Goal: Task Accomplishment & Management: Complete application form

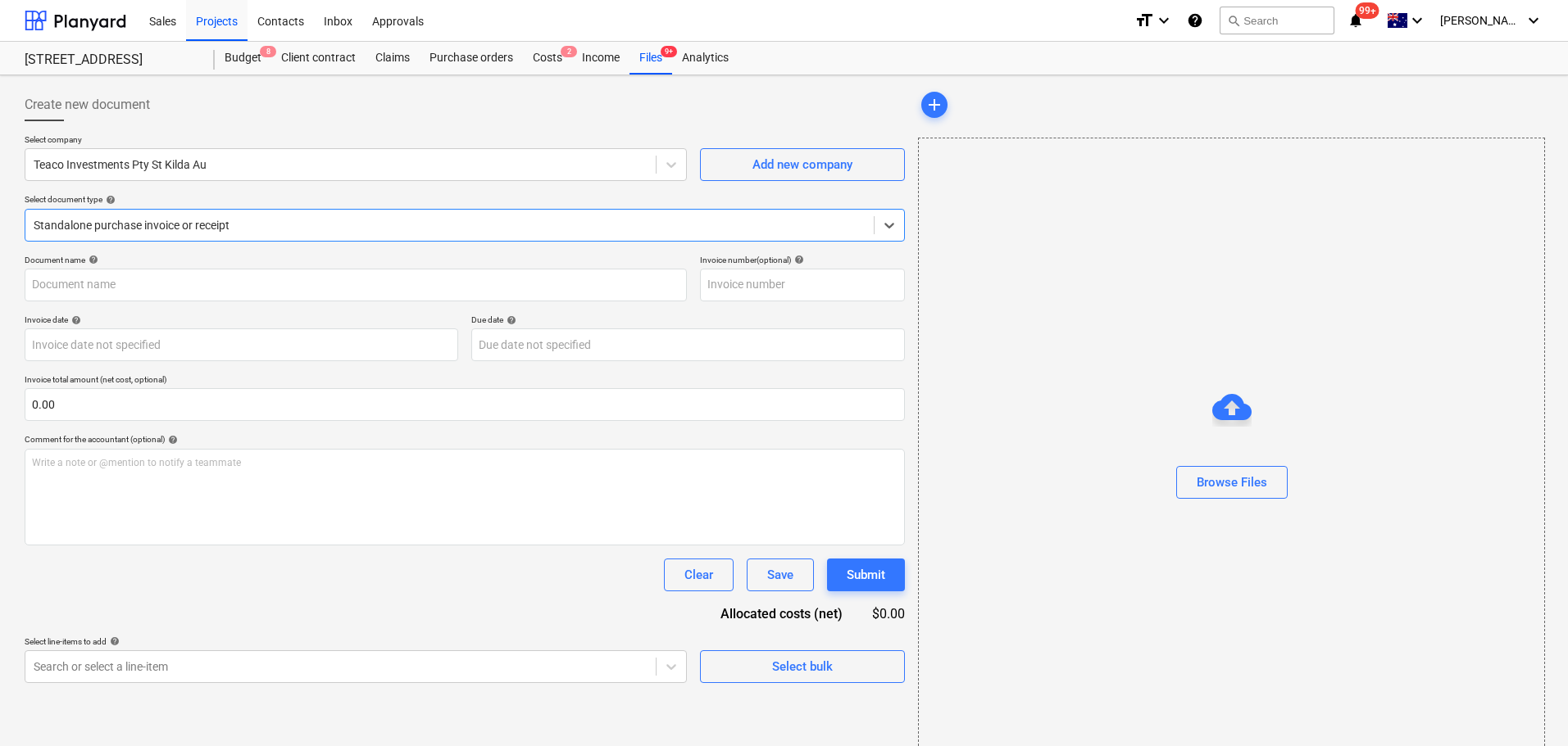
type input "122074"
type input "[DATE]"
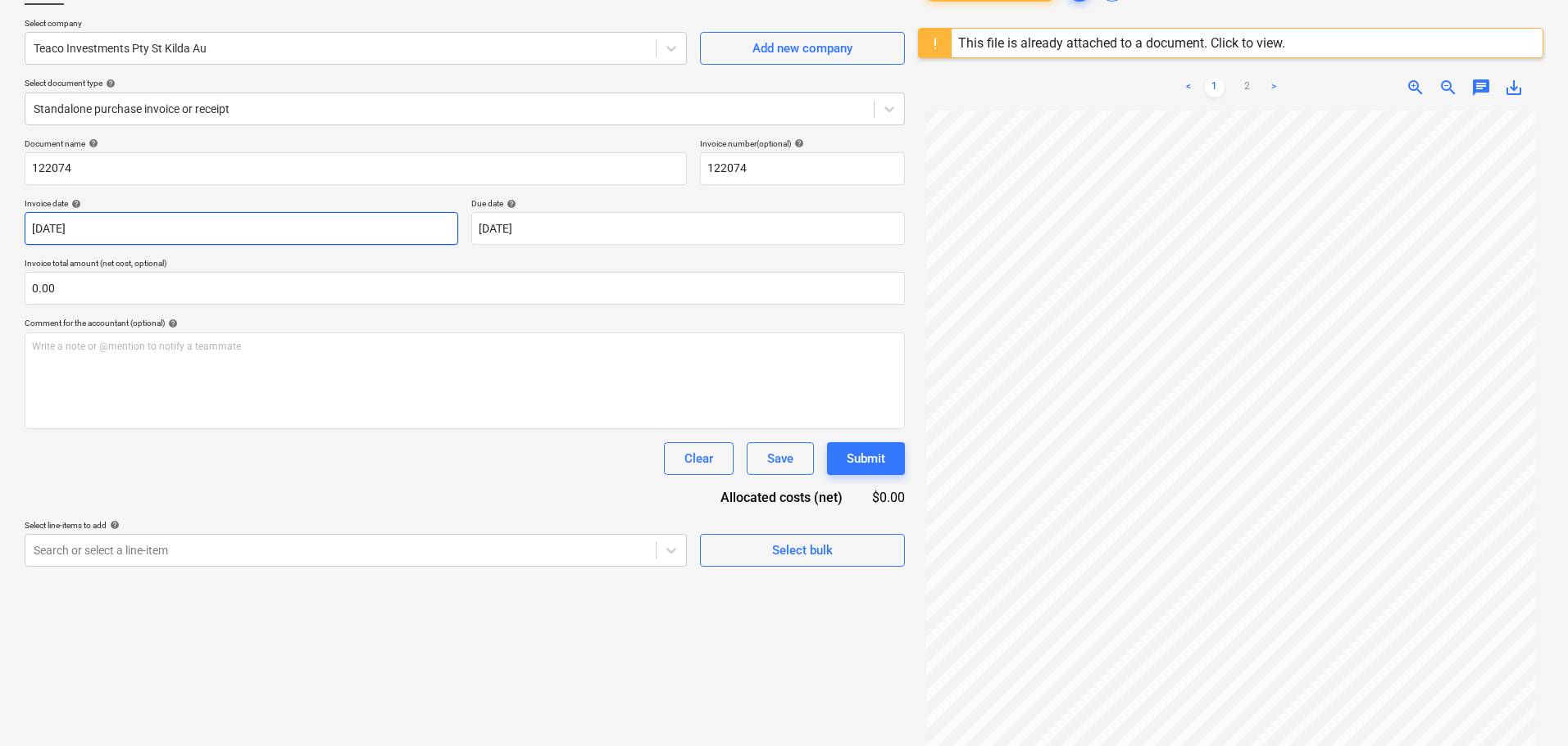
scroll to position [112, 0]
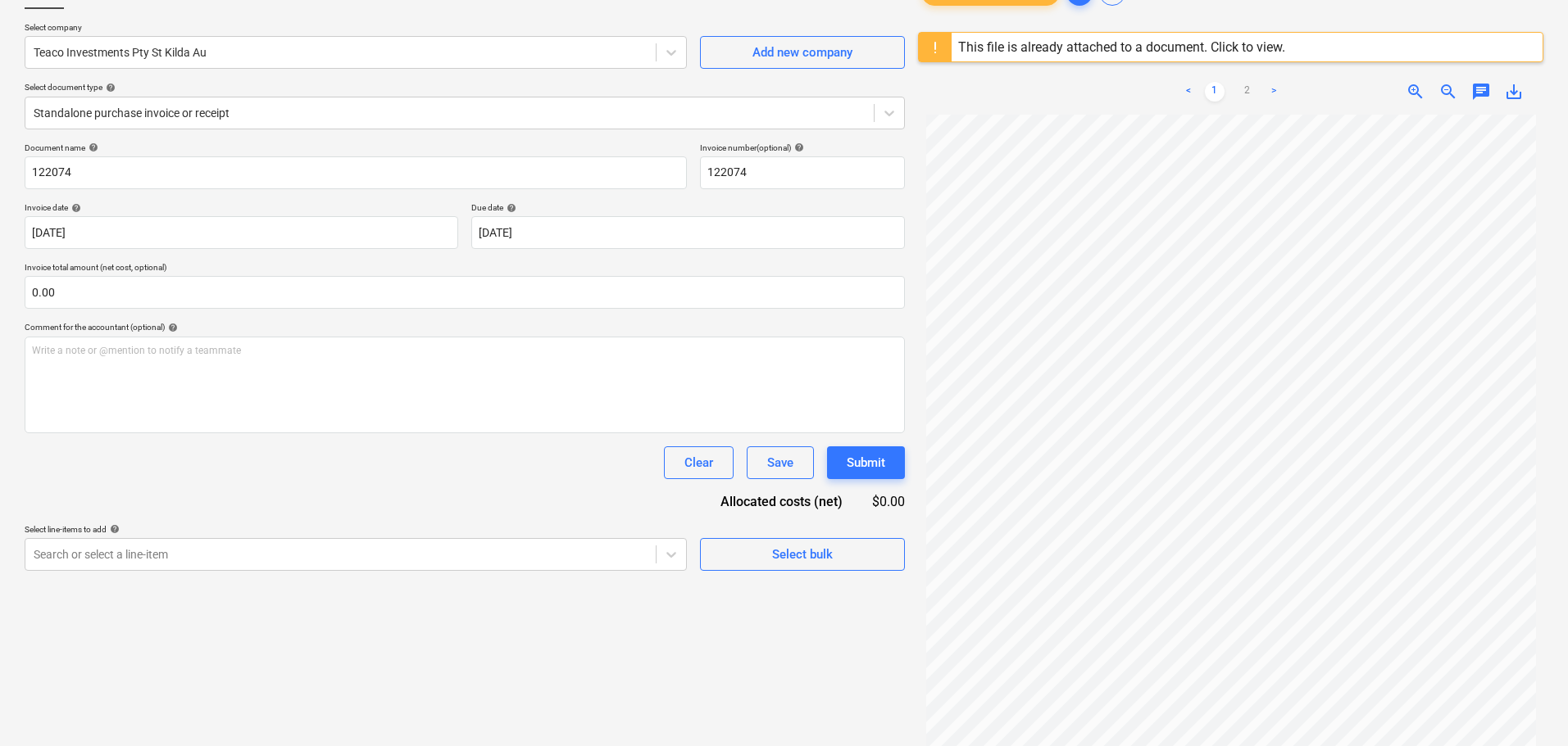
click at [211, 93] on p "Select document type help" at bounding box center [465, 89] width 881 height 14
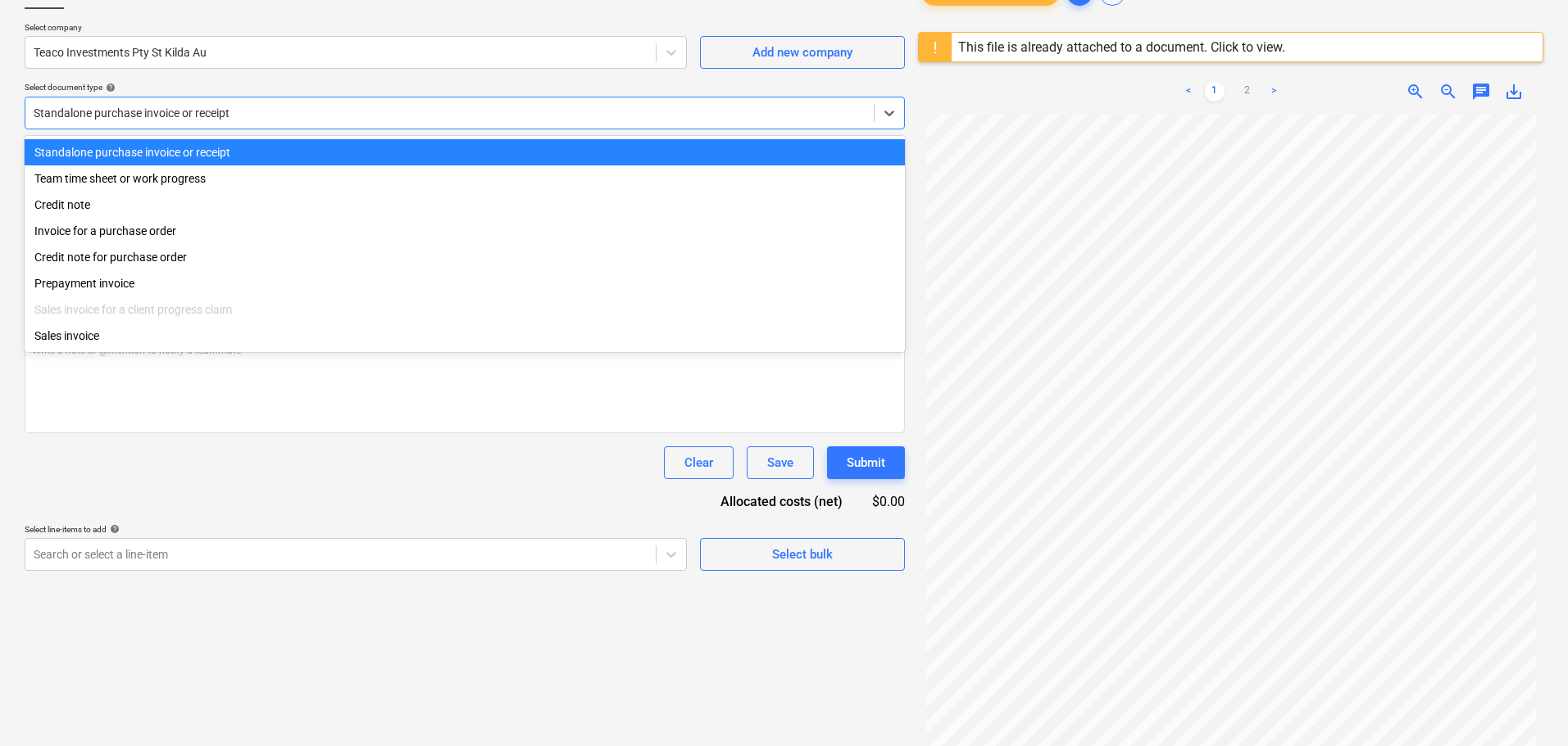
click at [208, 127] on div "Standalone purchase invoice or receipt" at bounding box center [465, 112] width 881 height 32
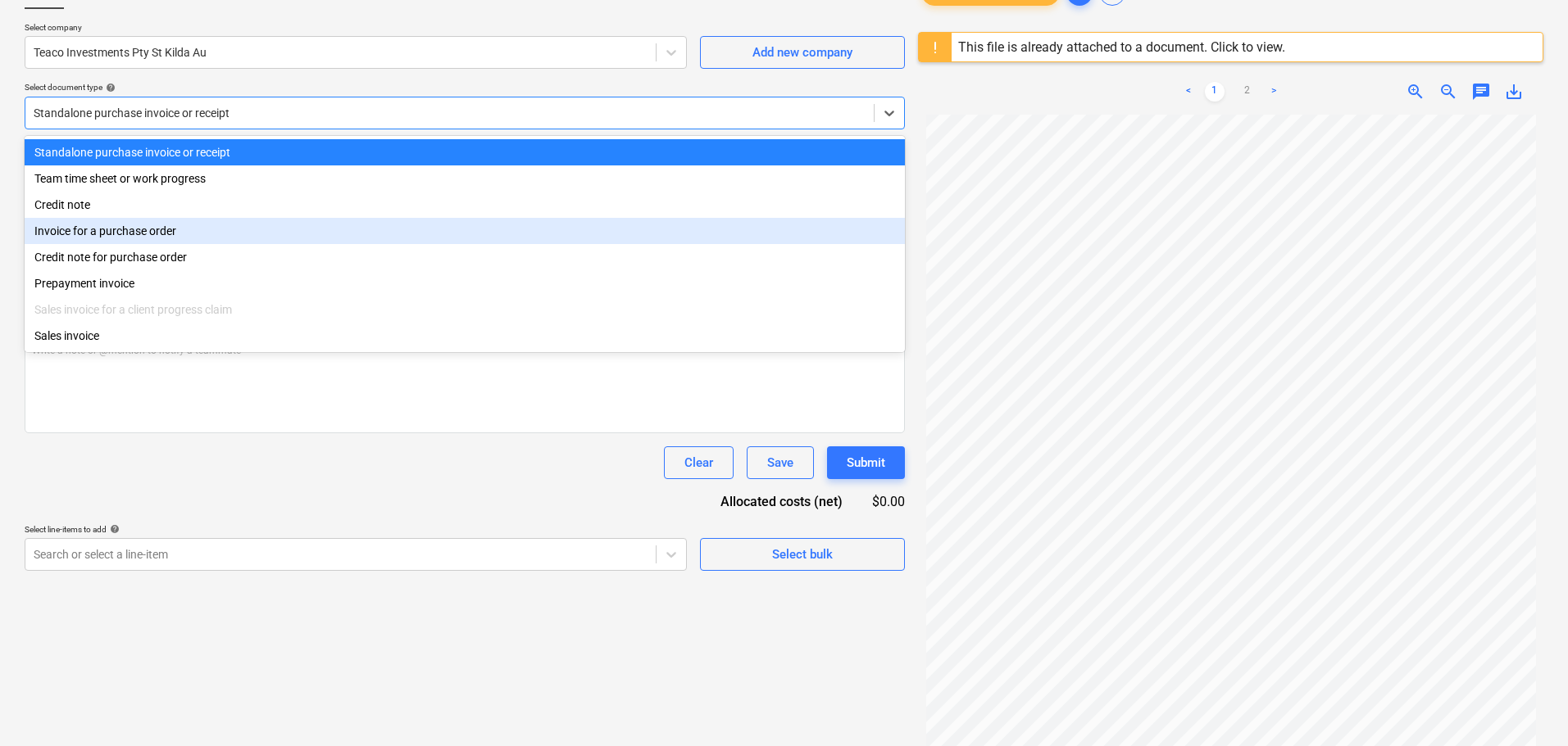
click at [179, 244] on div "Invoice for a purchase order" at bounding box center [465, 230] width 881 height 26
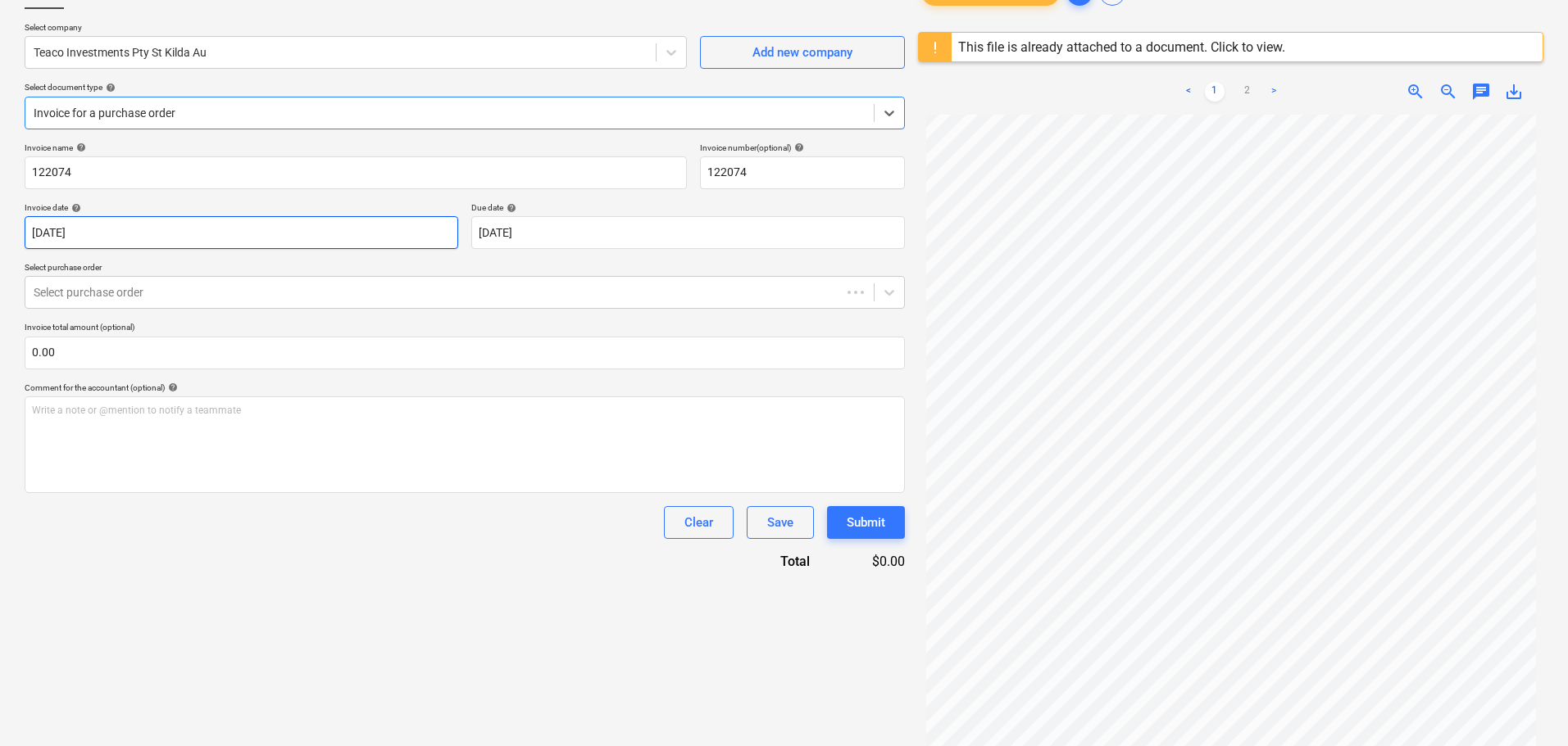
click at [136, 239] on body "Sales Projects Contacts Inbox Approvals format_size keyboard_arrow_down help se…" at bounding box center [784, 261] width 1568 height 746
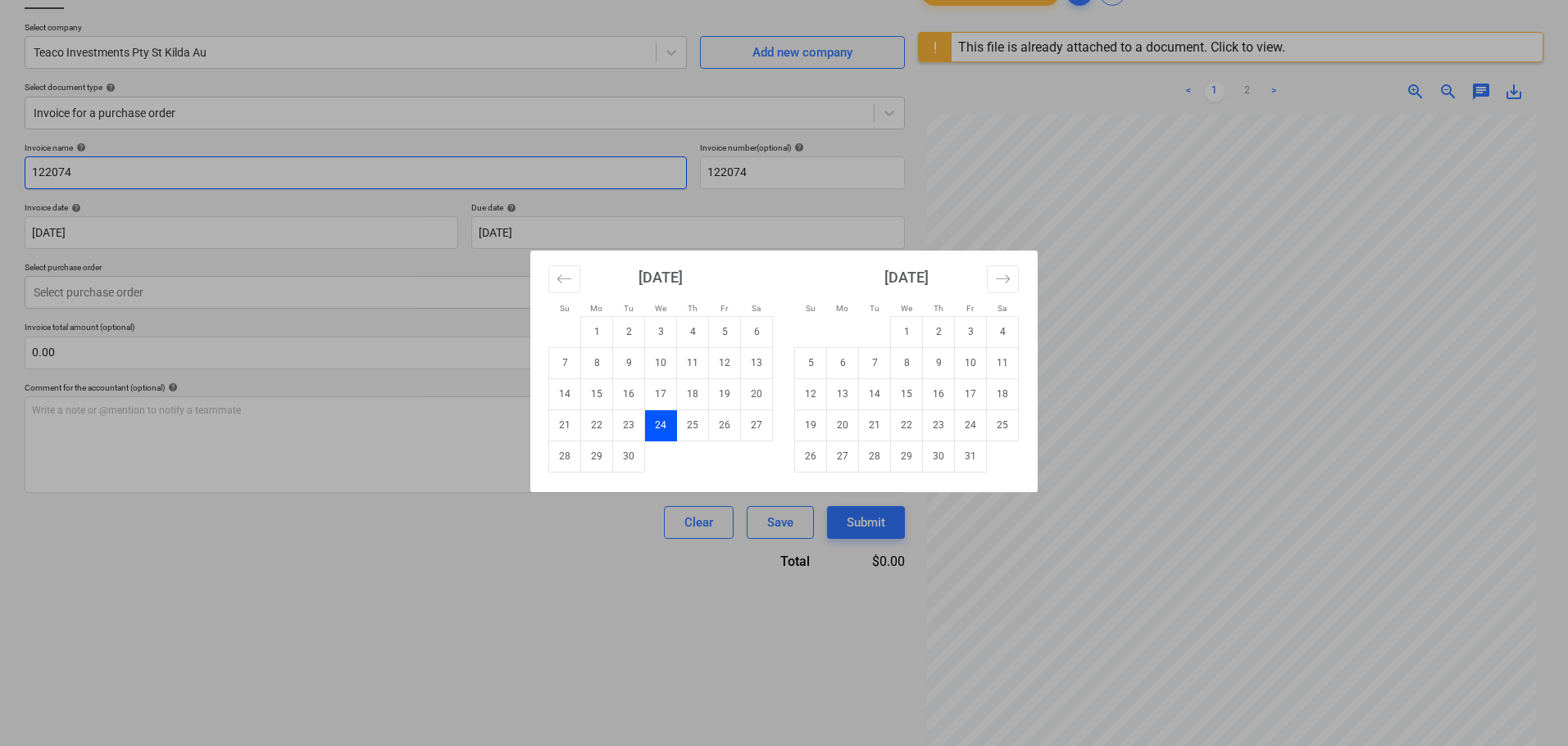
drag, startPoint x: 141, startPoint y: 168, endPoint x: 159, endPoint y: 181, distance: 22.2
click at [143, 168] on div "Su Mo Tu We Th Fr Sa Su Mo Tu We Th Fr Sa [DATE] 1 2 3 4 5 6 7 8 9 10 11 12 13 …" at bounding box center [784, 373] width 1568 height 746
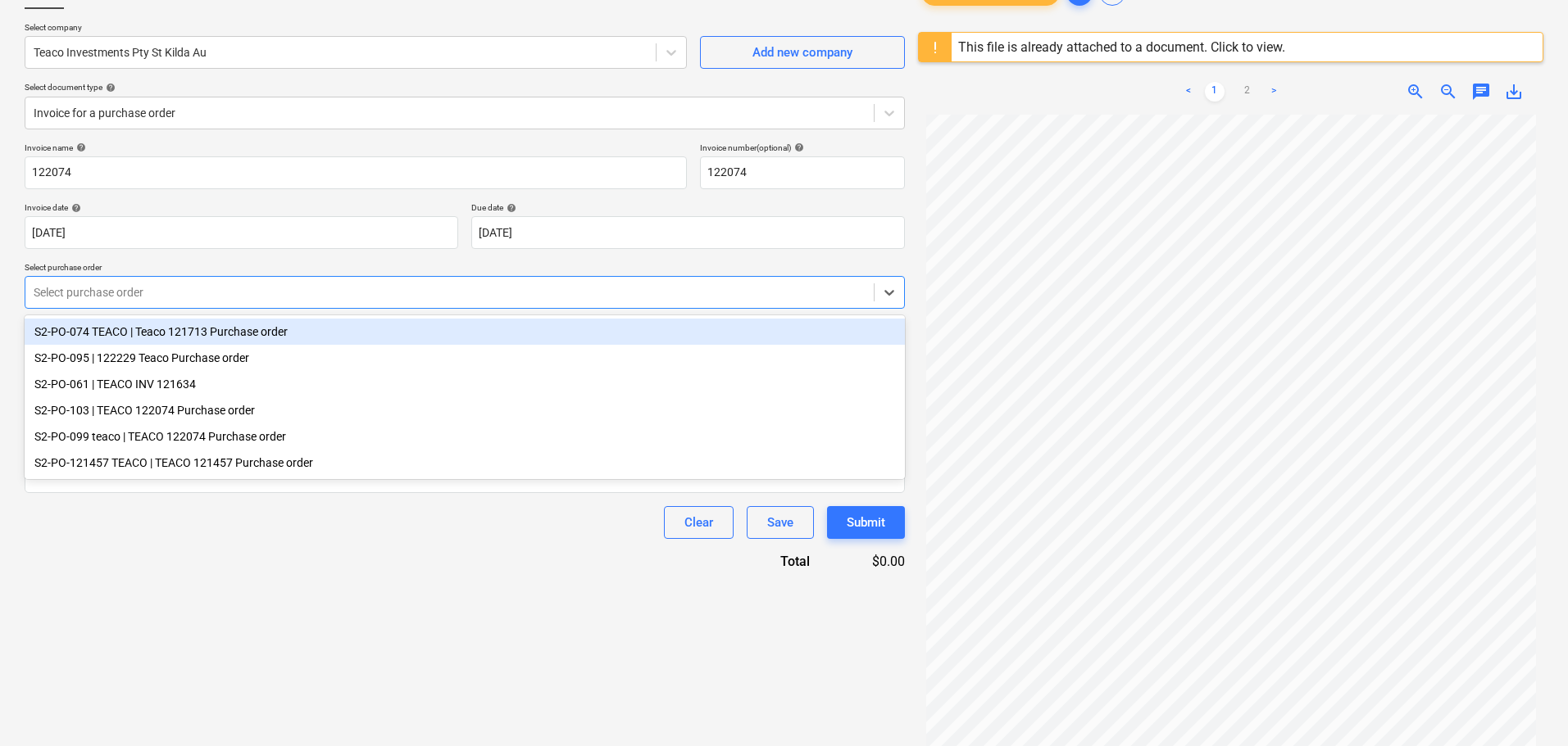
click at [354, 289] on div at bounding box center [449, 292] width 832 height 17
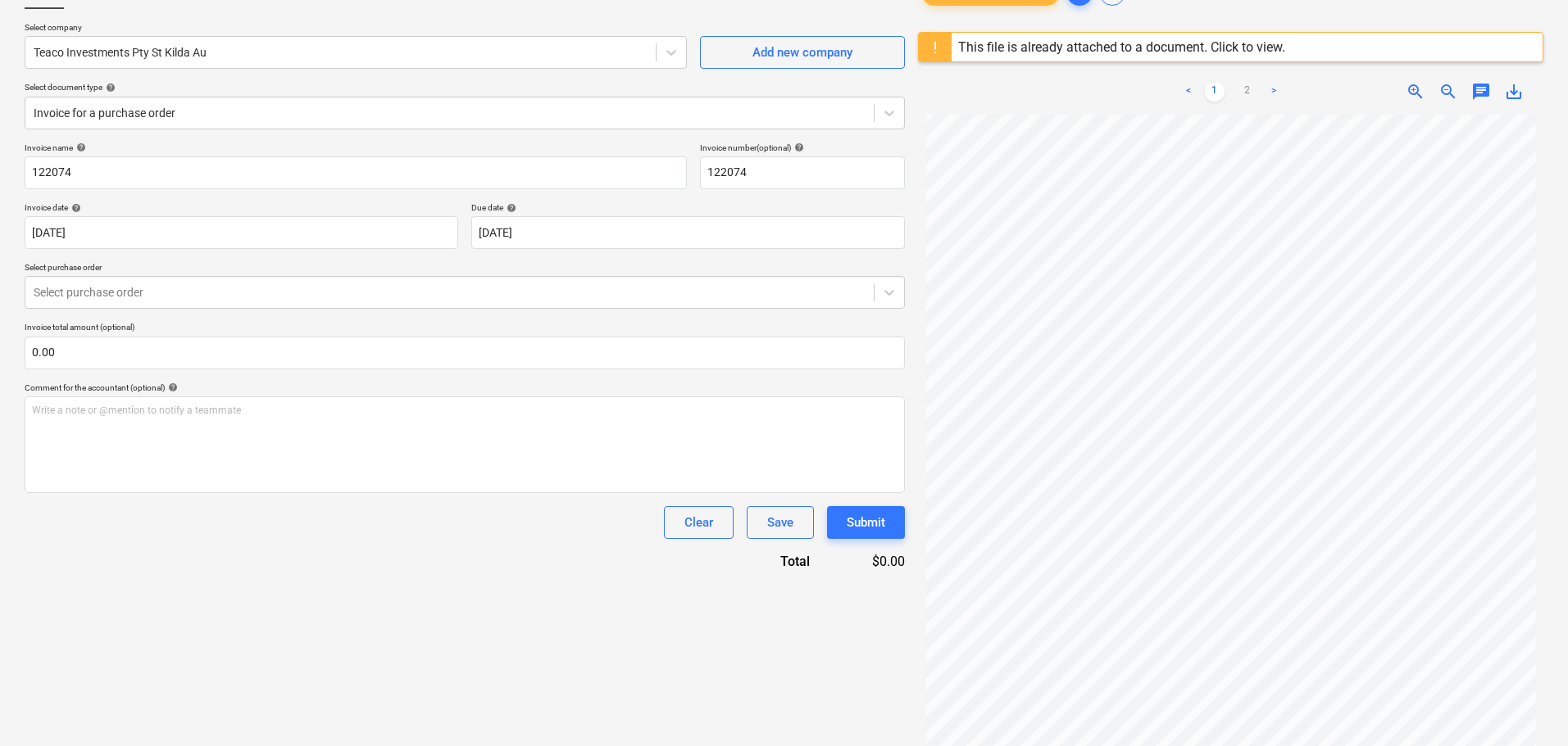
scroll to position [55, 0]
click at [217, 291] on div at bounding box center [449, 292] width 832 height 17
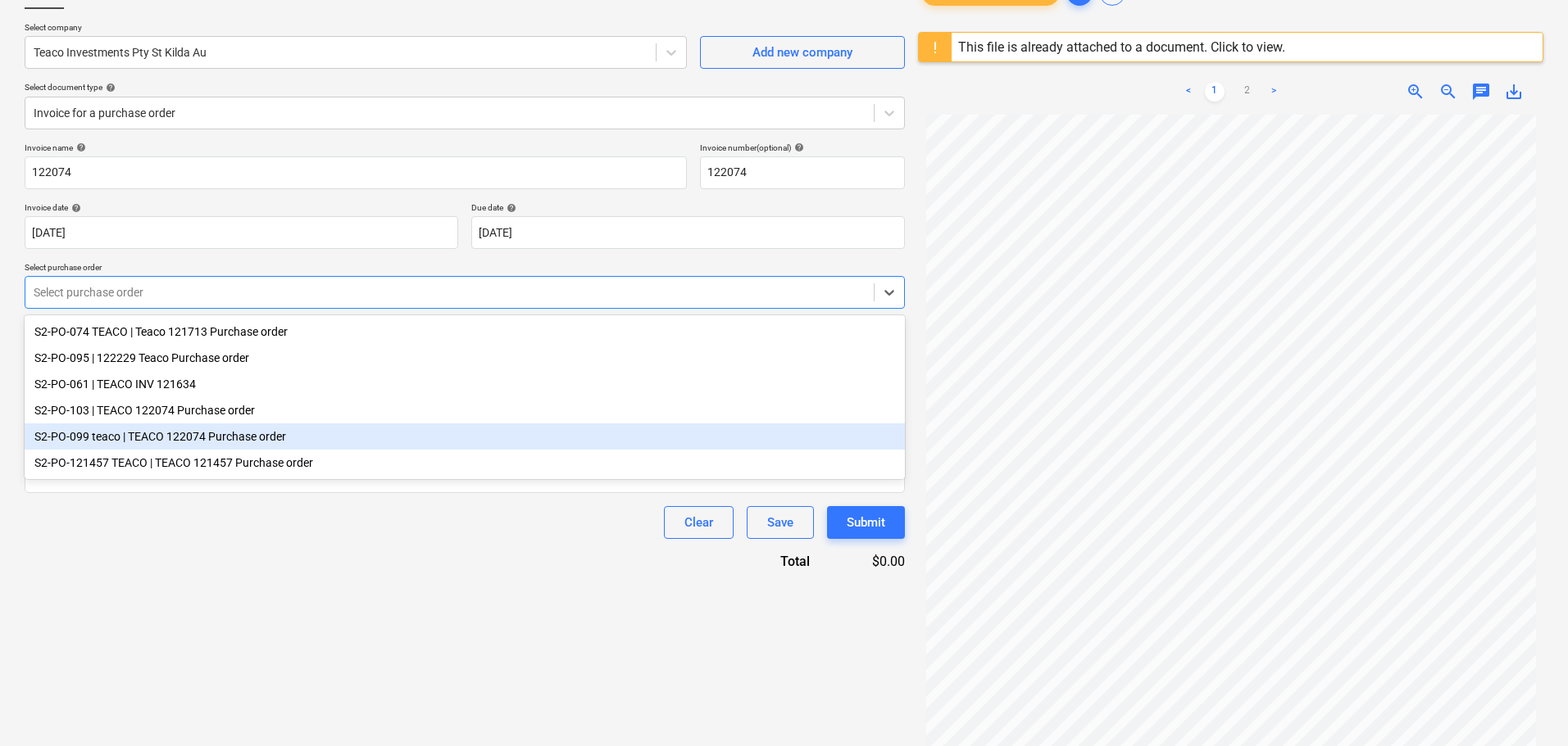
click at [267, 446] on div "S2-PO-099 teaco | TEACO 122074 Purchase order" at bounding box center [465, 437] width 881 height 26
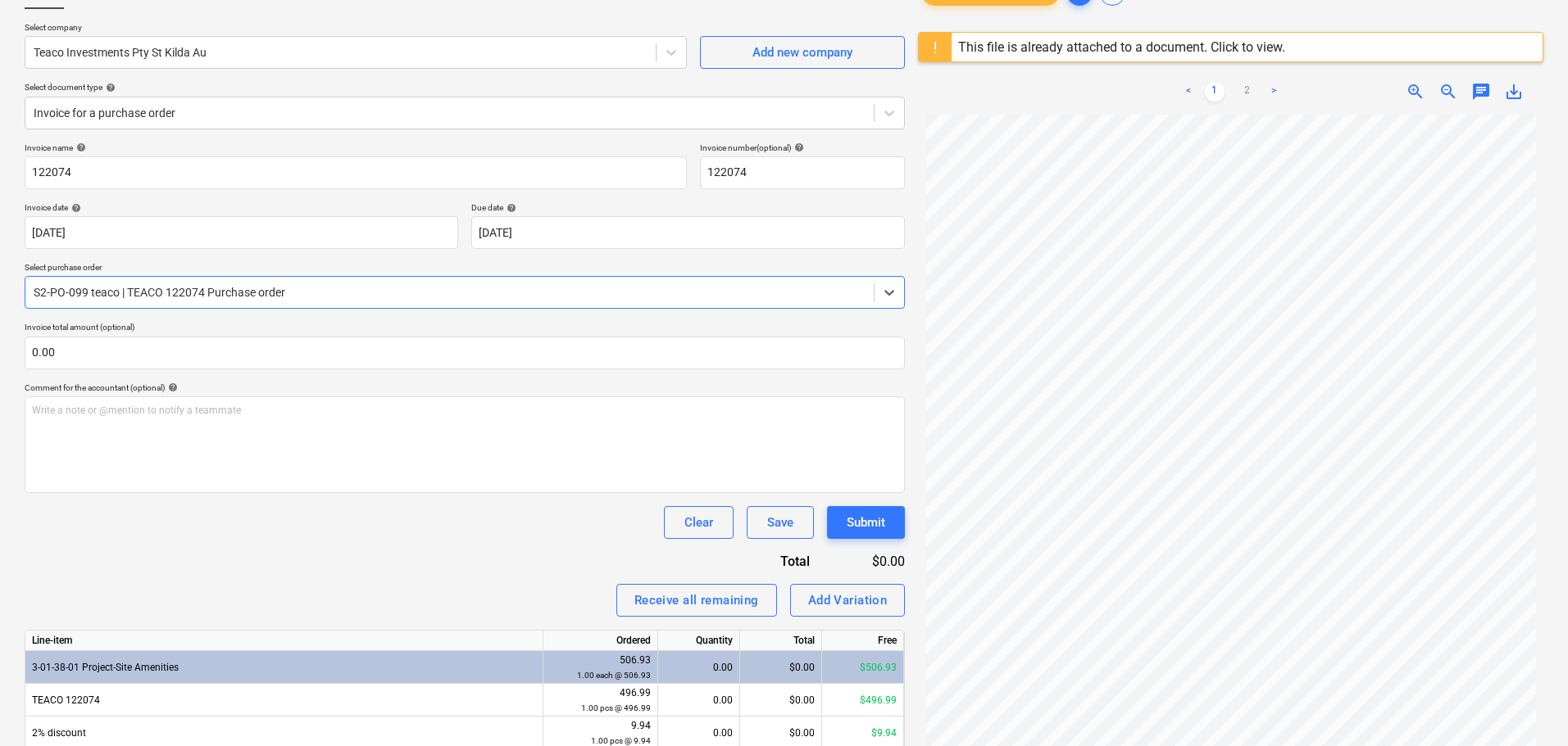
click at [268, 560] on div "Invoice name help 122074 Invoice number (optional) help 122074 Invoice date hel…" at bounding box center [465, 472] width 881 height 660
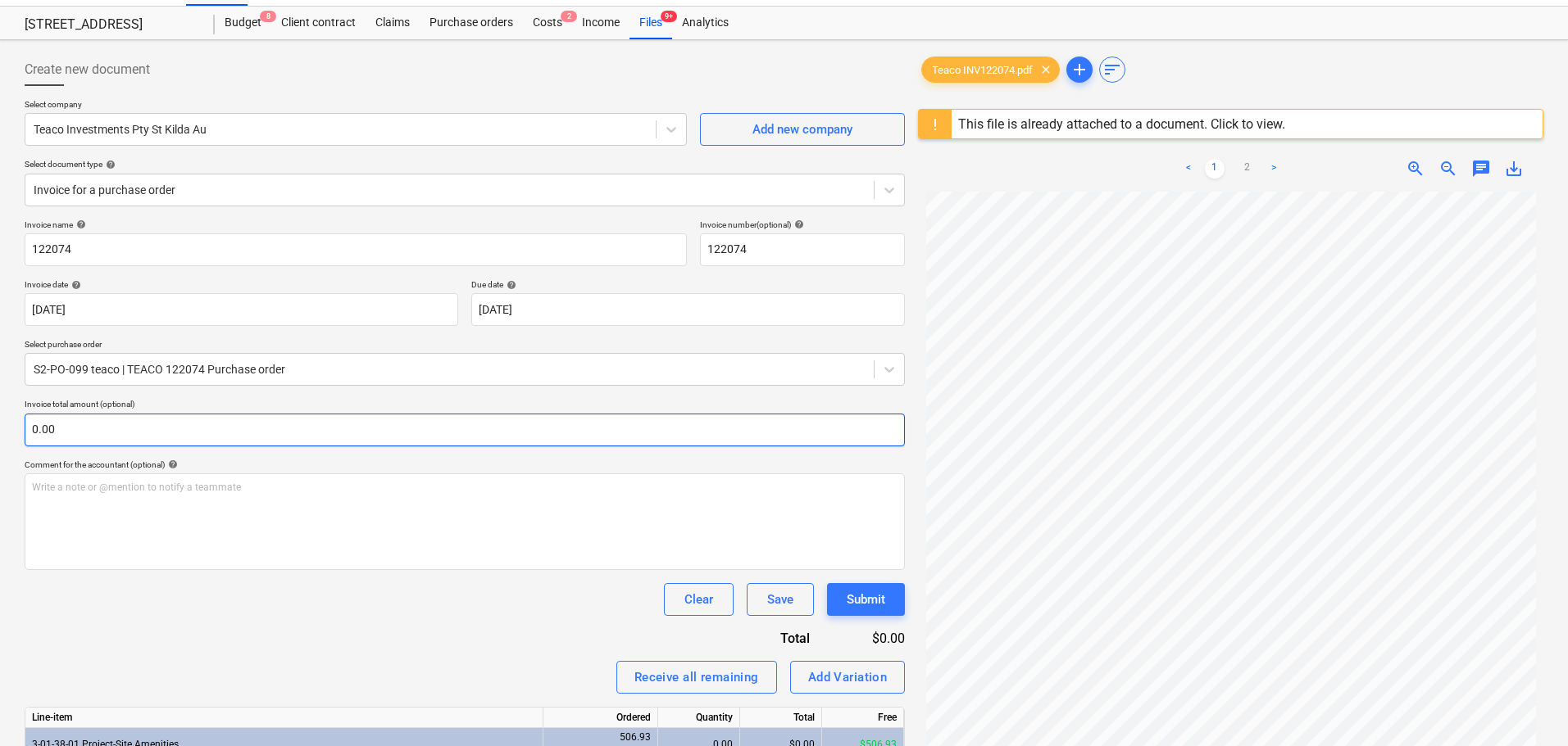
scroll to position [31, 0]
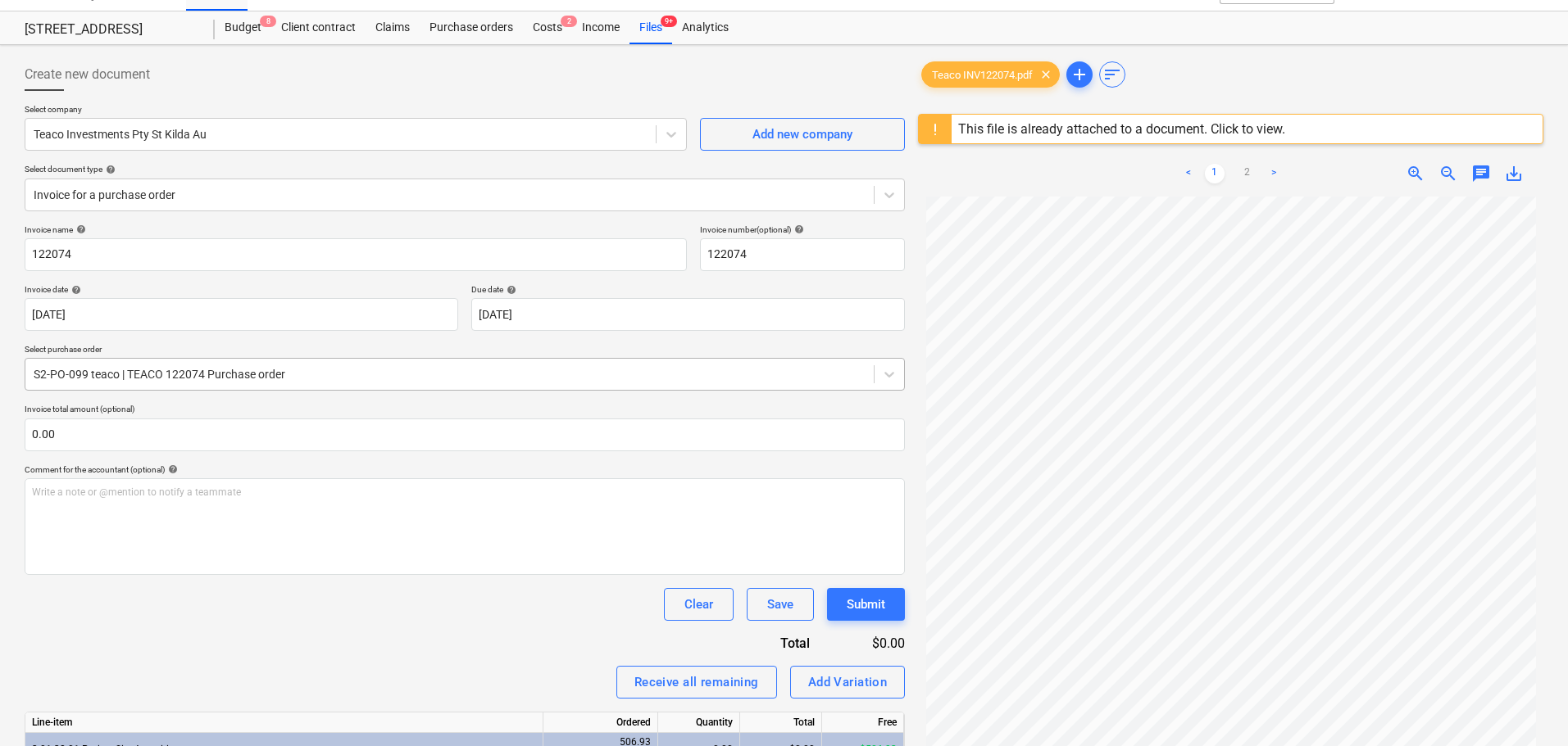
click at [270, 381] on div at bounding box center [449, 375] width 832 height 17
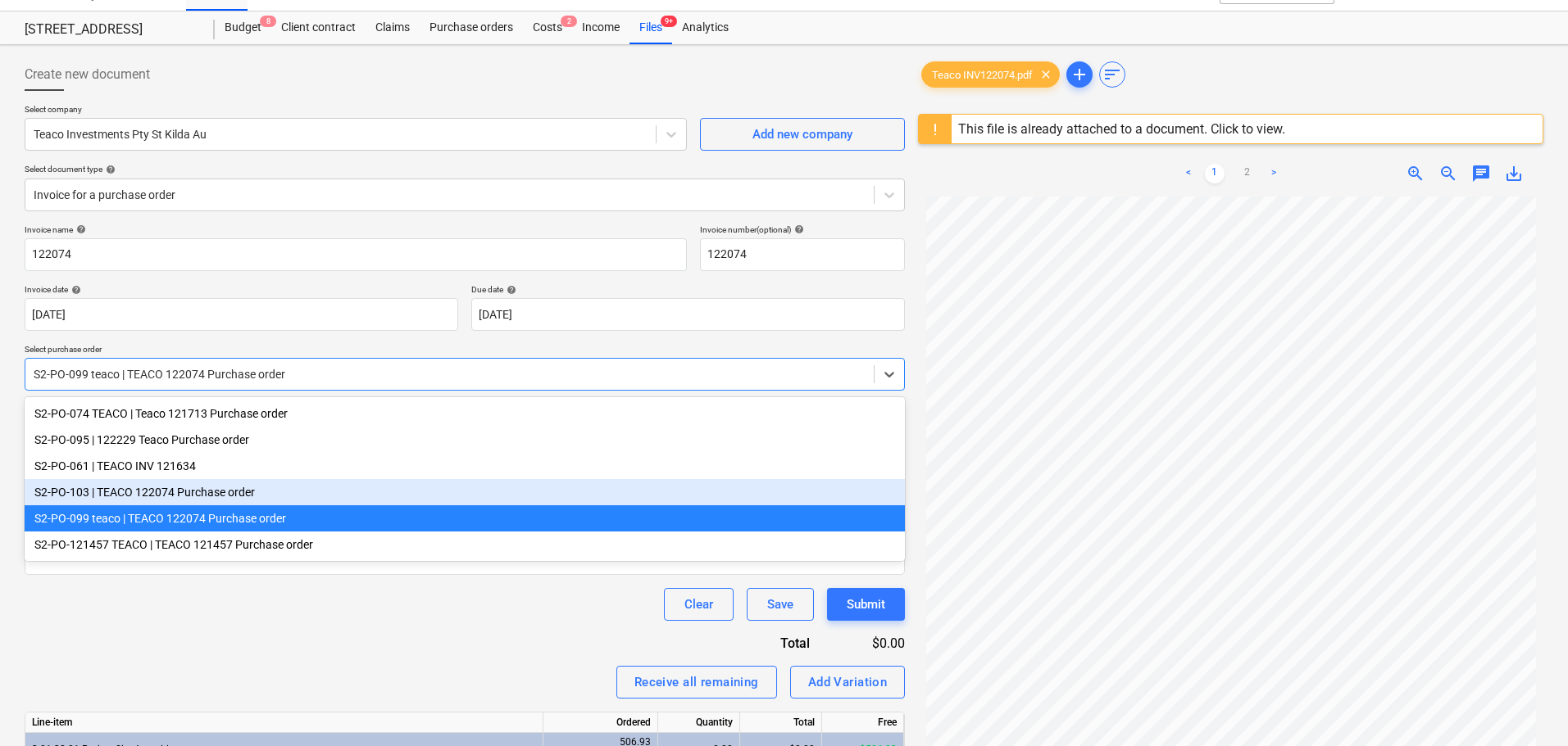
click at [263, 501] on div "S2-PO-103 | TEACO 122074 Purchase order" at bounding box center [465, 492] width 881 height 26
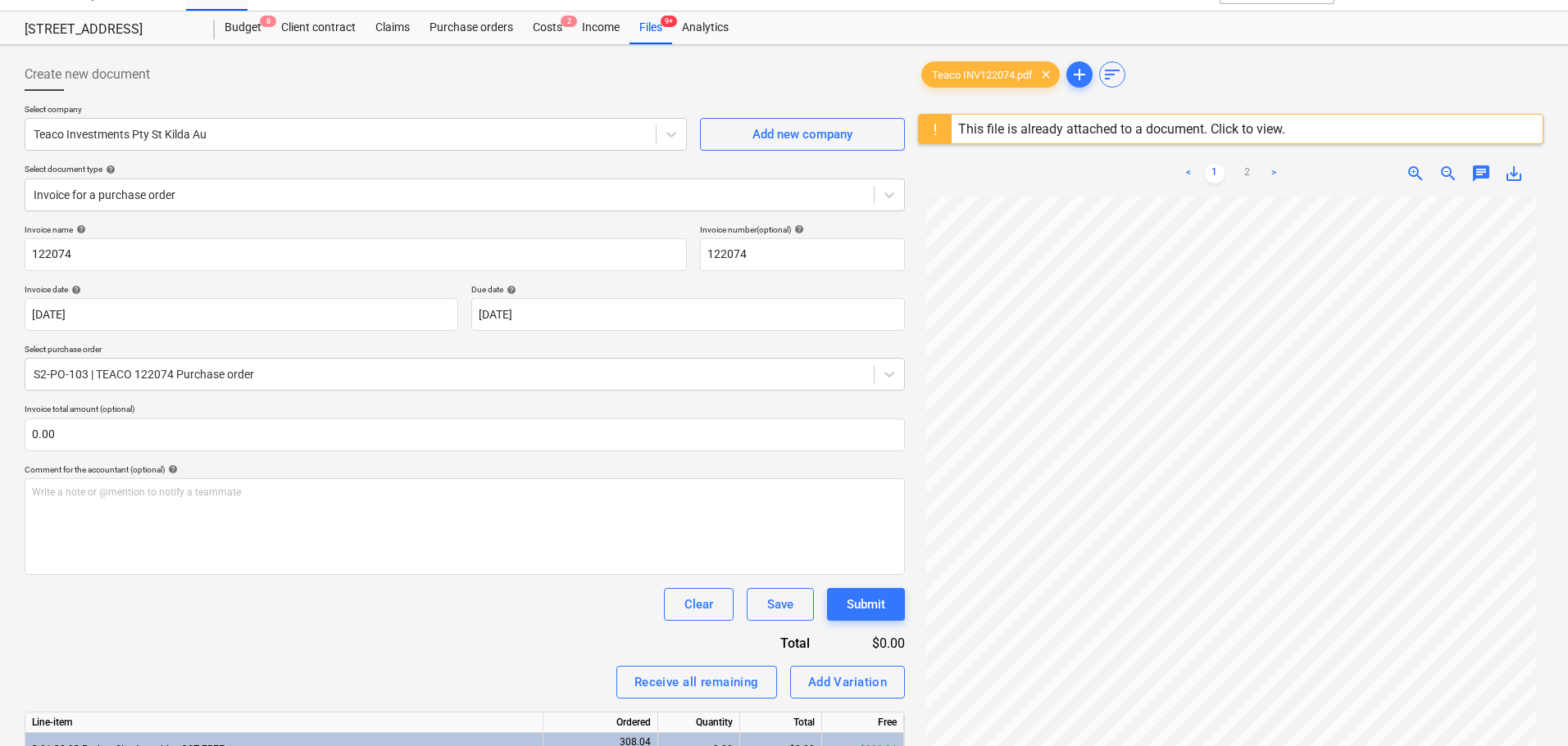
drag, startPoint x: 257, startPoint y: 616, endPoint x: 253, endPoint y: 596, distance: 20.4
click at [257, 616] on div "Clear Save Submit" at bounding box center [465, 604] width 881 height 32
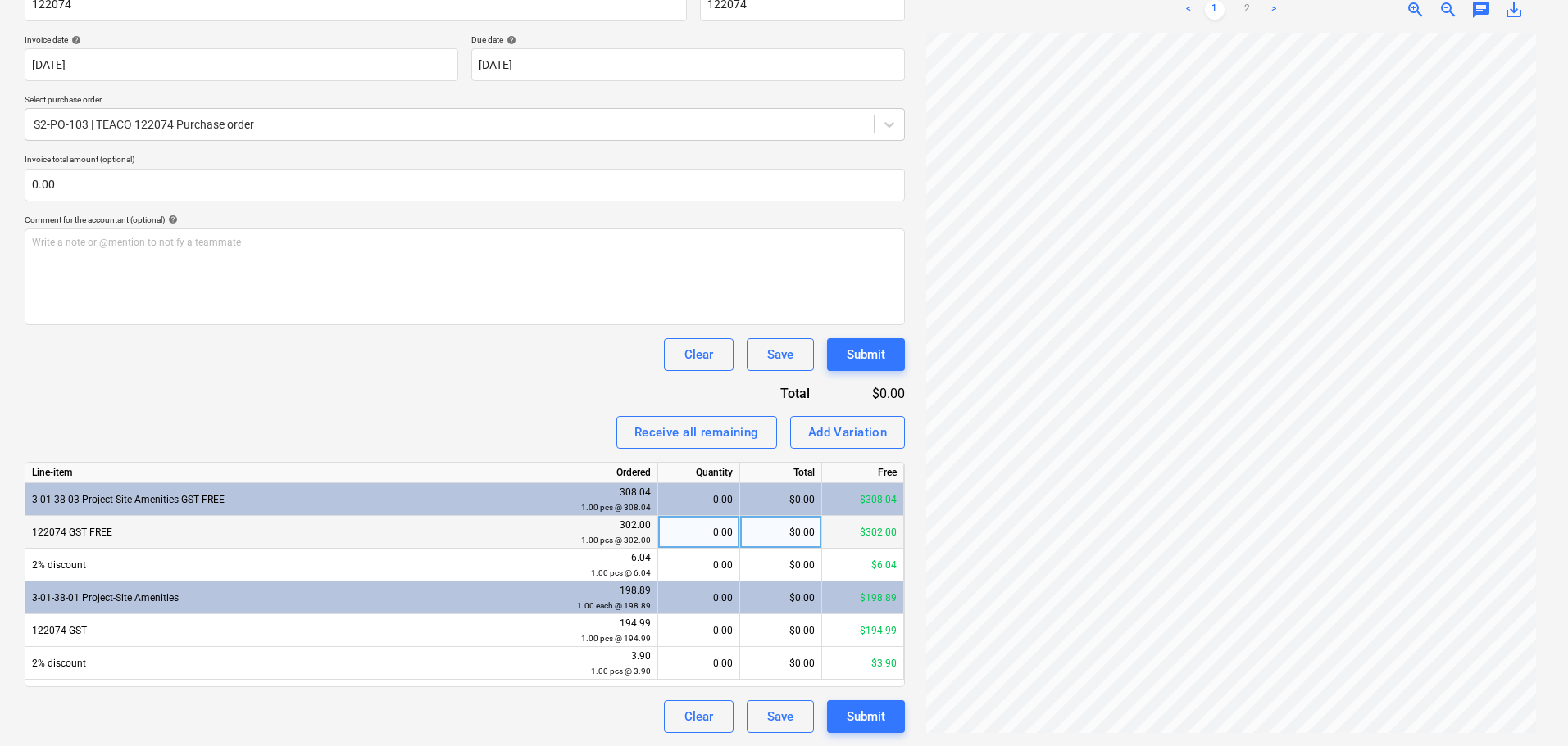
click at [662, 531] on div "0.00" at bounding box center [699, 532] width 82 height 32
type input "1"
click at [479, 329] on div "Invoice name help 122074 Invoice number (optional) help 122074 Invoice date hel…" at bounding box center [465, 354] width 881 height 759
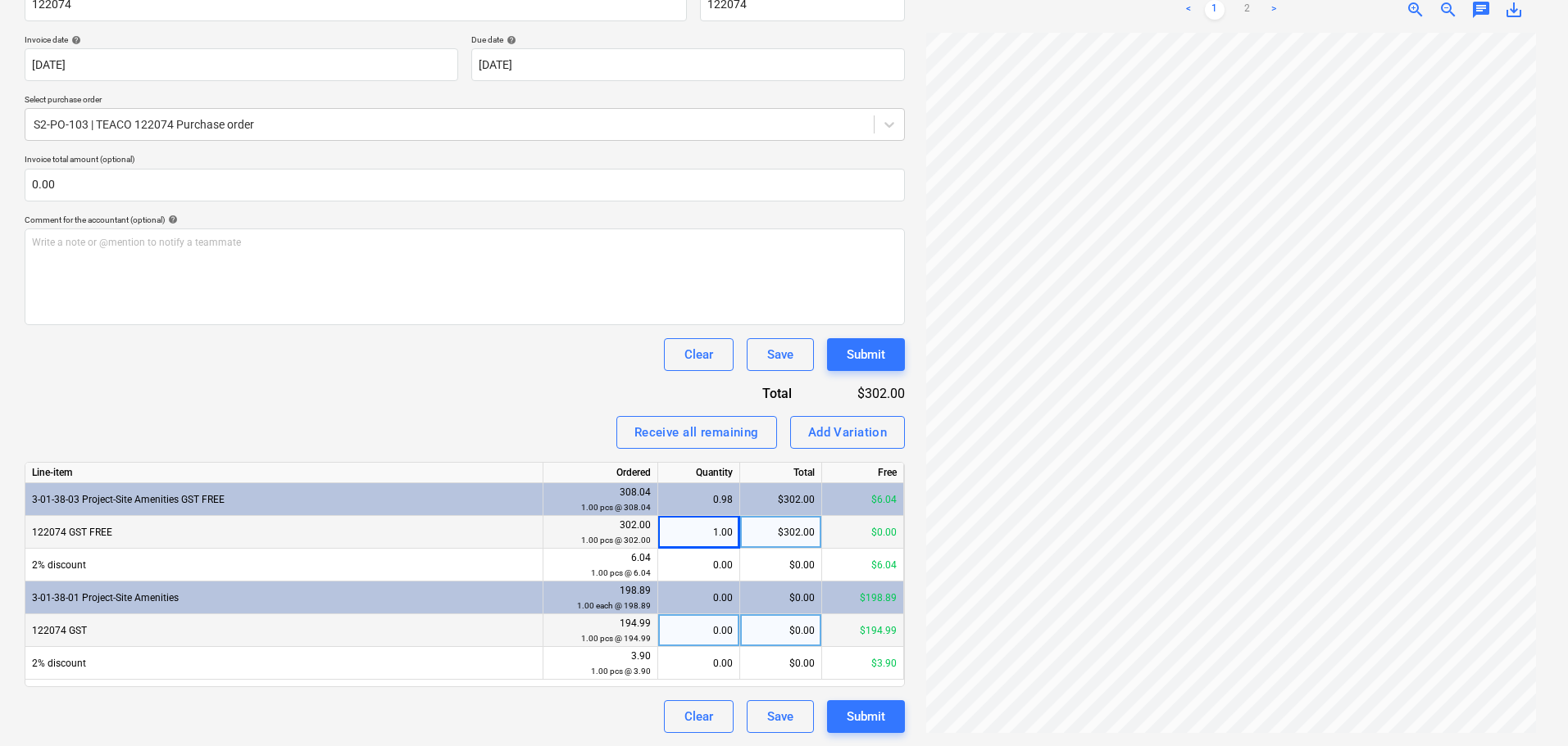
click at [691, 628] on div "0.00" at bounding box center [698, 630] width 68 height 32
type input "1"
click at [429, 329] on div "Invoice name help 122074 Invoice number (optional) help 122074 Invoice date hel…" at bounding box center [465, 354] width 881 height 759
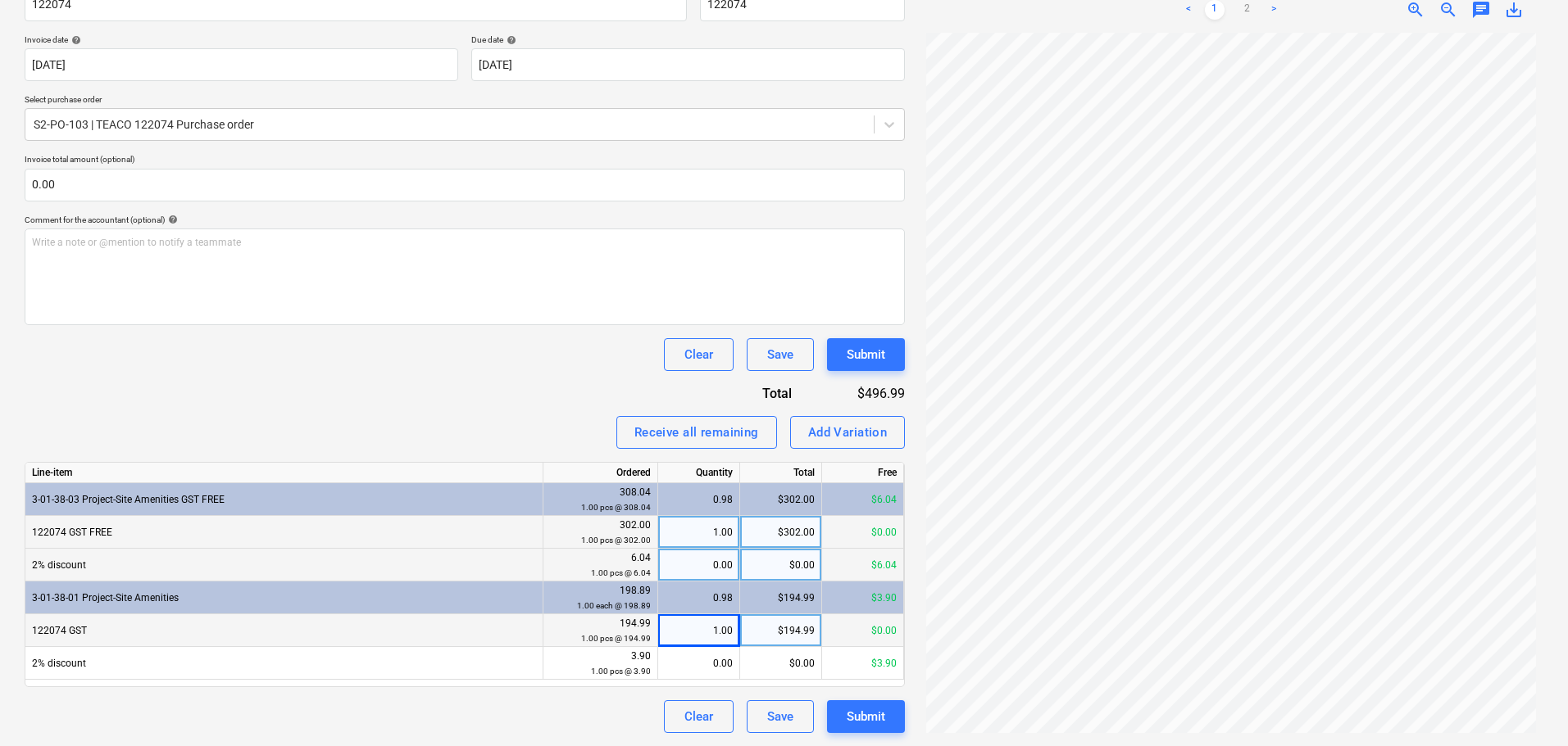
click at [670, 578] on div "0.00" at bounding box center [698, 565] width 68 height 32
type input "-1"
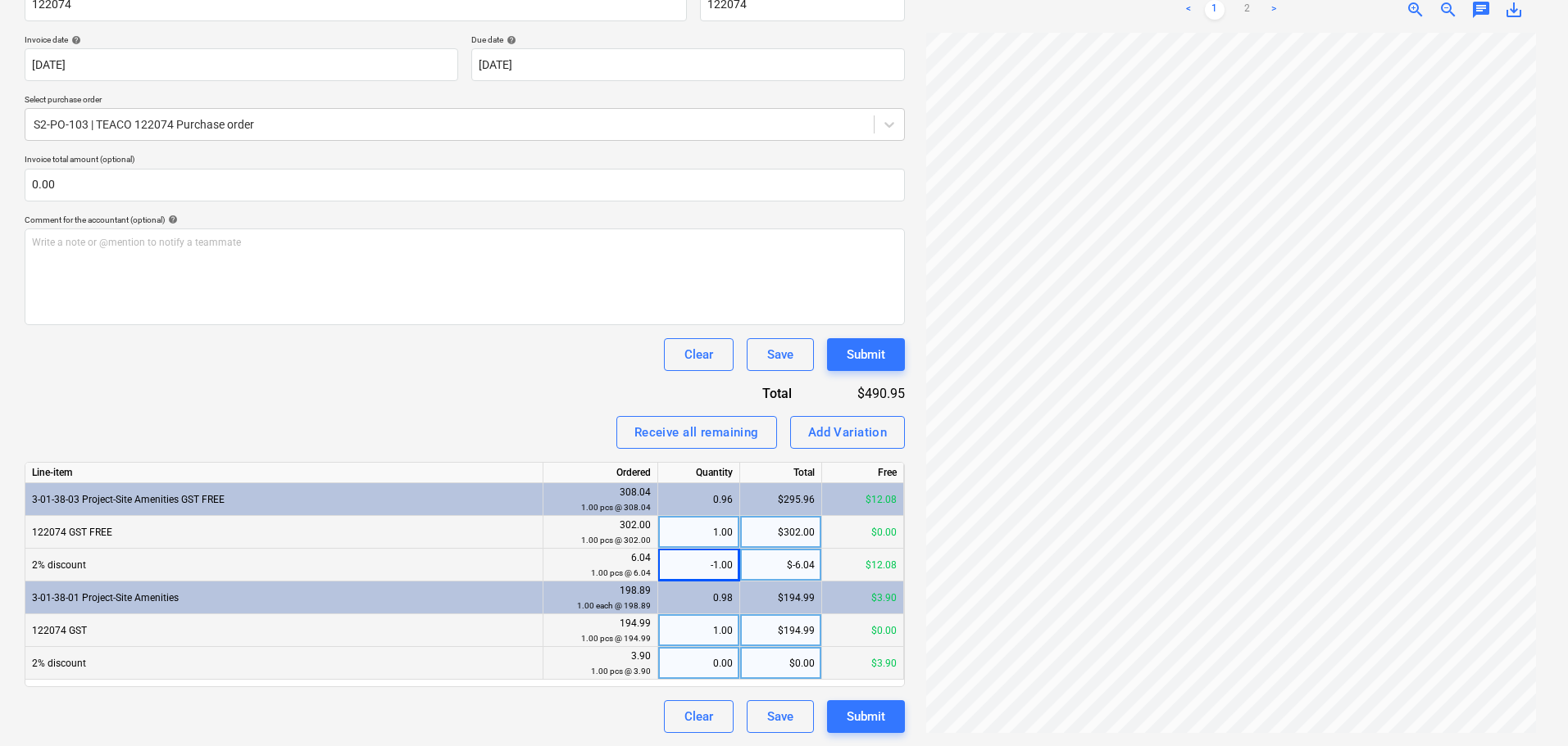
click at [710, 673] on div "0.00" at bounding box center [698, 663] width 68 height 32
type input "-1"
click at [364, 376] on div "Invoice name help 122074 Invoice number (optional) help 122074 Invoice date hel…" at bounding box center [465, 354] width 881 height 759
click at [857, 724] on div "Submit" at bounding box center [866, 716] width 39 height 21
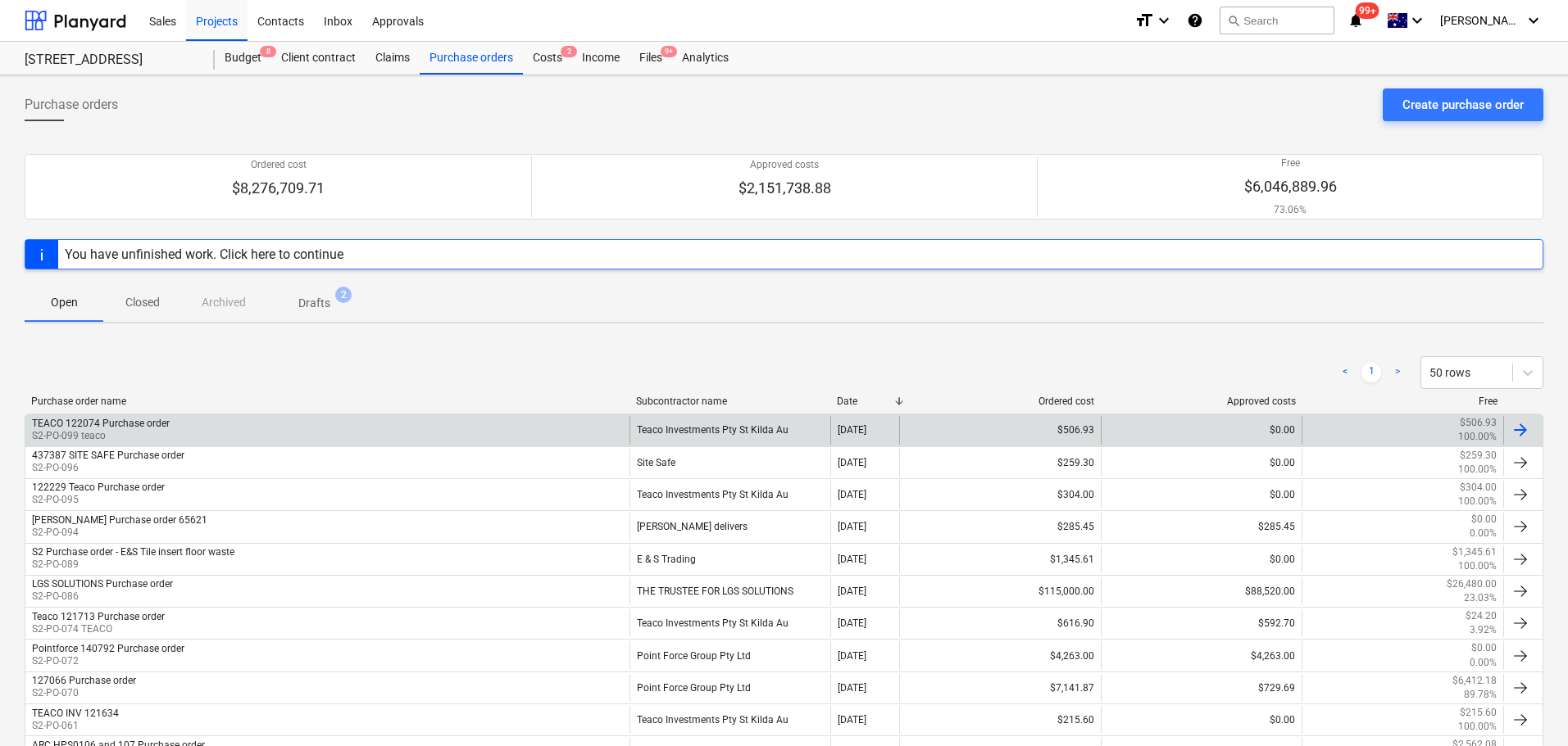
click at [316, 440] on div "TEACO 122074 Purchase order S2-PO-099 teaco" at bounding box center [327, 430] width 604 height 28
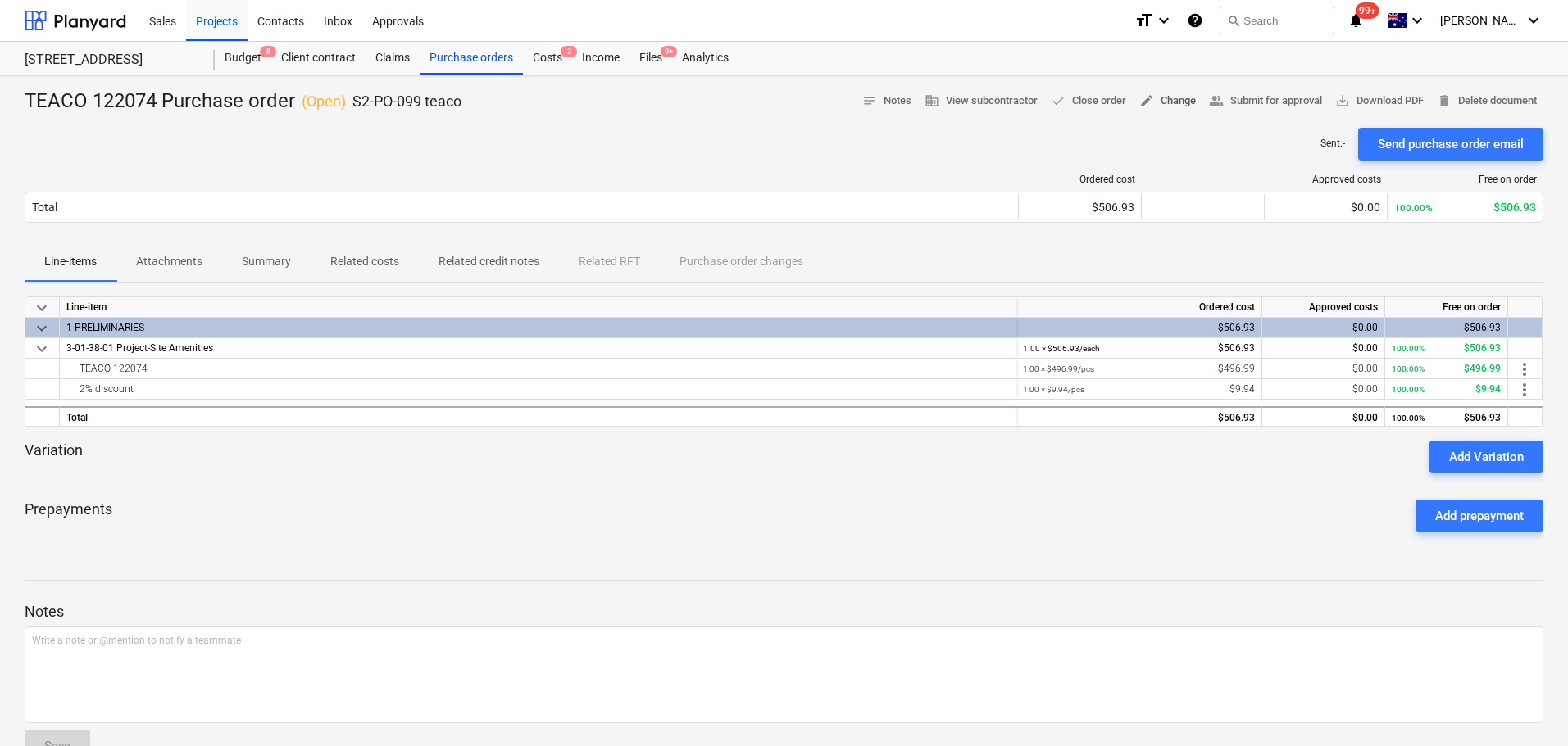
click at [1147, 97] on span "edit Change" at bounding box center [1167, 101] width 56 height 19
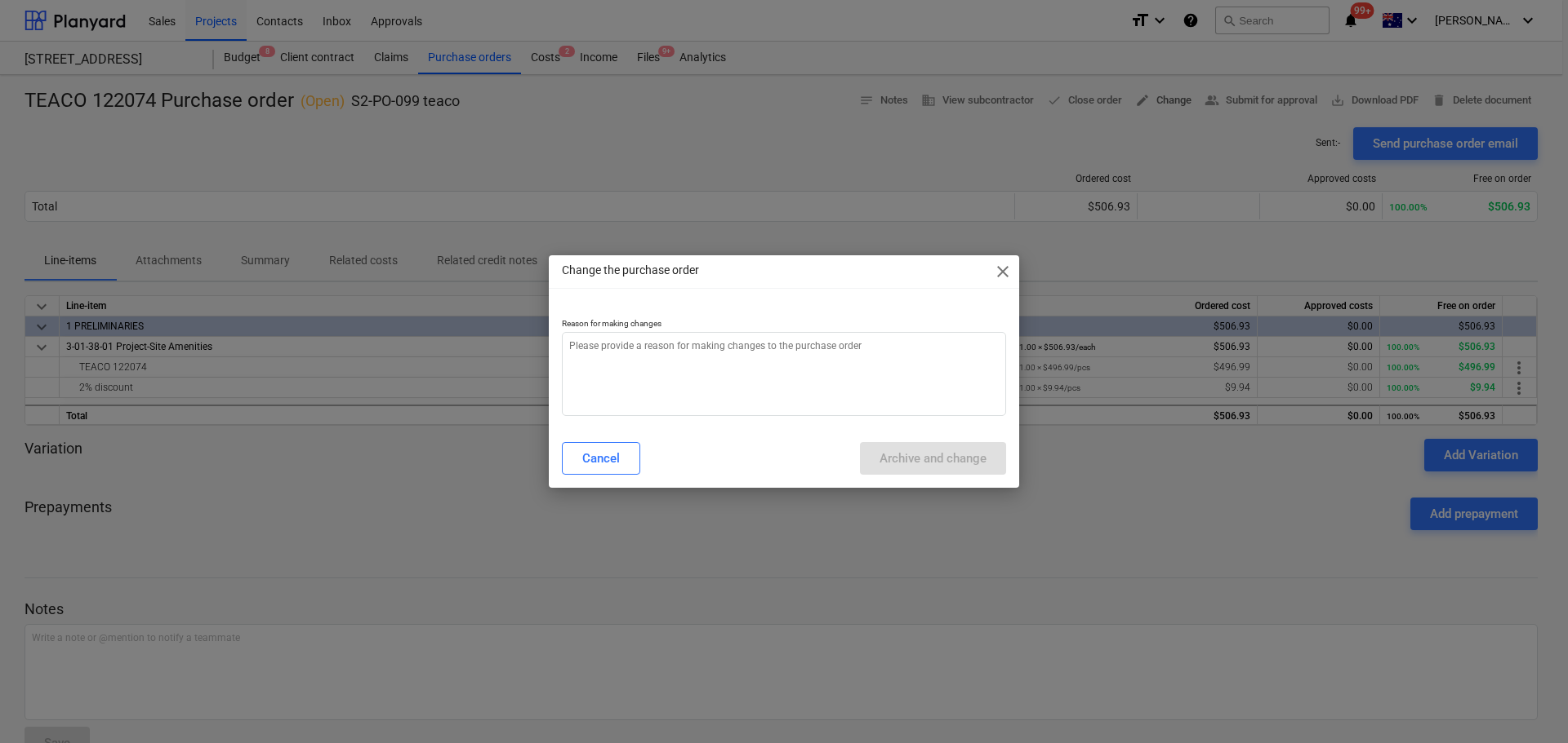
type textarea "x"
click at [743, 376] on textarea at bounding box center [784, 373] width 445 height 84
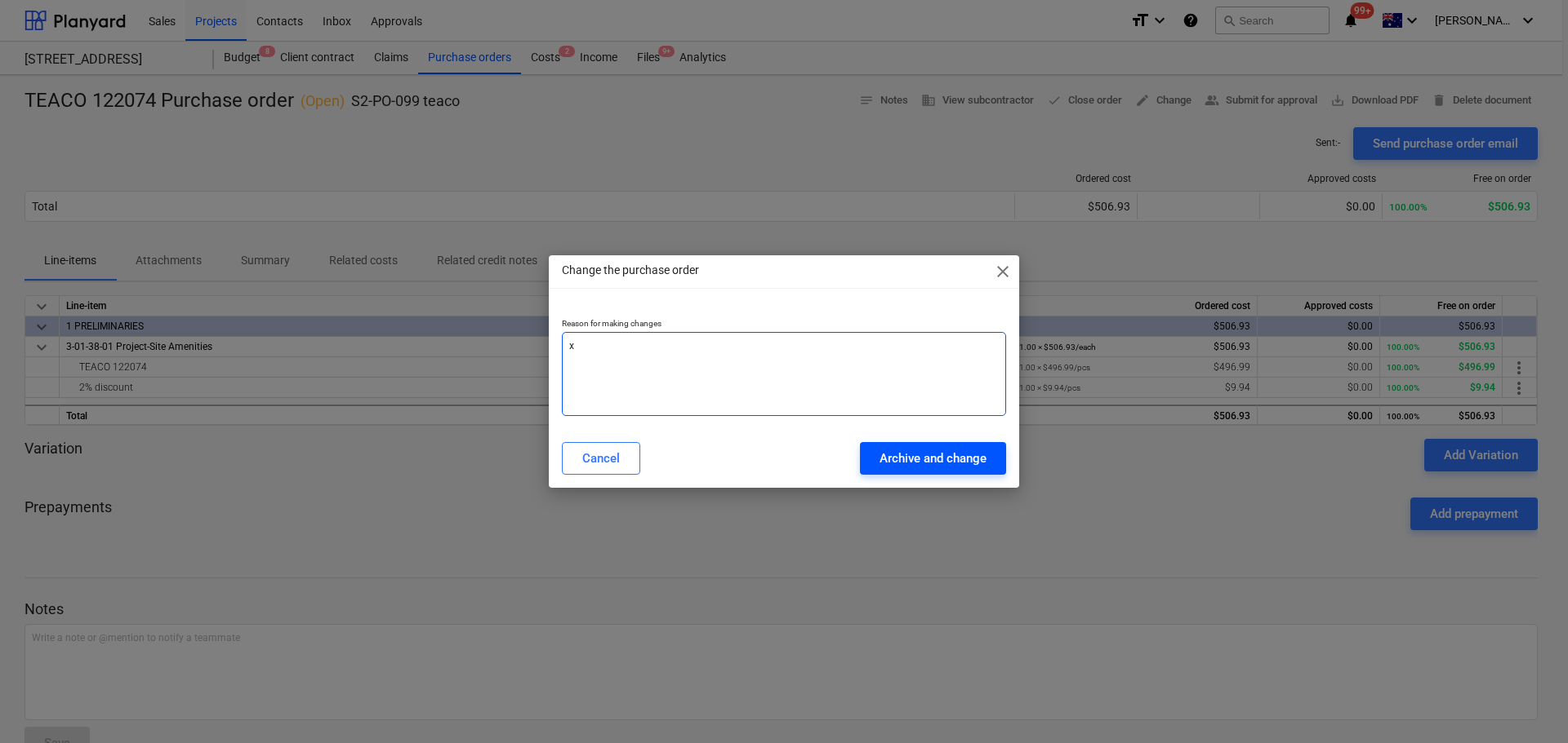
type textarea "x"
click at [967, 442] on button "Archive and change" at bounding box center [932, 458] width 146 height 32
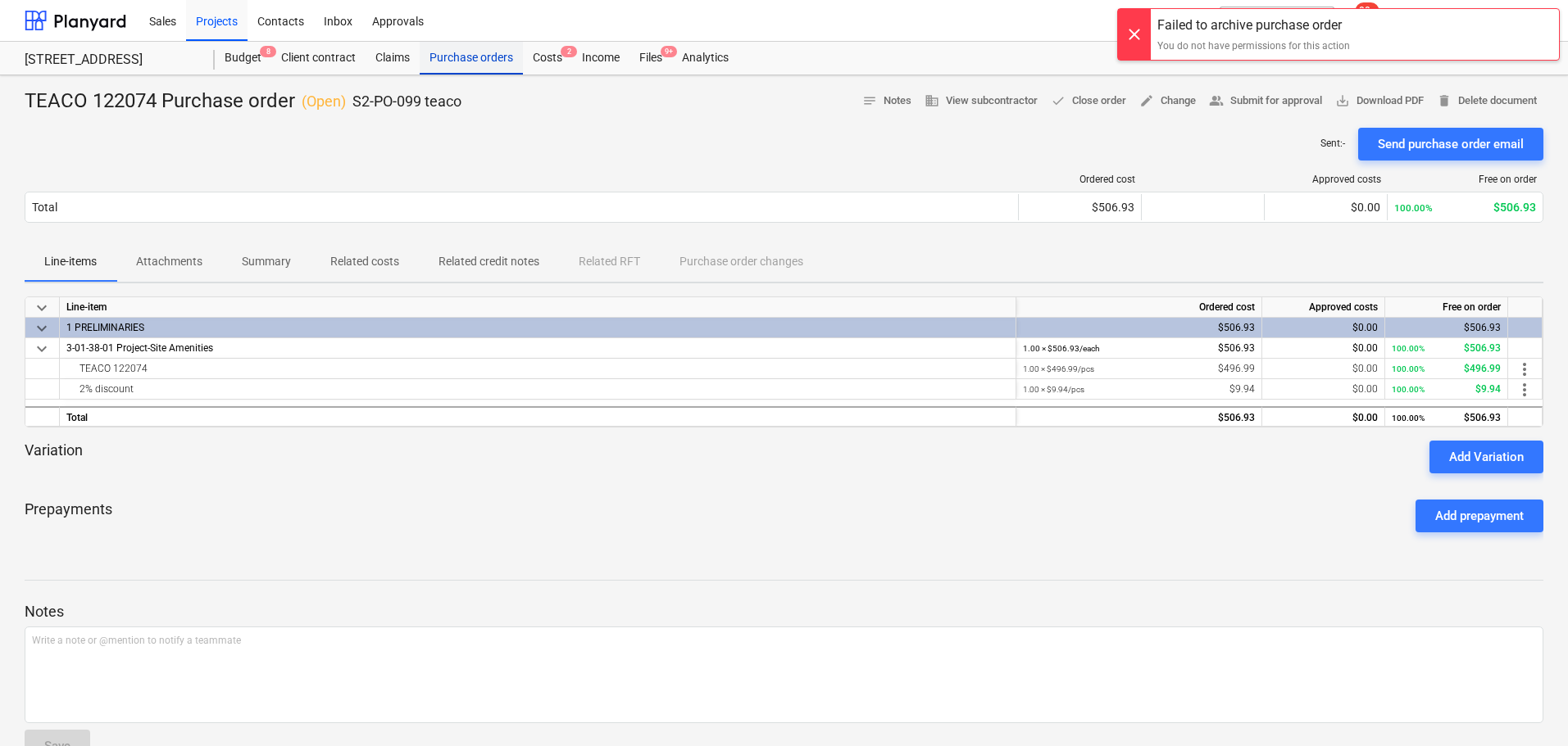
click at [464, 51] on div "Purchase orders" at bounding box center [471, 57] width 104 height 32
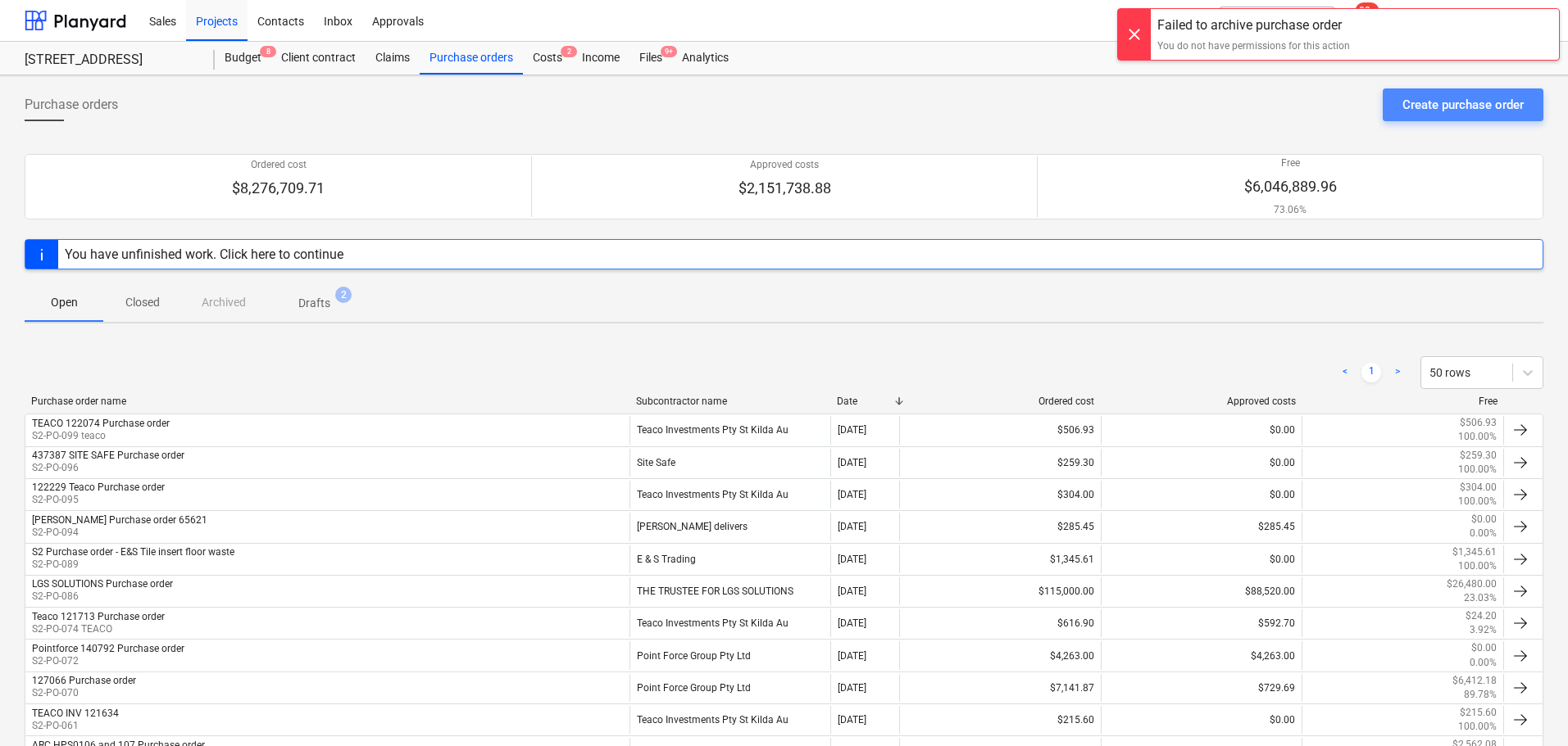
click at [1444, 112] on div "Create purchase order" at bounding box center [1463, 105] width 121 height 21
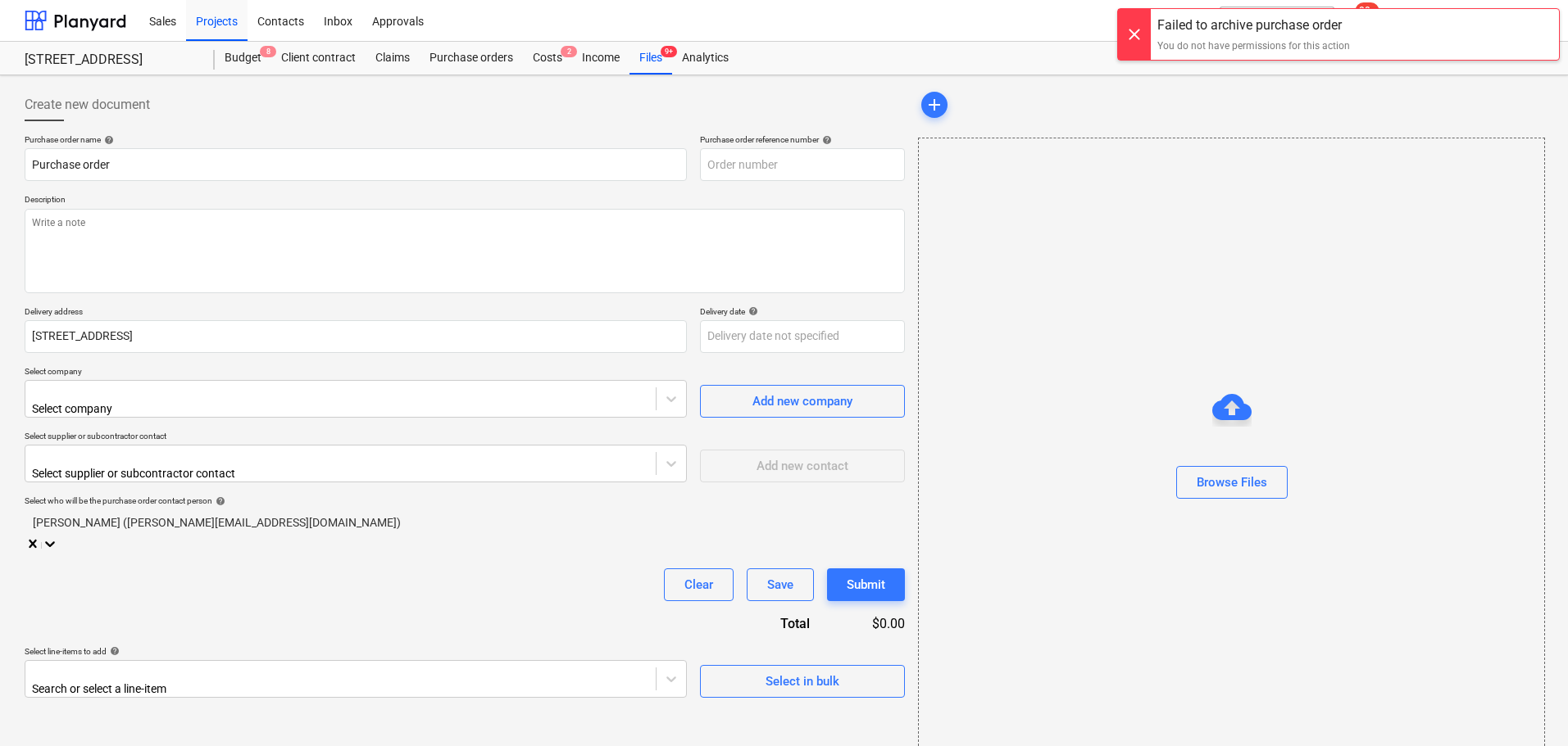
type input "S2-PO-103"
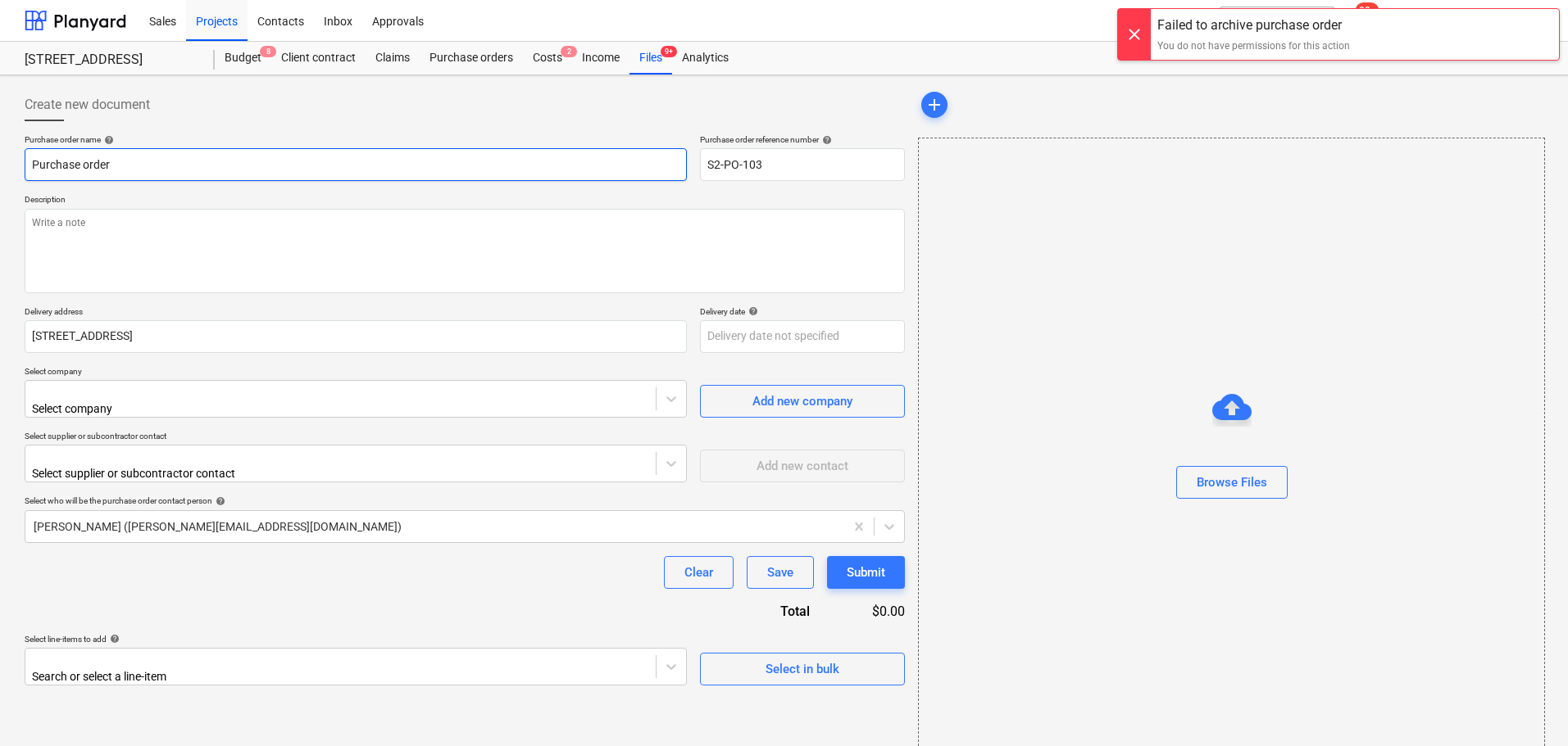
click at [204, 178] on input "Purchase order" at bounding box center [356, 164] width 662 height 32
click at [32, 162] on input "Purchase order" at bounding box center [356, 164] width 662 height 32
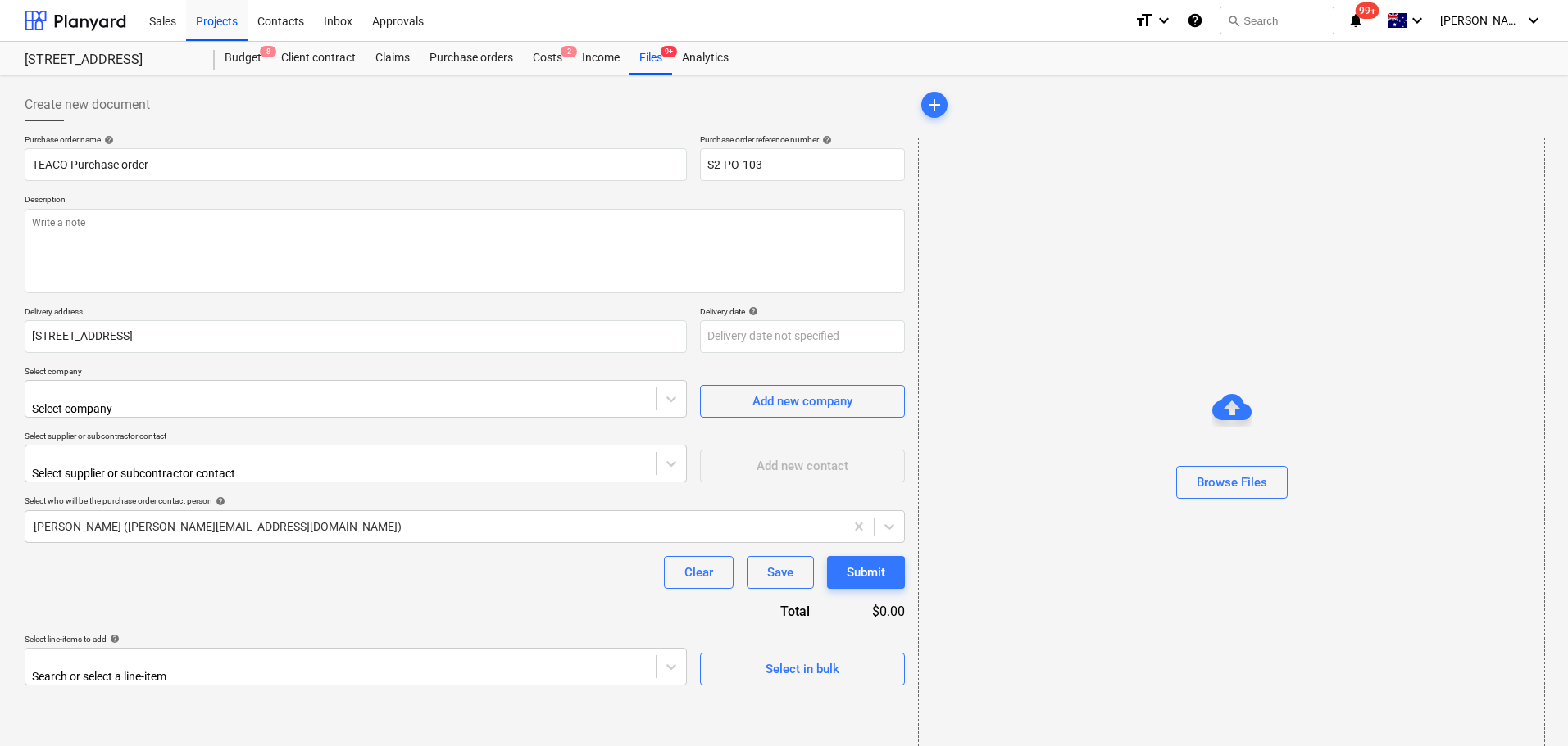
click at [314, 198] on p "Description" at bounding box center [465, 201] width 881 height 14
click at [65, 167] on input "TEACO Purchase order" at bounding box center [356, 164] width 662 height 32
type input "TEACO 122074 Purchase order"
click at [161, 271] on textarea at bounding box center [465, 251] width 881 height 84
click at [76, 163] on input "TEACO 122074 Purchase order" at bounding box center [356, 164] width 662 height 32
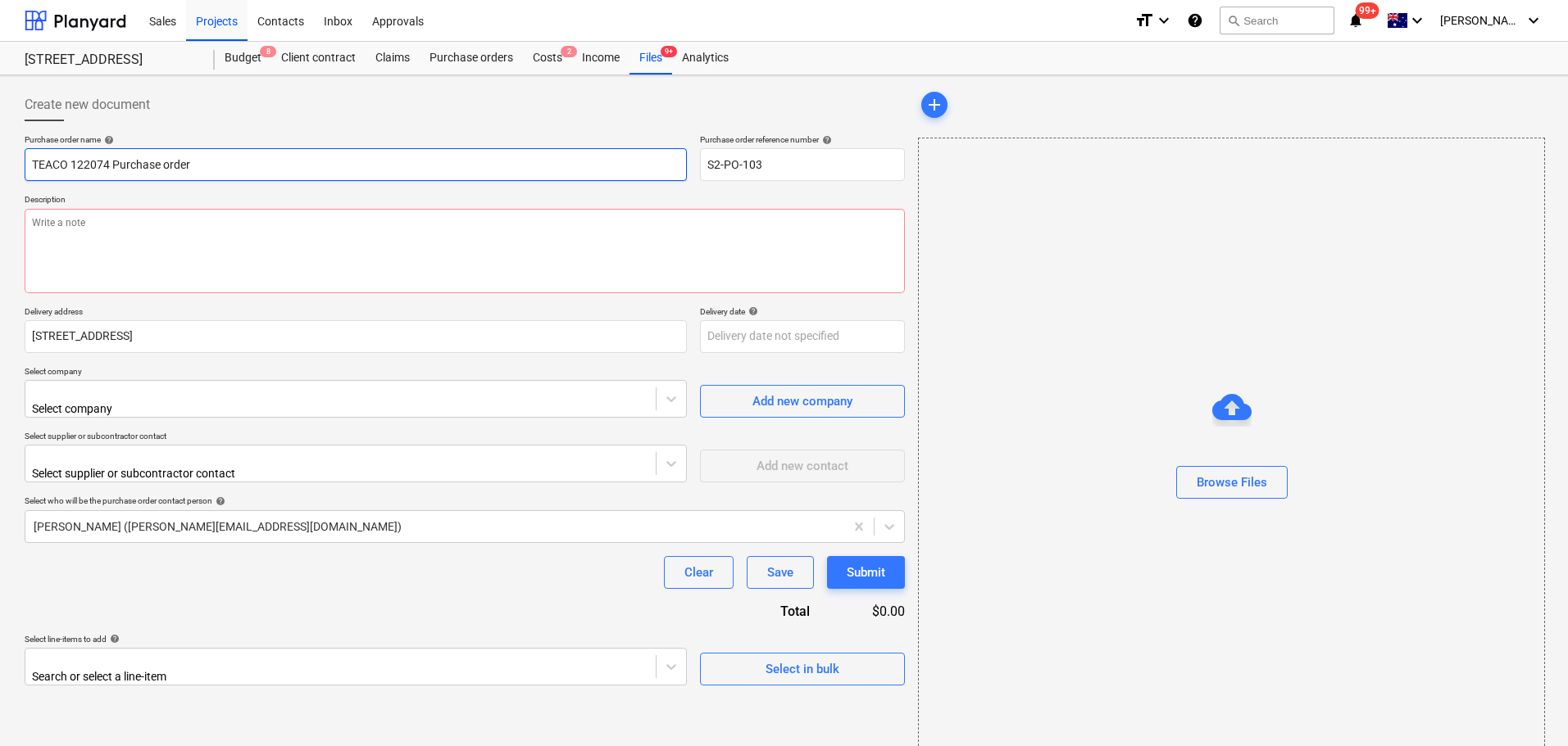
click at [76, 163] on input "TEACO 122074 Purchase order" at bounding box center [356, 164] width 662 height 32
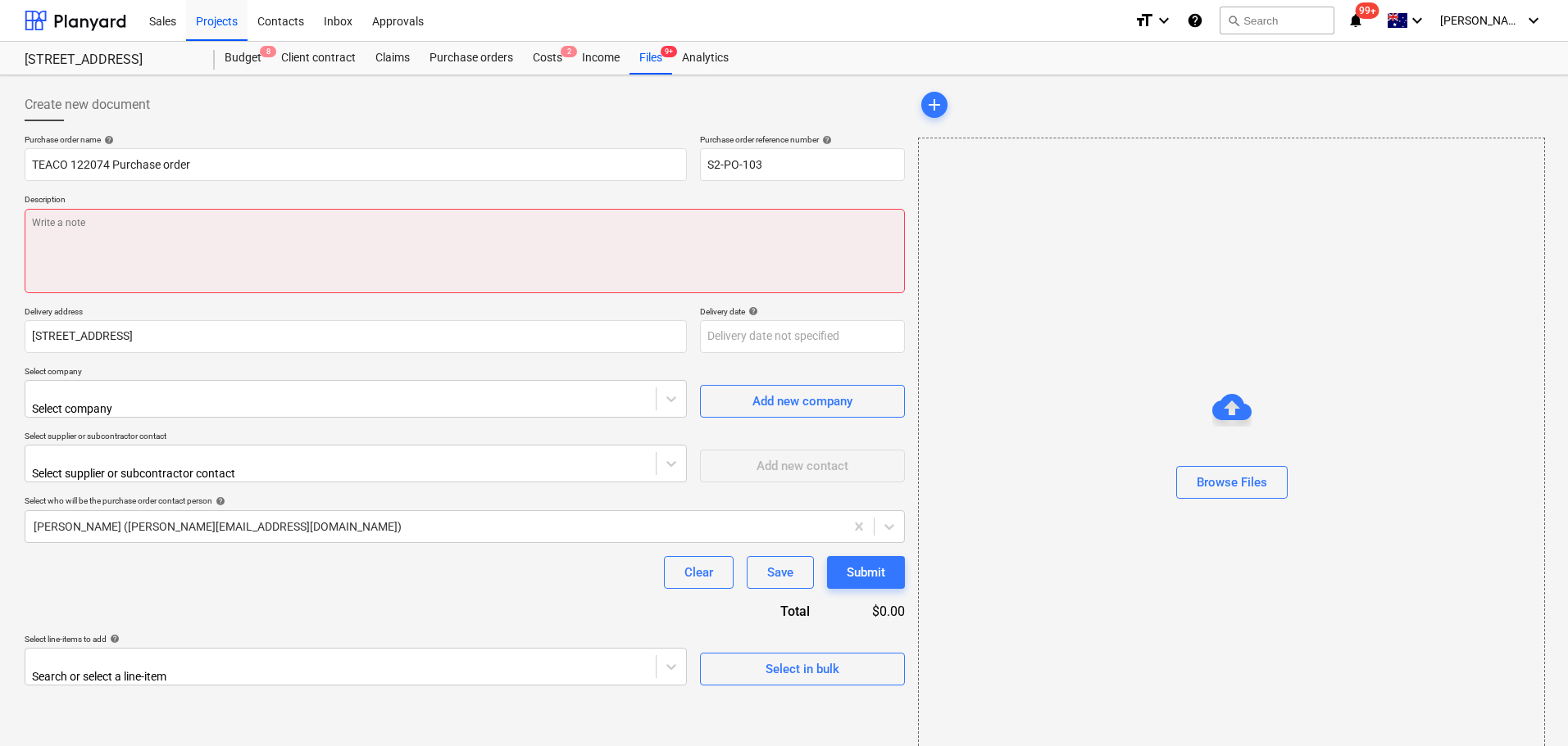
click at [143, 258] on textarea at bounding box center [465, 251] width 881 height 84
paste textarea "122074"
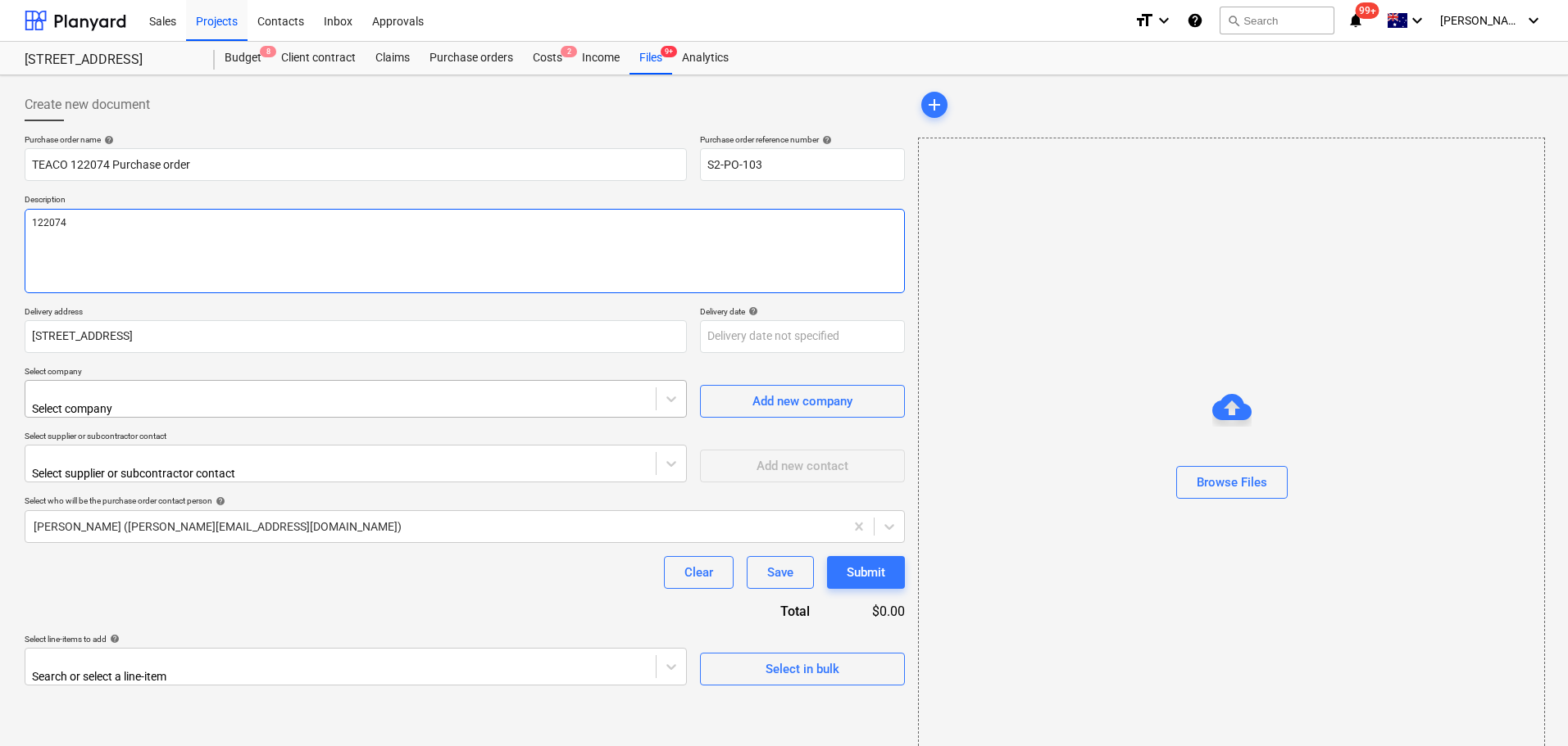
type textarea "122074"
click at [149, 401] on div at bounding box center [340, 392] width 614 height 17
type input "teaco"
click at [172, 746] on div "Teaco Investments Pty St Kilda Au" at bounding box center [784, 752] width 1568 height 13
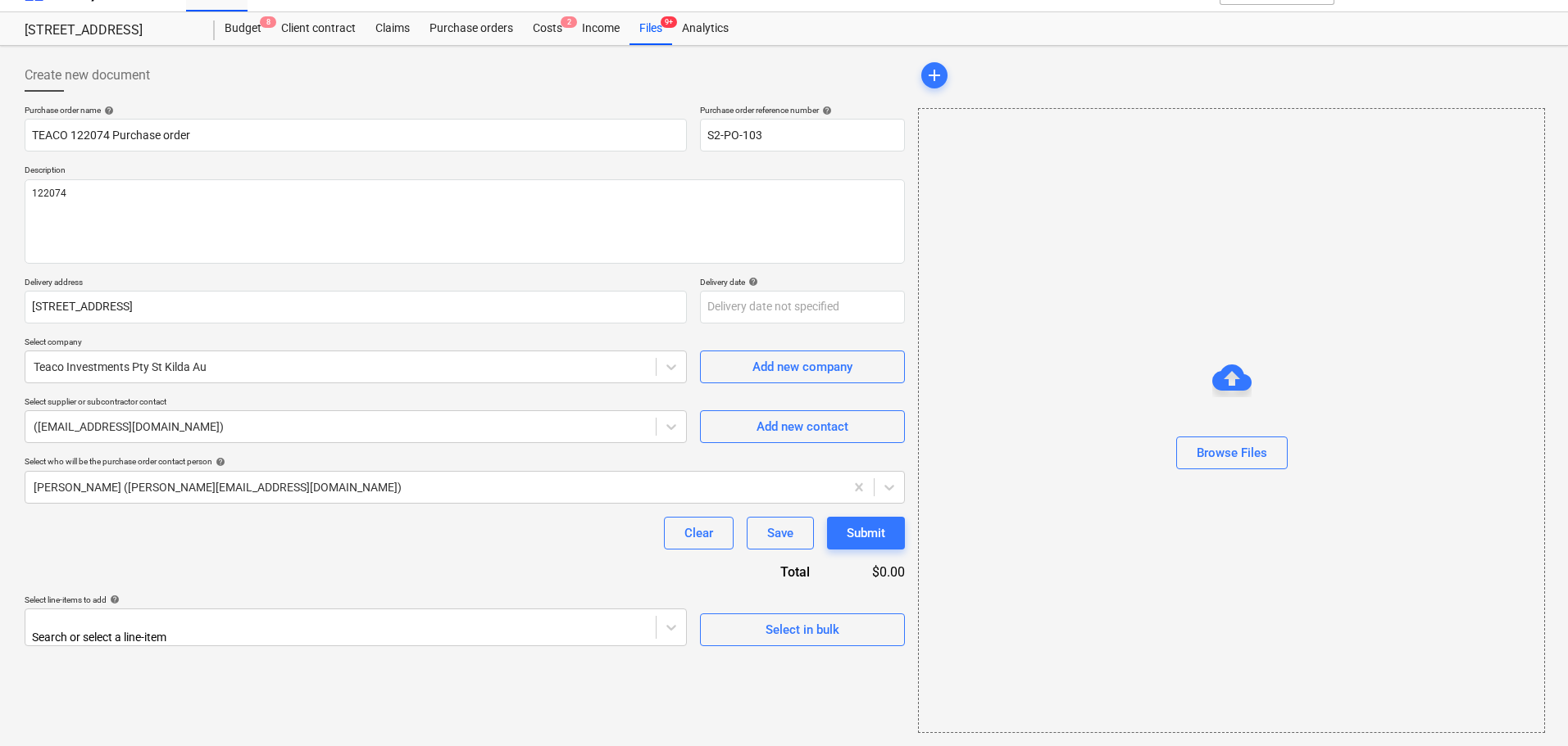
click at [364, 651] on div "Create new document Purchase order name help TEACO 122074 Purchase order Purcha…" at bounding box center [464, 396] width 894 height 688
click at [364, 632] on body "Sales Projects Contacts Inbox Approvals format_size keyboard_arrow_down help se…" at bounding box center [784, 343] width 1568 height 746
type input "site"
click at [263, 717] on div "-- 3-01-38-01 Project-Site Amenities" at bounding box center [784, 724] width 1568 height 13
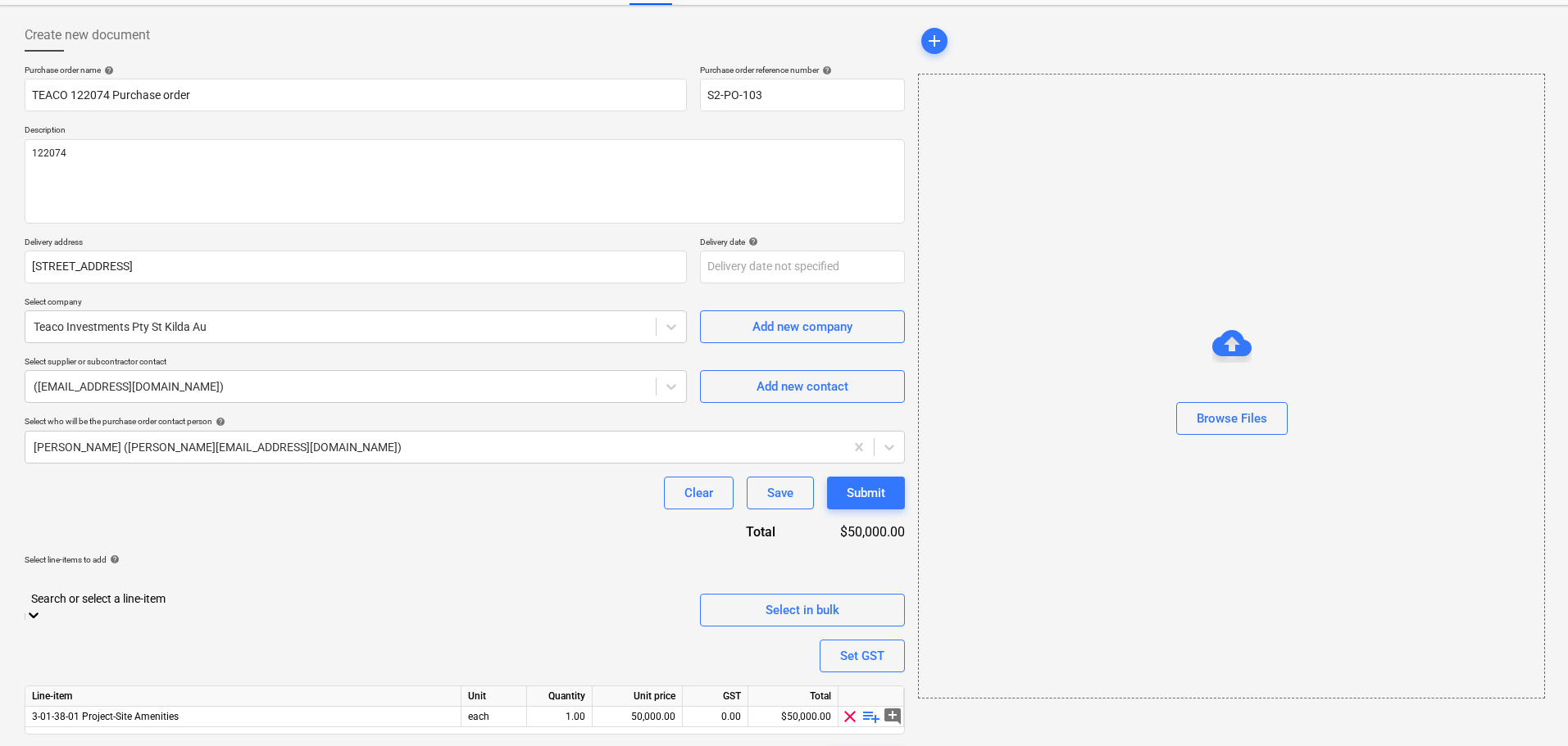
scroll to position [92, 0]
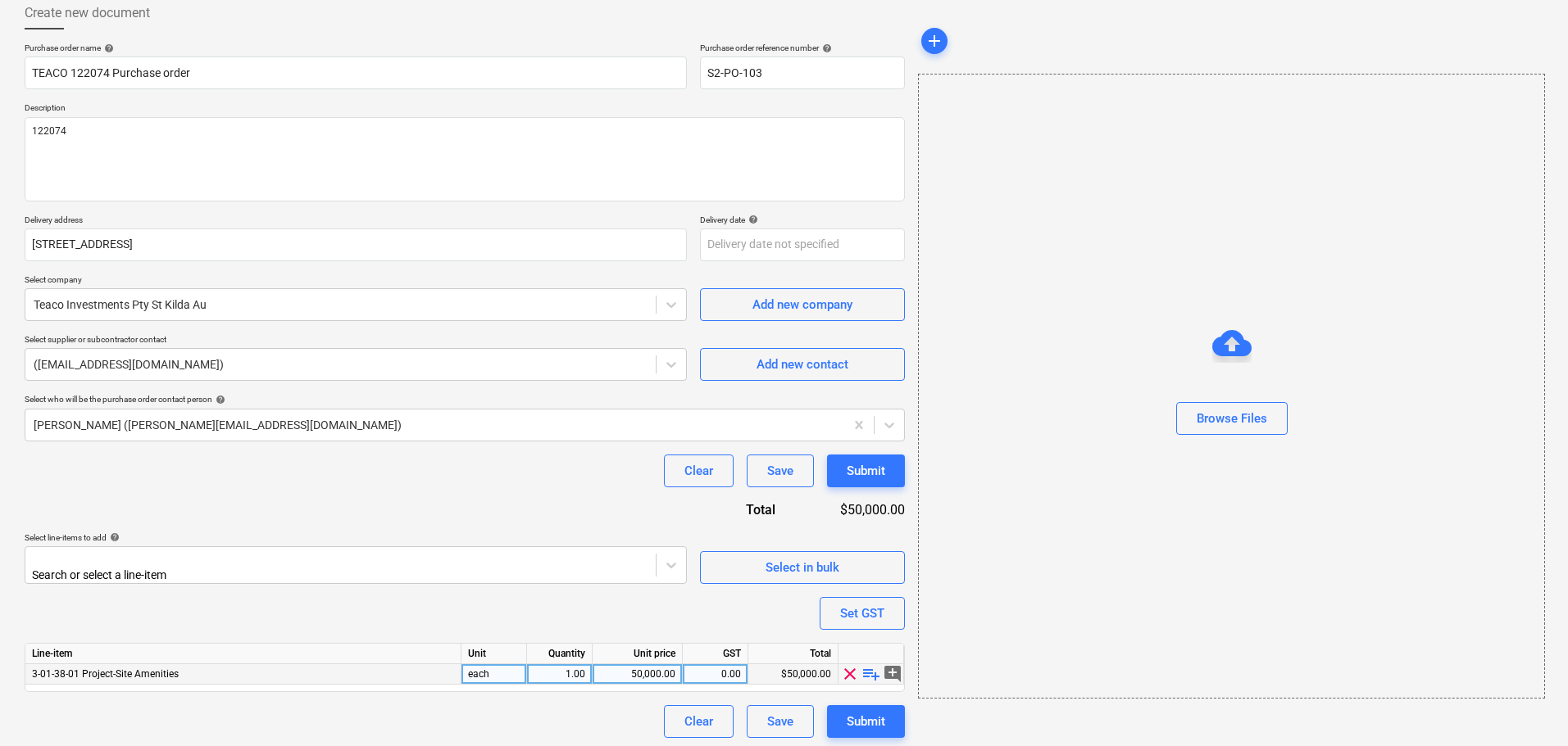
click at [872, 670] on span "playlist_add" at bounding box center [871, 674] width 19 height 19
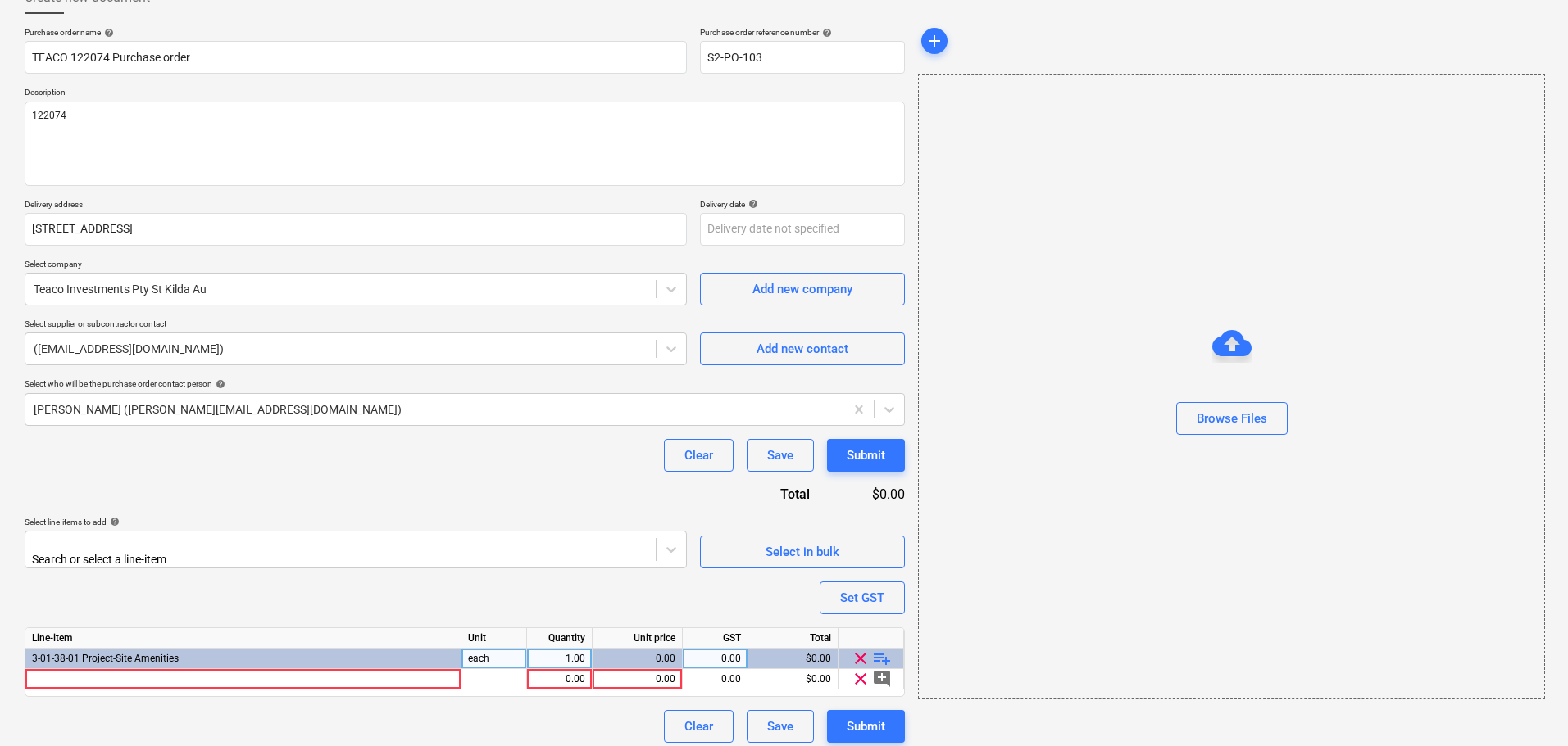
scroll to position [112, 0]
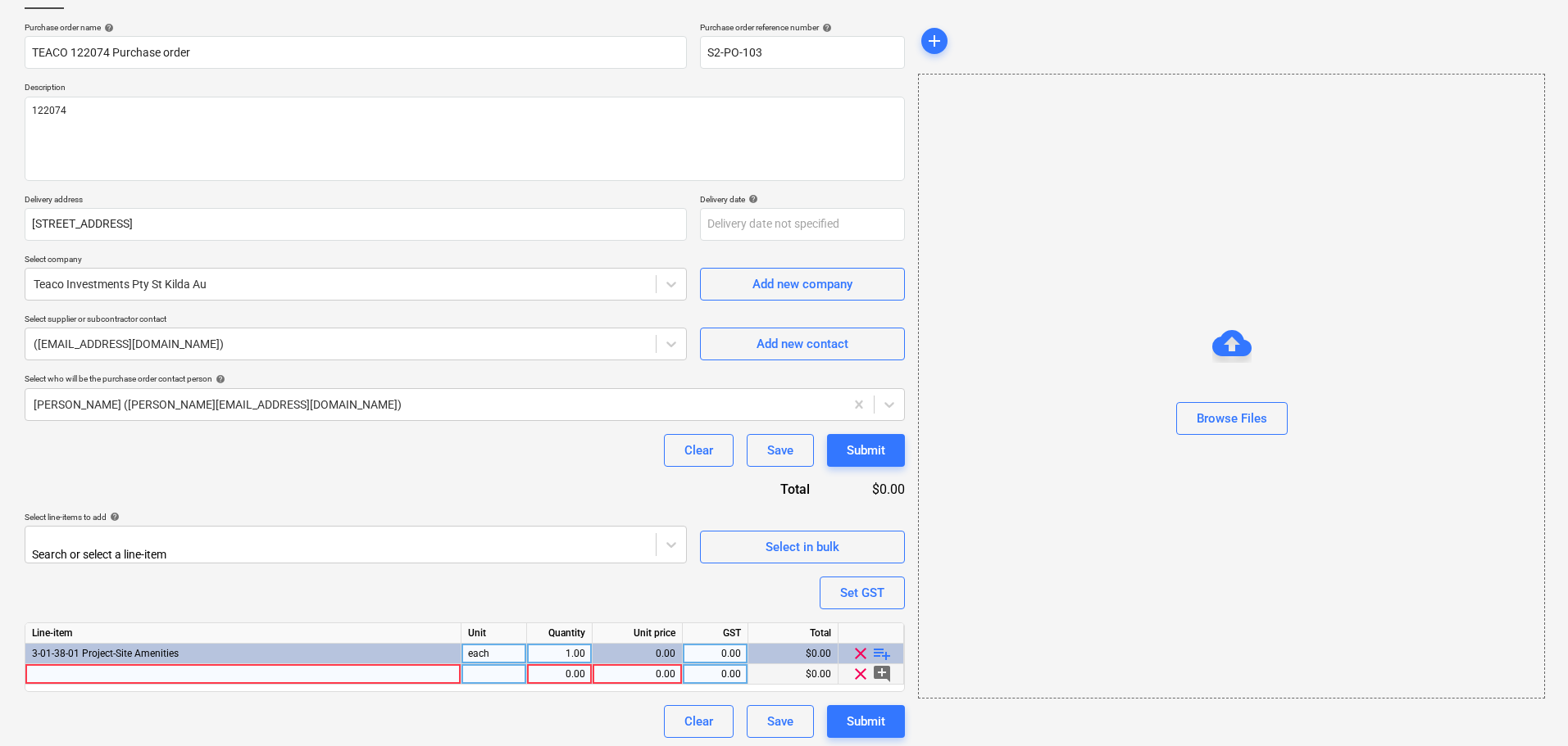
click at [366, 673] on div at bounding box center [243, 675] width 436 height 20
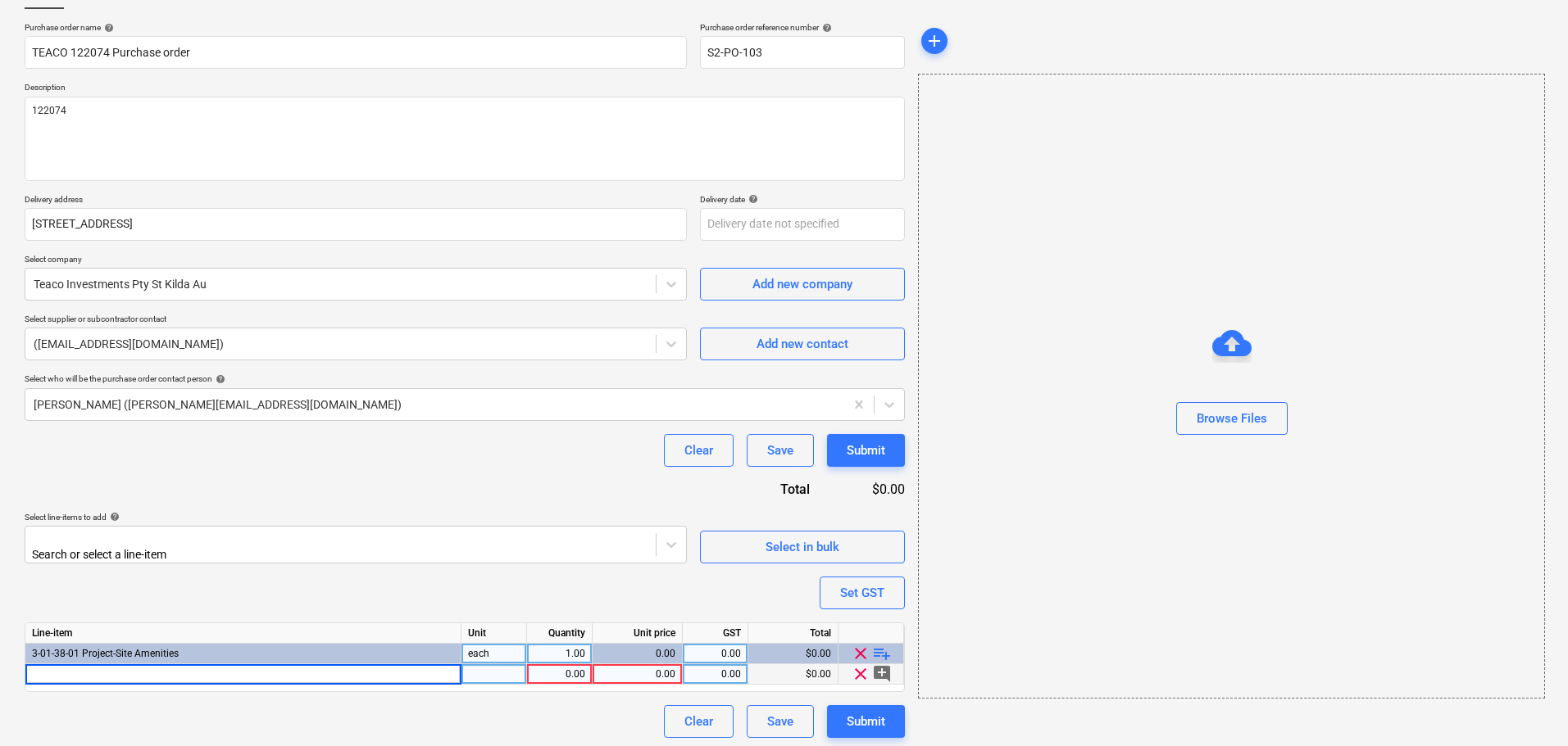
click at [635, 667] on div "0.00" at bounding box center [637, 675] width 76 height 20
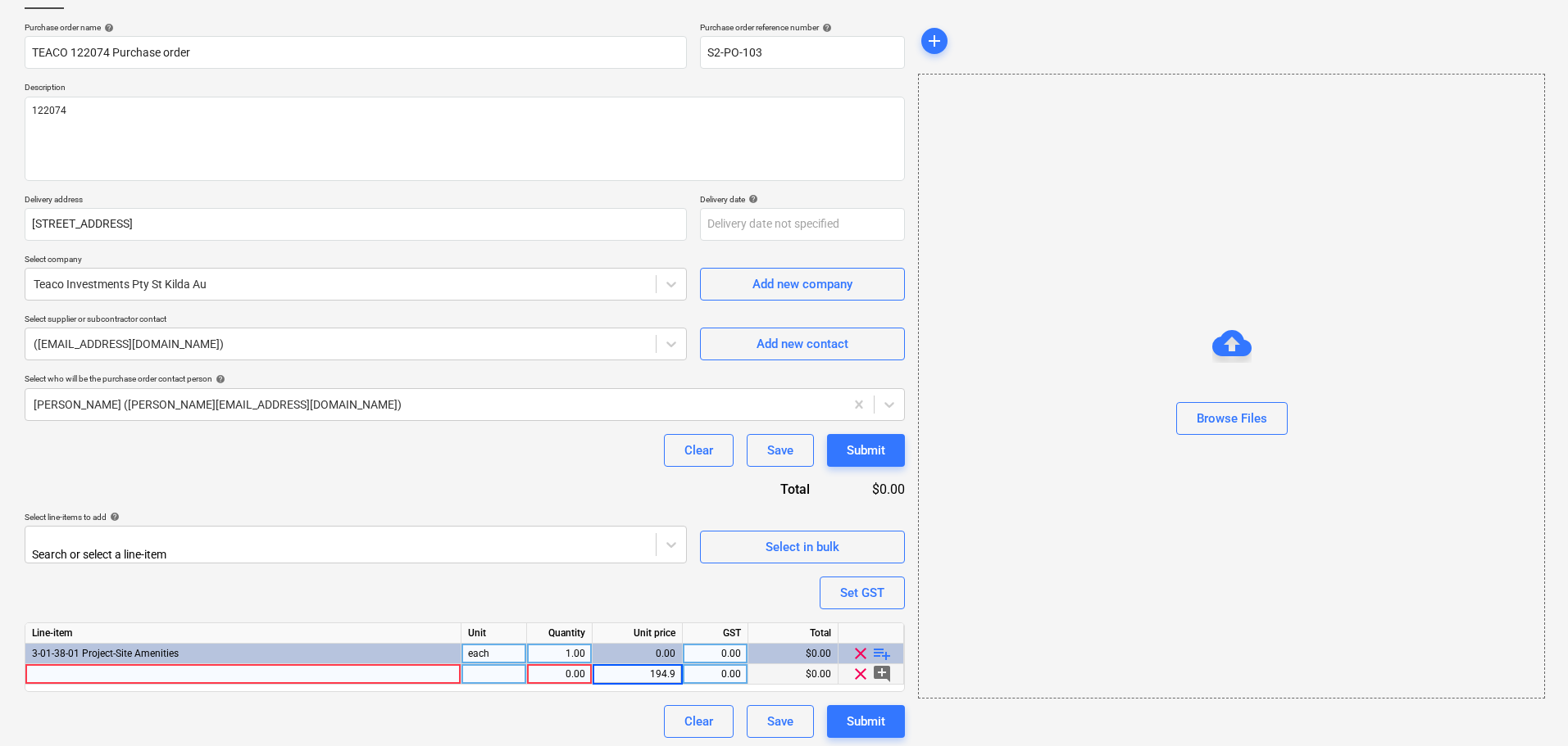
type input "194.99"
click at [638, 604] on div "Purchase order name help TEACO 122074 Purchase order Purchase order reference n…" at bounding box center [465, 380] width 881 height 716
click at [421, 674] on div at bounding box center [243, 675] width 436 height 20
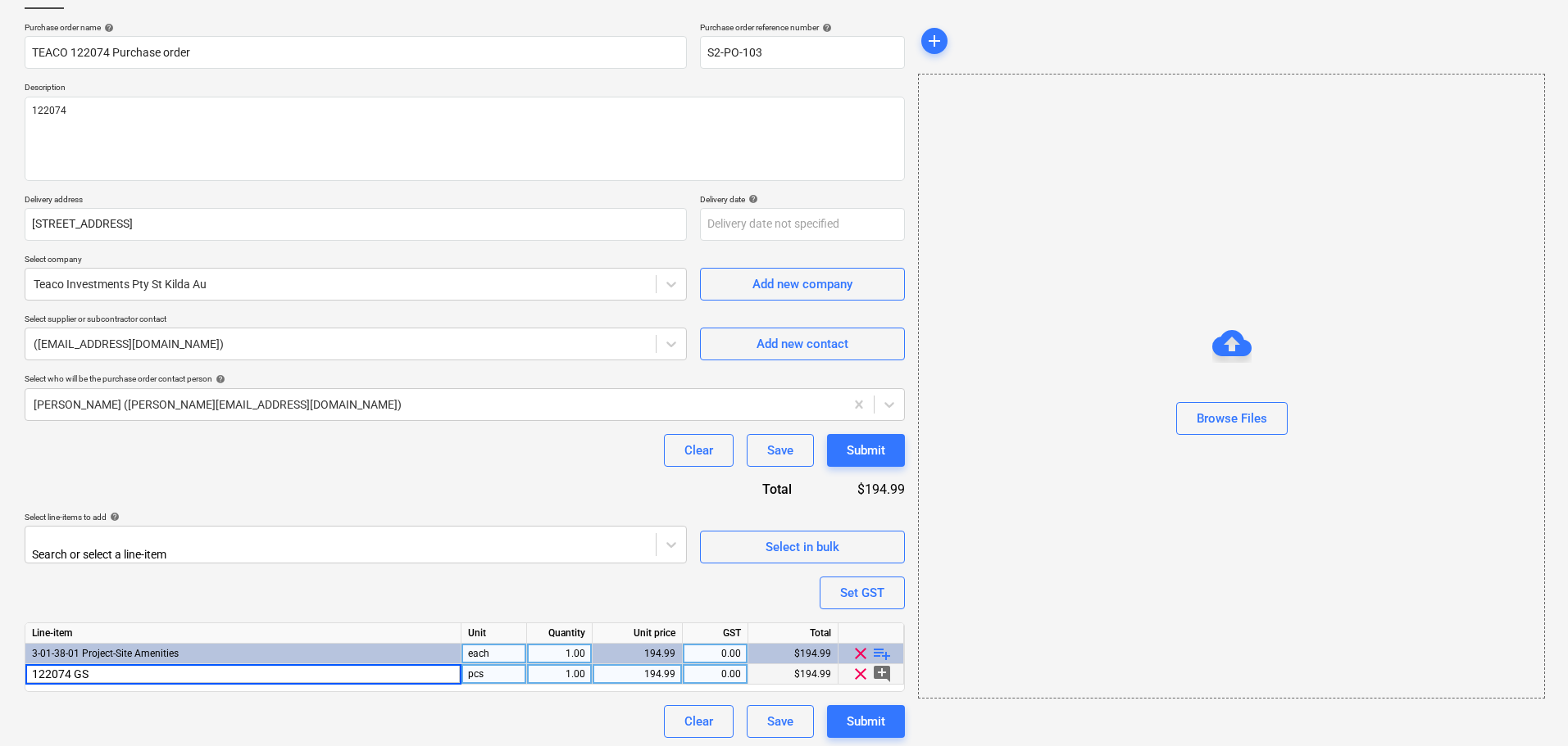
type input "122074 GST"
click at [348, 571] on div "Purchase order name help TEACO 122074 Purchase order Purchase order reference n…" at bounding box center [465, 380] width 881 height 716
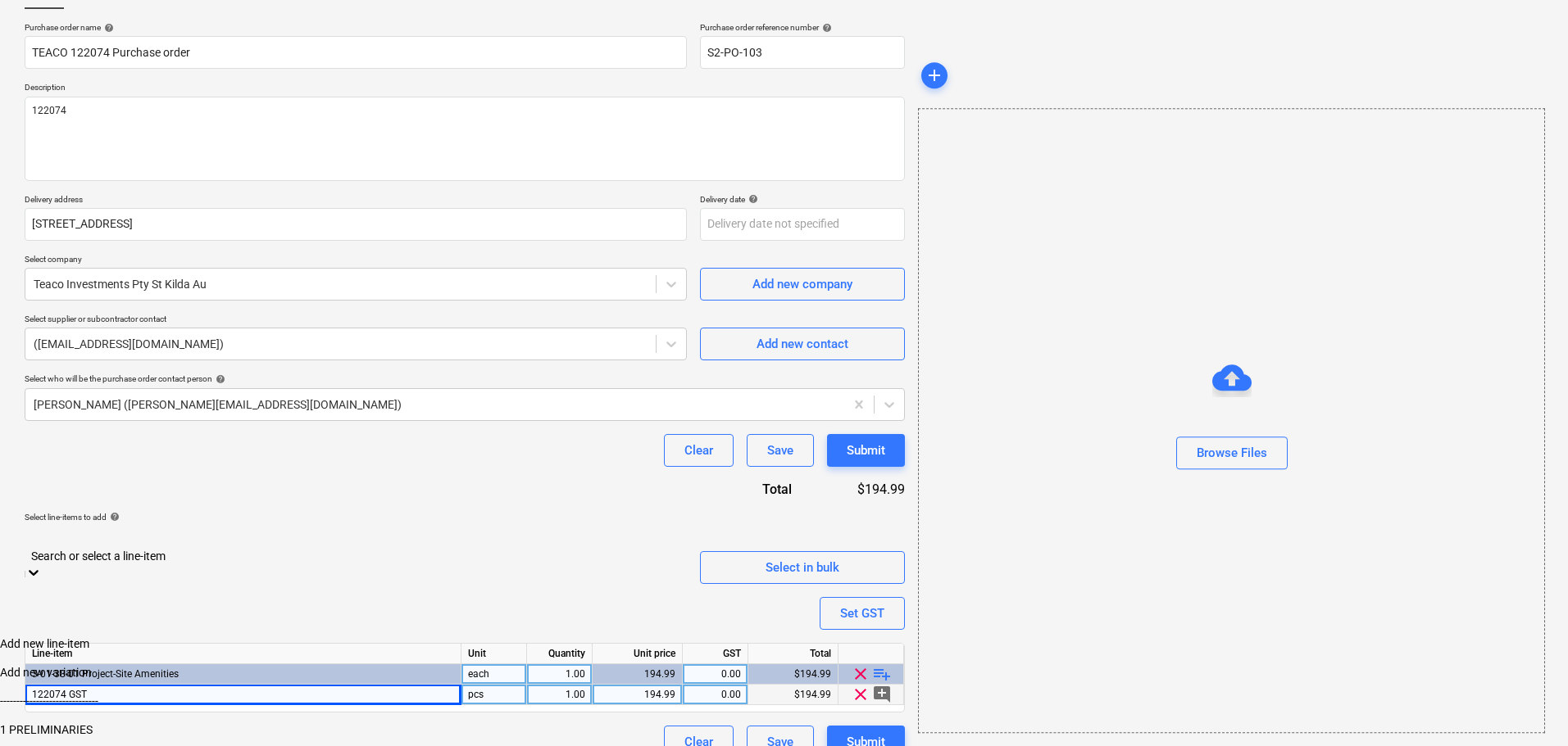
scroll to position [180, 0]
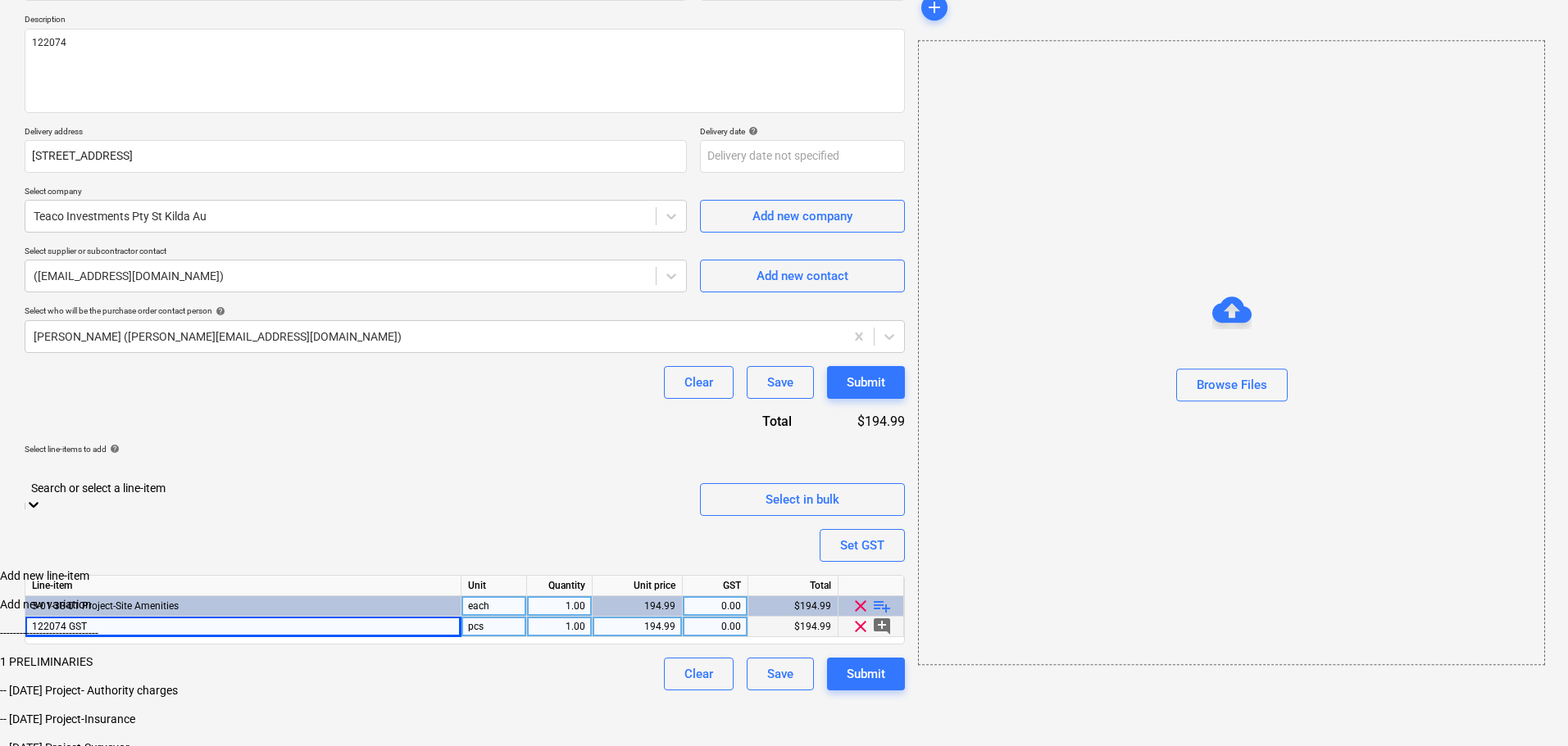
click at [419, 553] on body "Sales Projects Contacts Inbox Approvals format_size keyboard_arrow_down help se…" at bounding box center [784, 317] width 1568 height 995
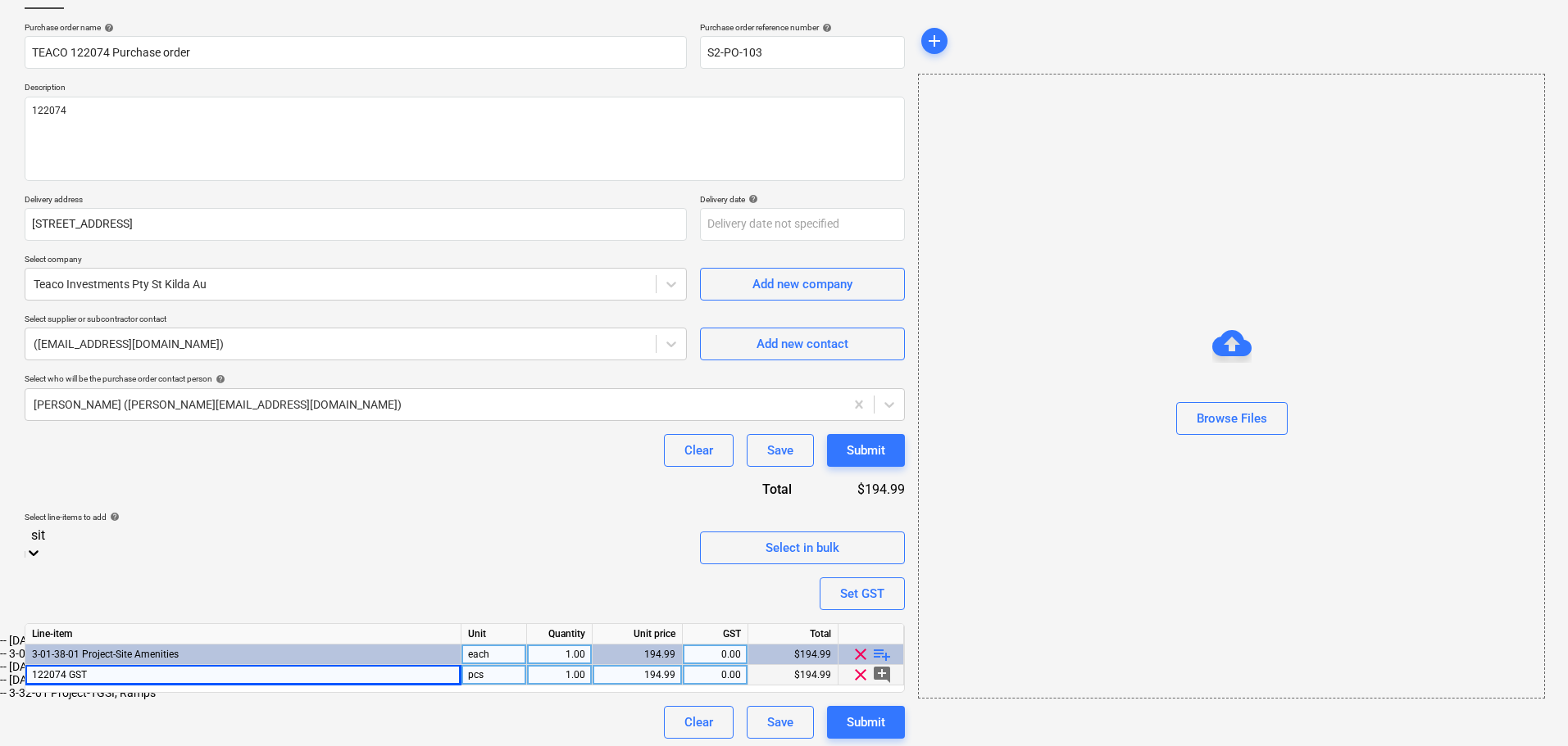
type input "site"
click at [418, 634] on div "-- 3-01-38-03 Project-Site Amenities GST FREE" at bounding box center [784, 640] width 1568 height 13
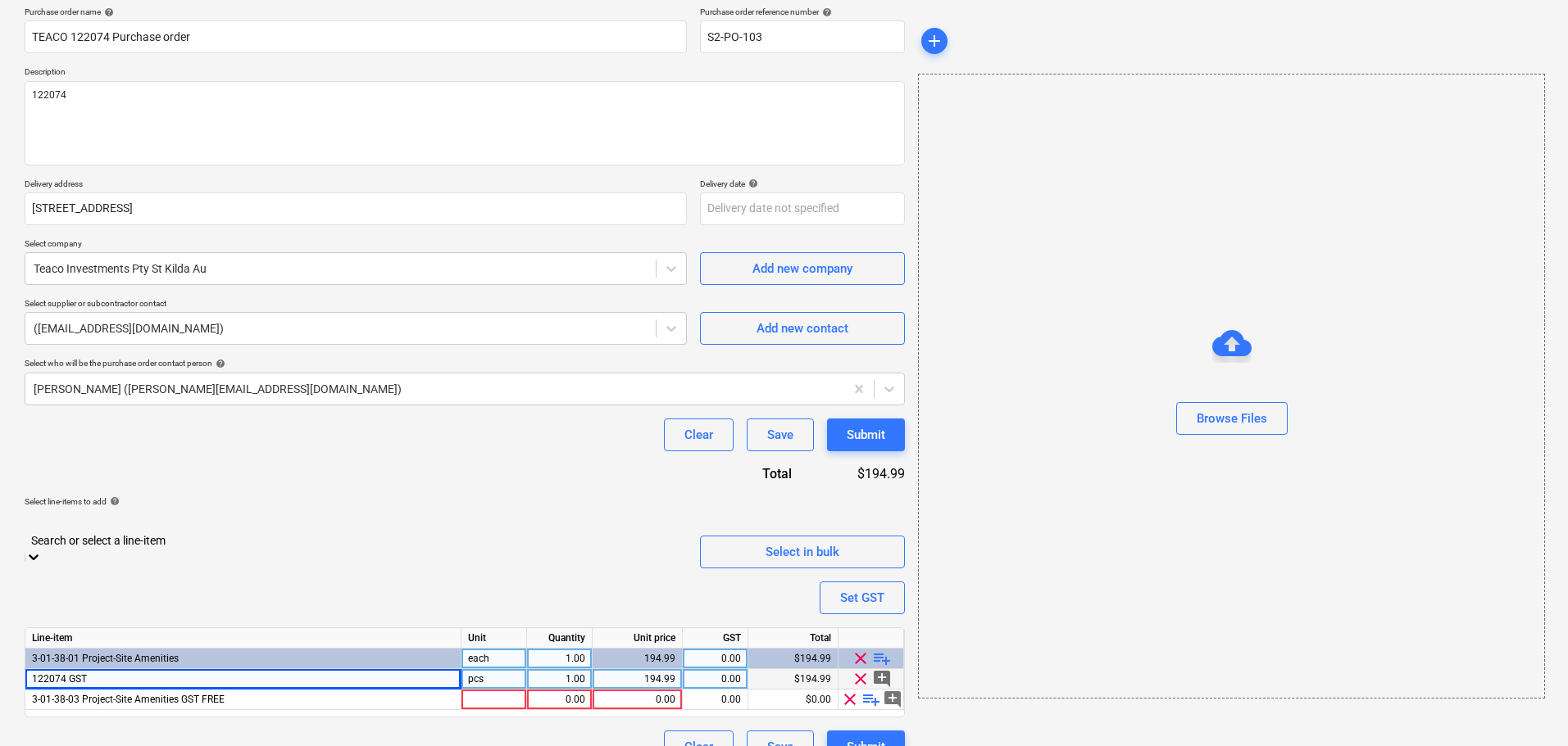
scroll to position [132, 0]
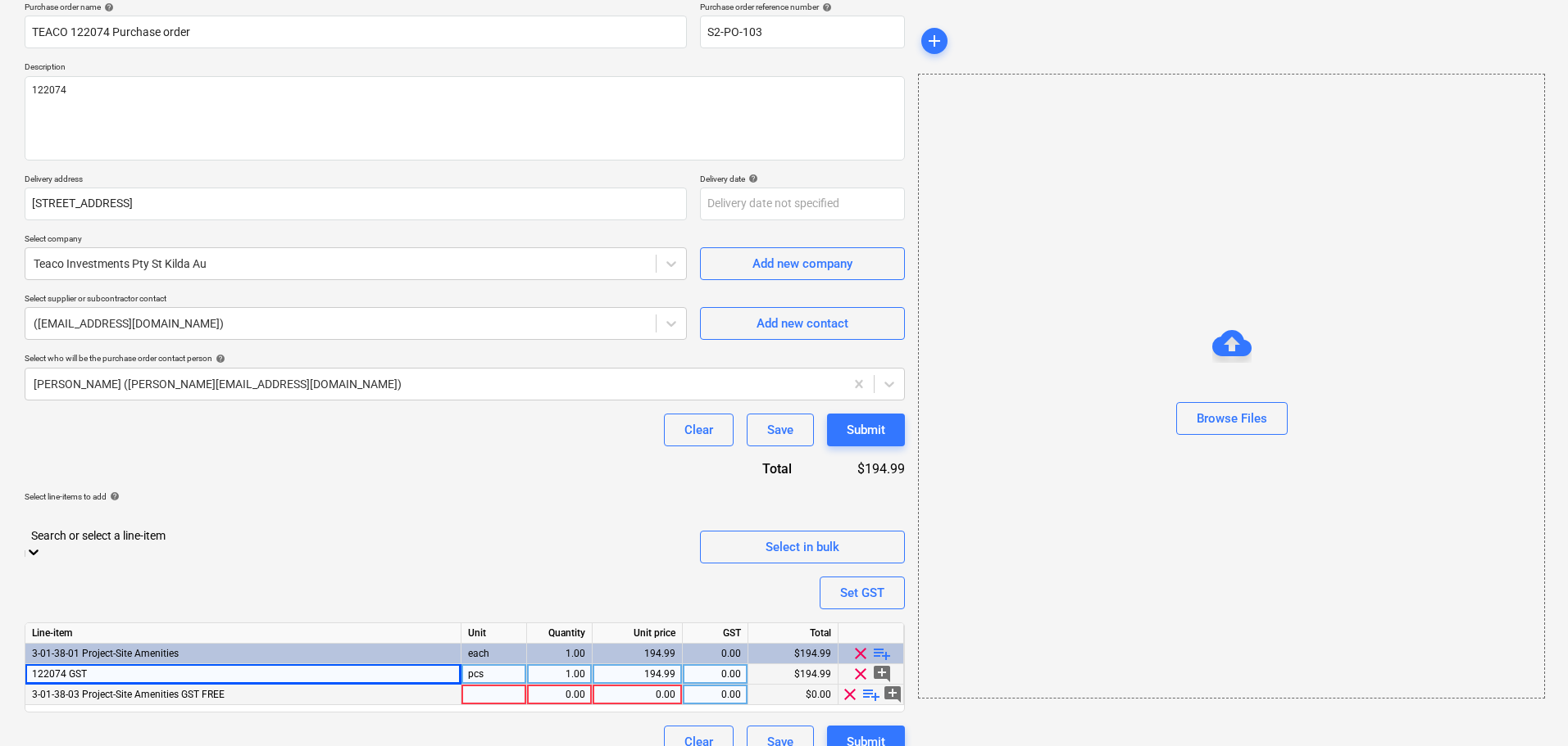
click at [657, 685] on div "0.00" at bounding box center [637, 695] width 76 height 20
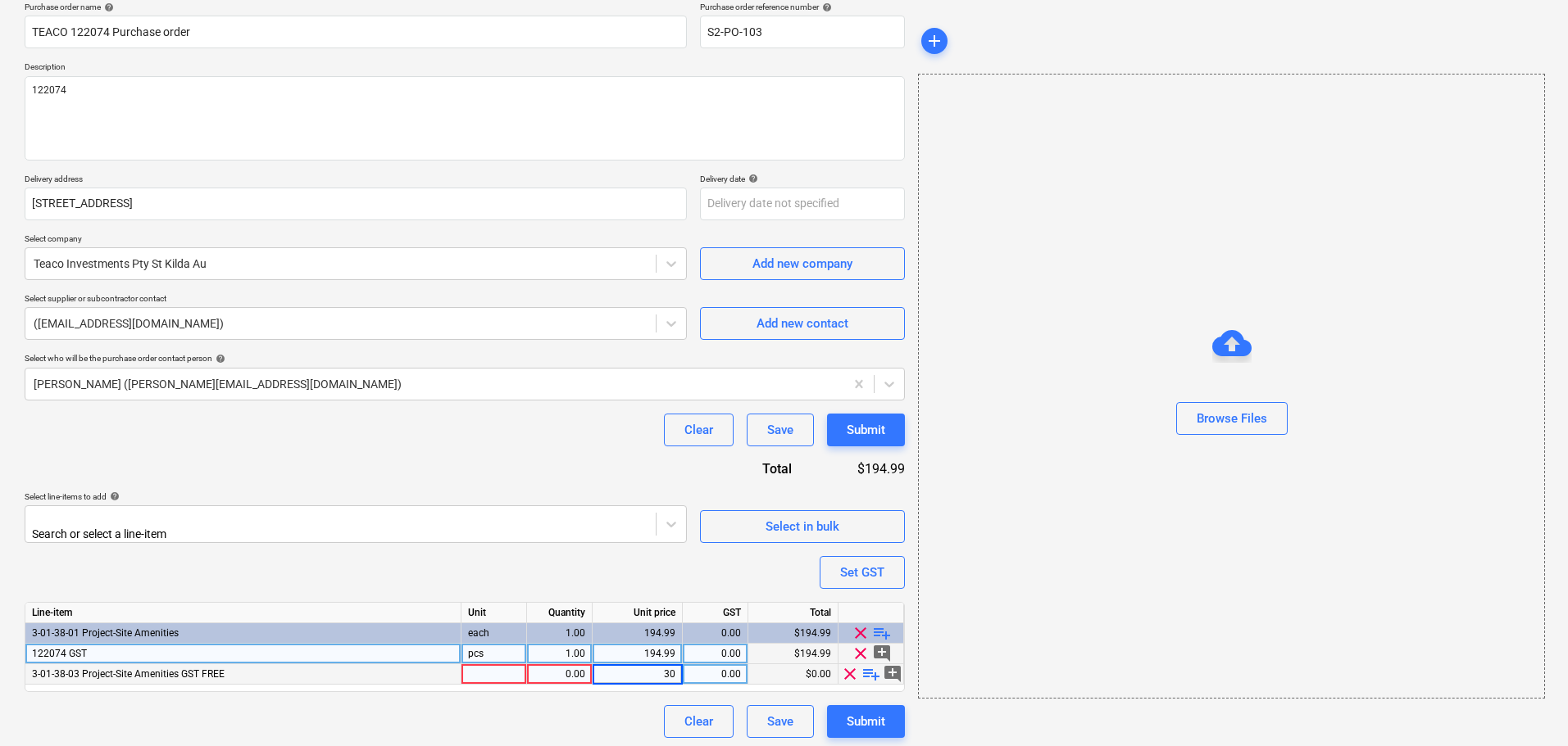
type input "302"
click at [595, 519] on div at bounding box center [340, 518] width 614 height 17
click at [868, 678] on span "playlist_add" at bounding box center [871, 674] width 19 height 19
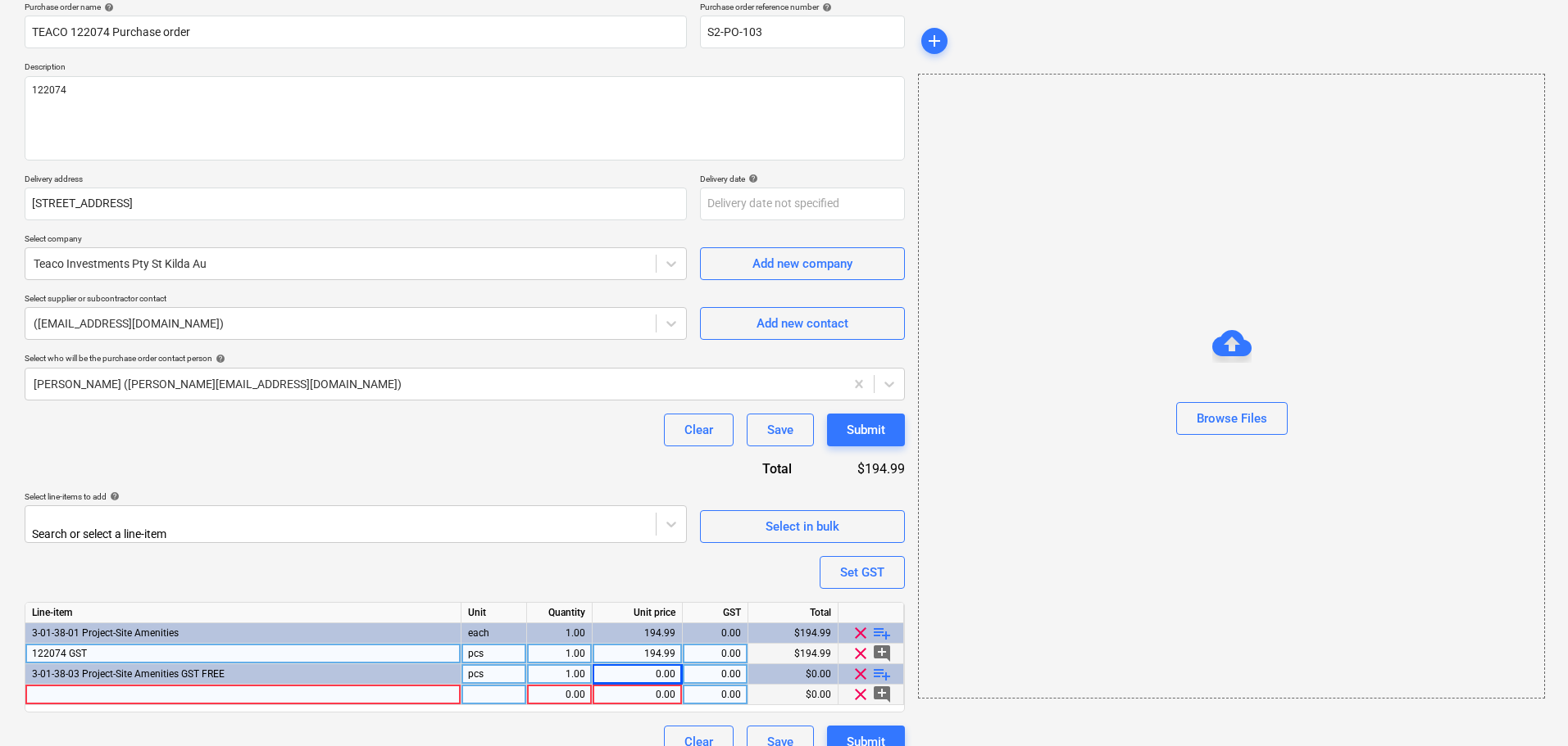
click at [379, 688] on div at bounding box center [243, 695] width 436 height 20
drag, startPoint x: 31, startPoint y: 641, endPoint x: 113, endPoint y: 652, distance: 82.7
click at [113, 652] on div "122074 GST" at bounding box center [243, 654] width 436 height 20
click at [136, 699] on div at bounding box center [243, 695] width 436 height 20
type input "122074 GST FREE"
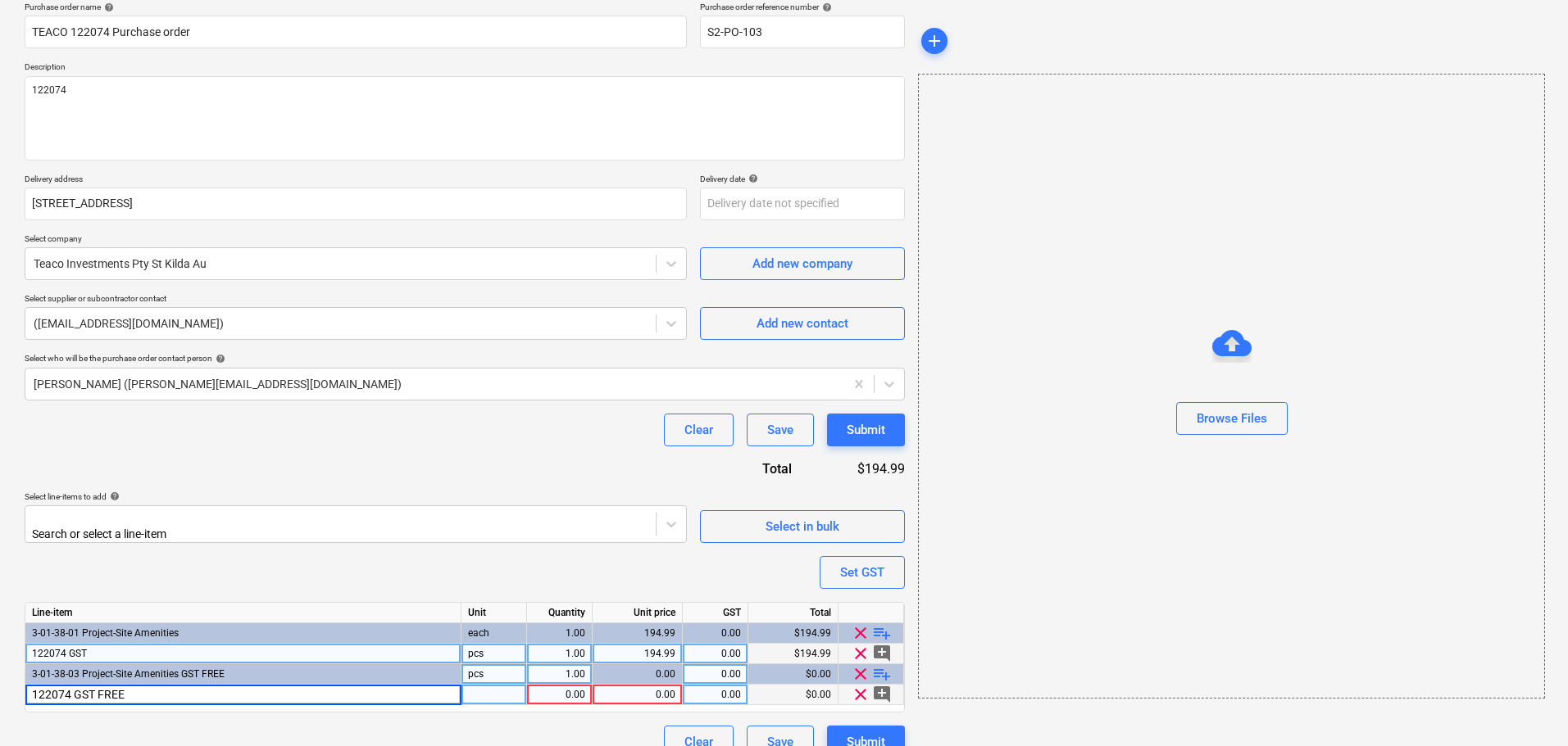
click at [659, 688] on div "0.00" at bounding box center [637, 695] width 76 height 20
type input "302"
click at [571, 546] on div "Purchase order name help TEACO 122074 Purchase order Purchase order reference n…" at bounding box center [465, 380] width 881 height 757
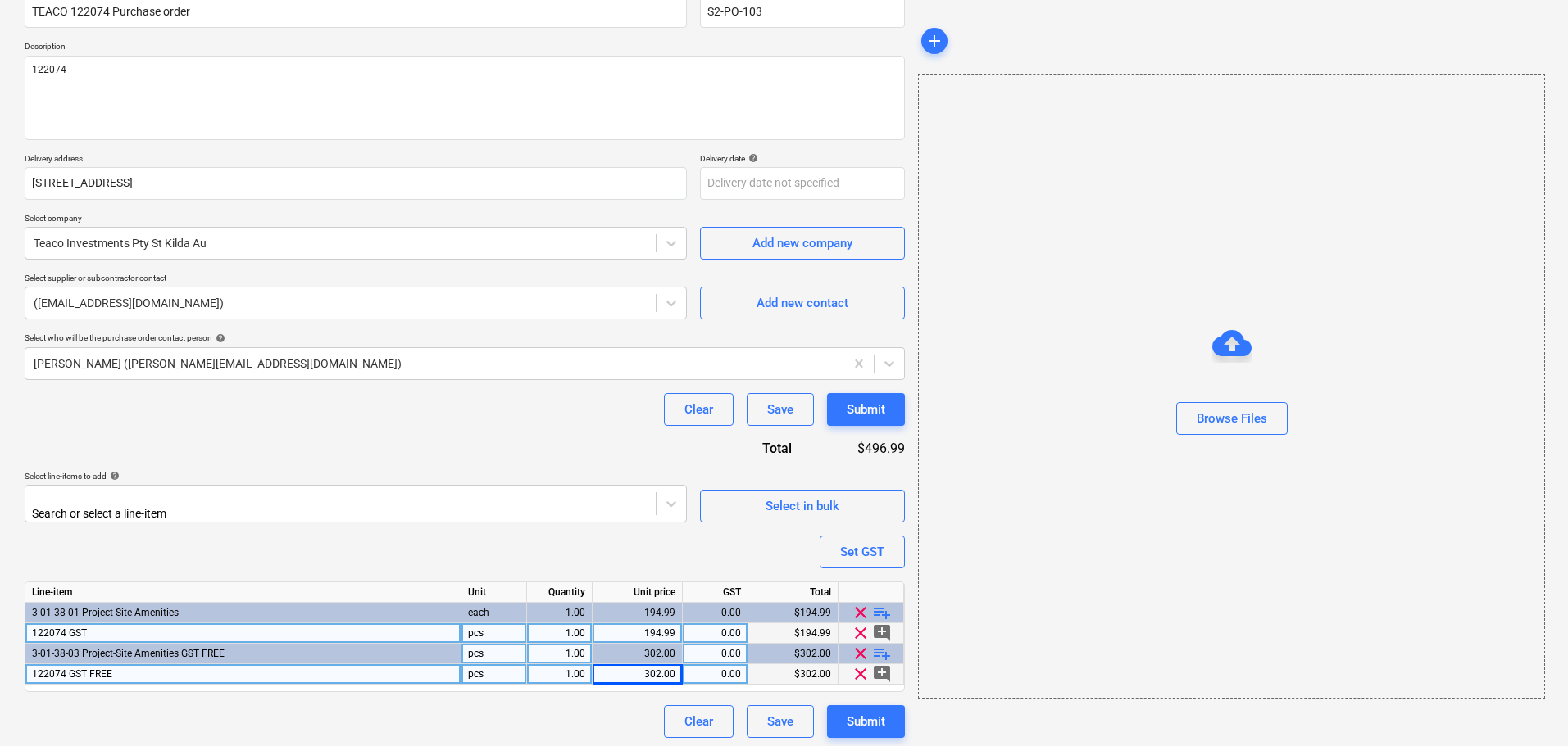
click at [888, 612] on span "playlist_add" at bounding box center [882, 612] width 19 height 19
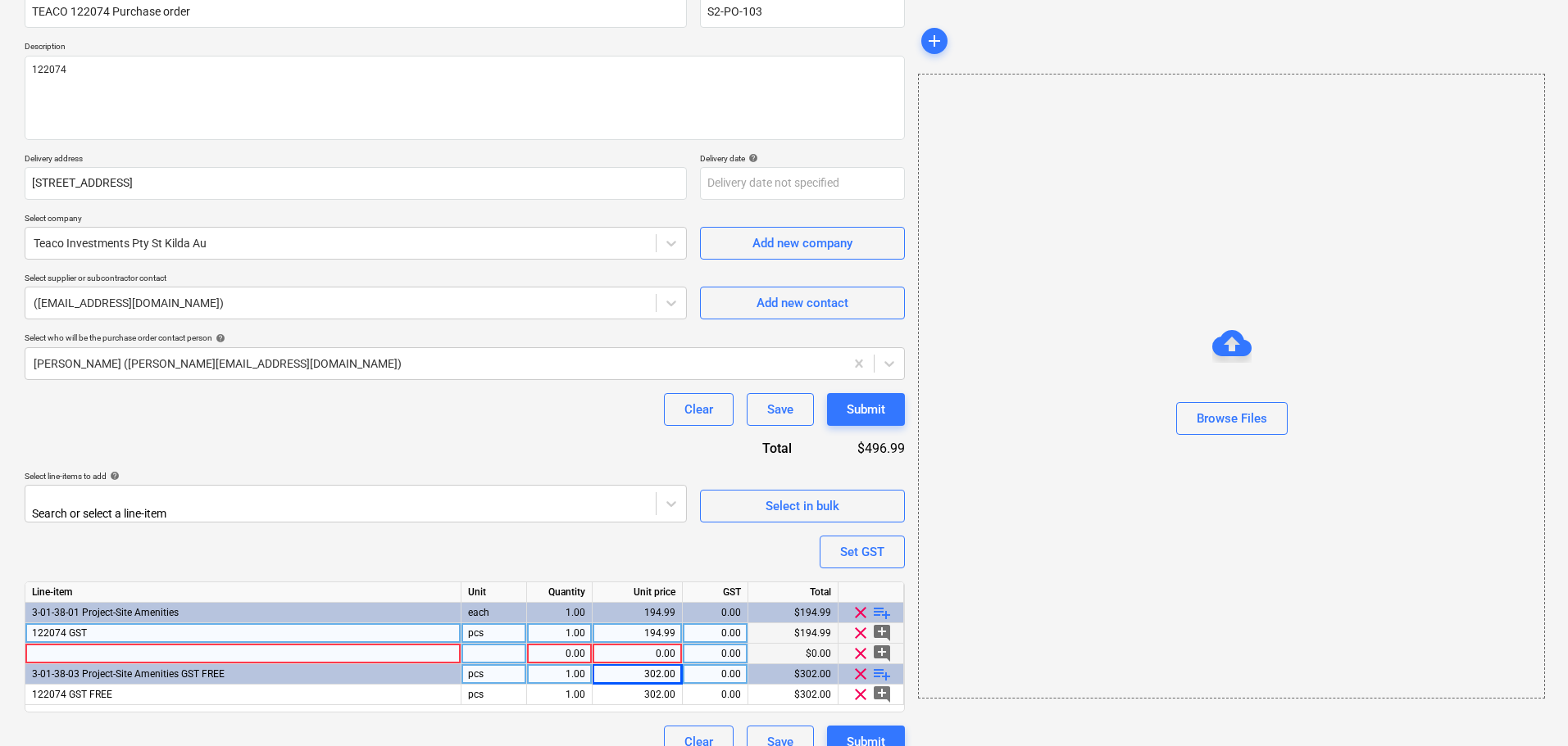
click at [257, 657] on div at bounding box center [243, 654] width 436 height 20
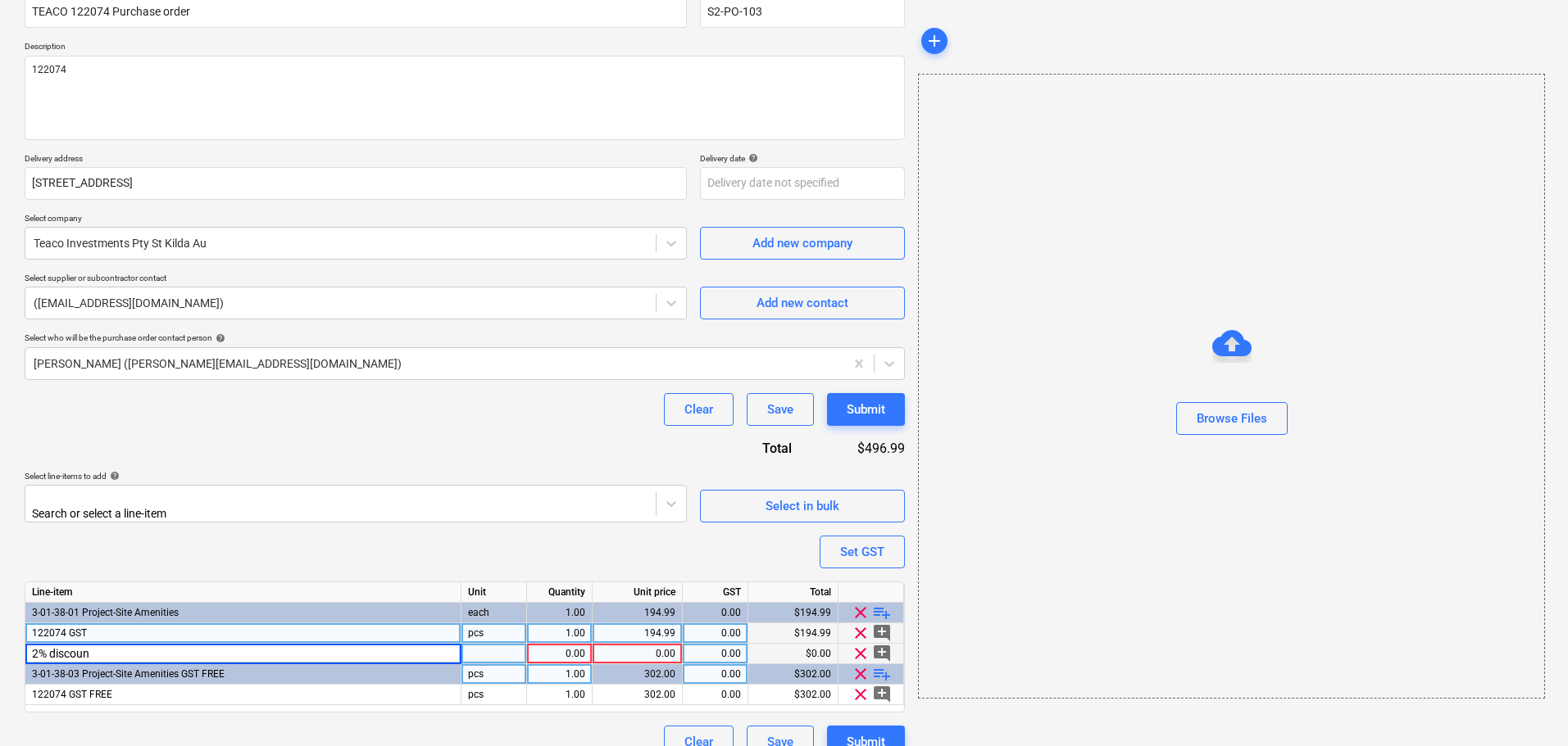
type input "2% discount"
click at [638, 648] on div "0.00" at bounding box center [637, 654] width 76 height 20
click at [656, 637] on div "194.99" at bounding box center [637, 634] width 76 height 20
click at [656, 637] on input "194.99" at bounding box center [637, 633] width 89 height 19
click at [651, 647] on div "0.00" at bounding box center [637, 654] width 76 height 20
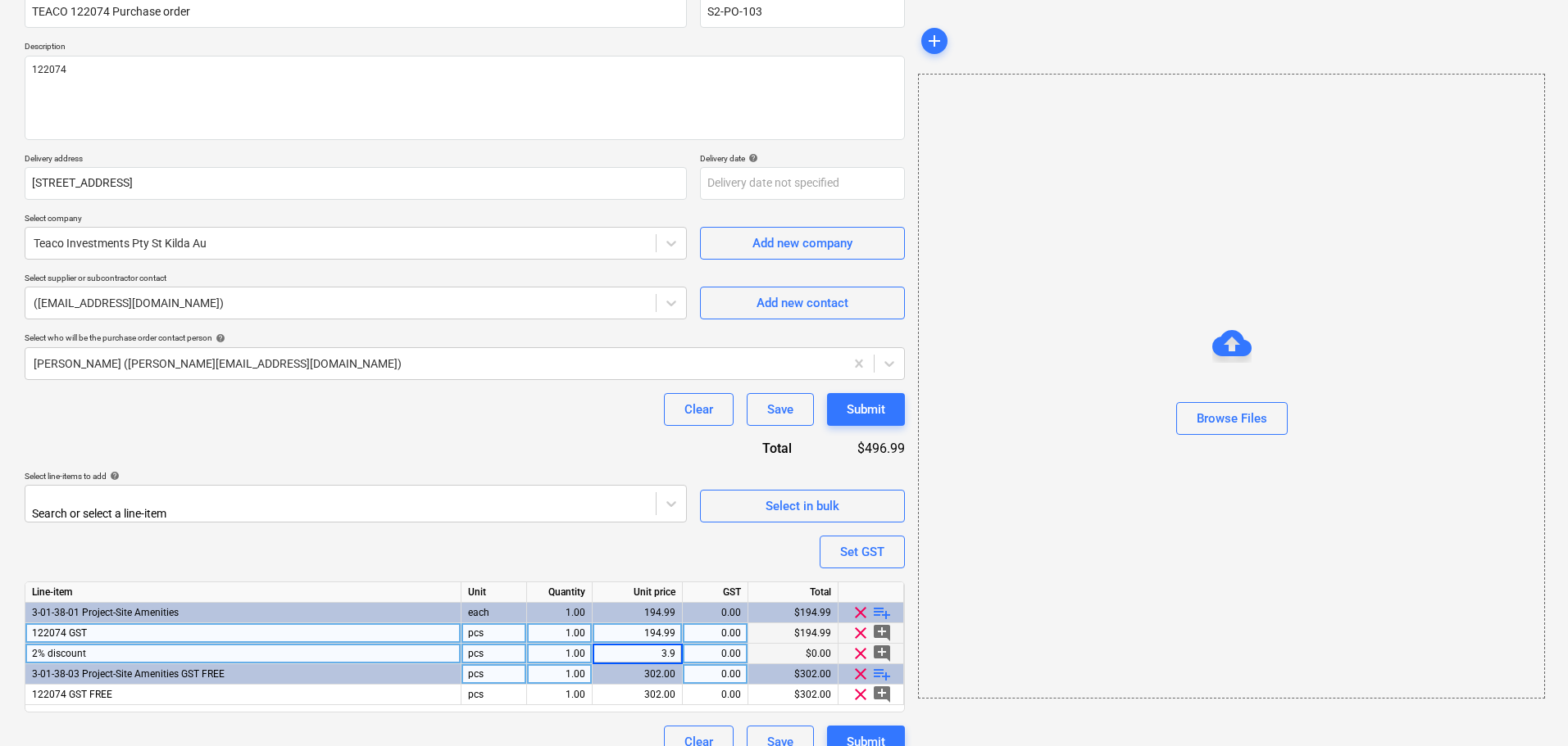
type input "3.90"
click at [504, 541] on div "Purchase order name help TEACO 122074 Purchase order Purchase order reference n…" at bounding box center [465, 370] width 881 height 777
click at [570, 644] on div "1.00" at bounding box center [559, 654] width 52 height 20
type input "-1"
click at [598, 575] on div "Purchase order name help TEACO 122074 Purchase order Purchase order reference n…" at bounding box center [465, 370] width 881 height 777
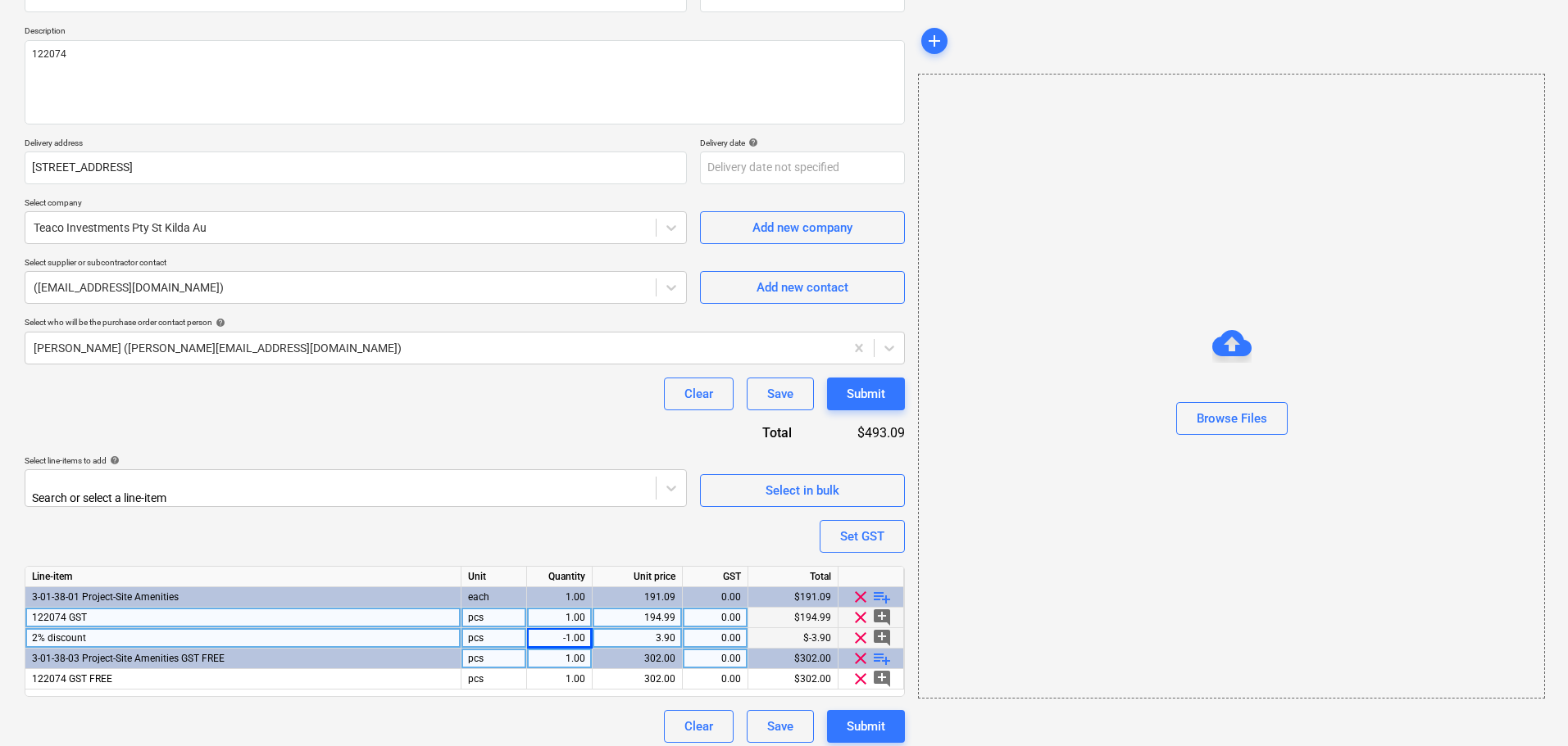
scroll to position [174, 0]
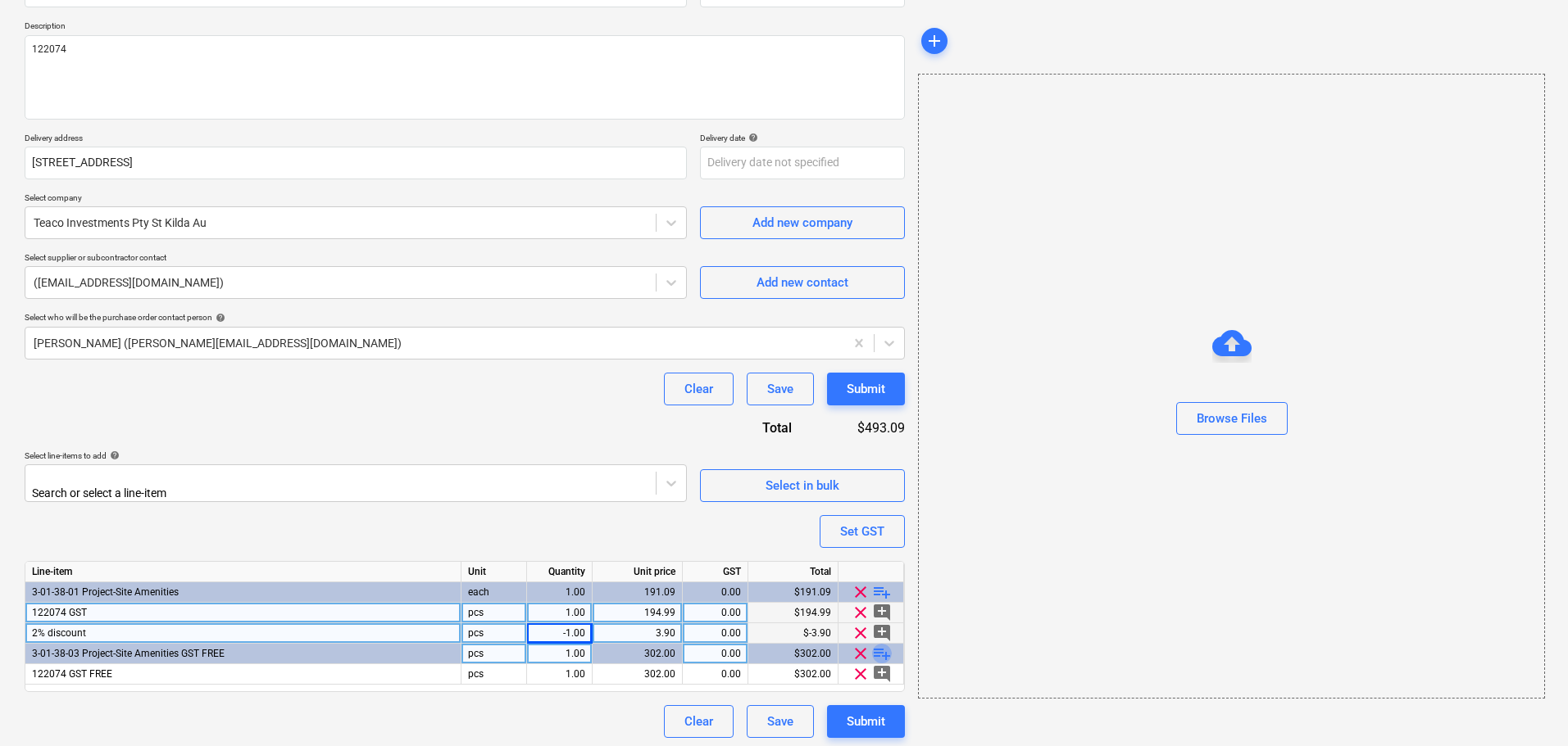
click at [889, 653] on span "playlist_add" at bounding box center [882, 653] width 19 height 19
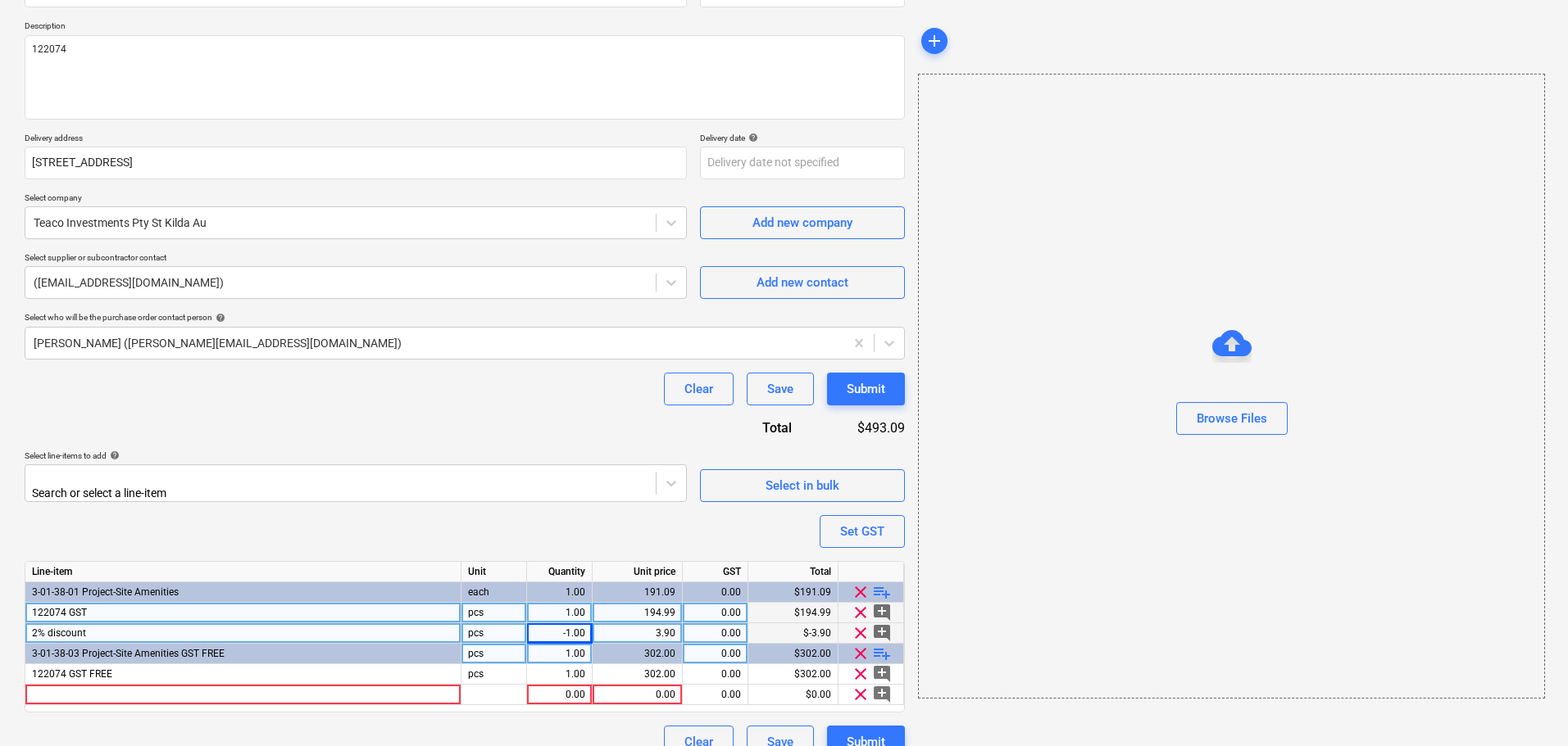
click at [96, 624] on div "2% discount" at bounding box center [243, 634] width 436 height 20
click at [104, 687] on div at bounding box center [243, 695] width 436 height 20
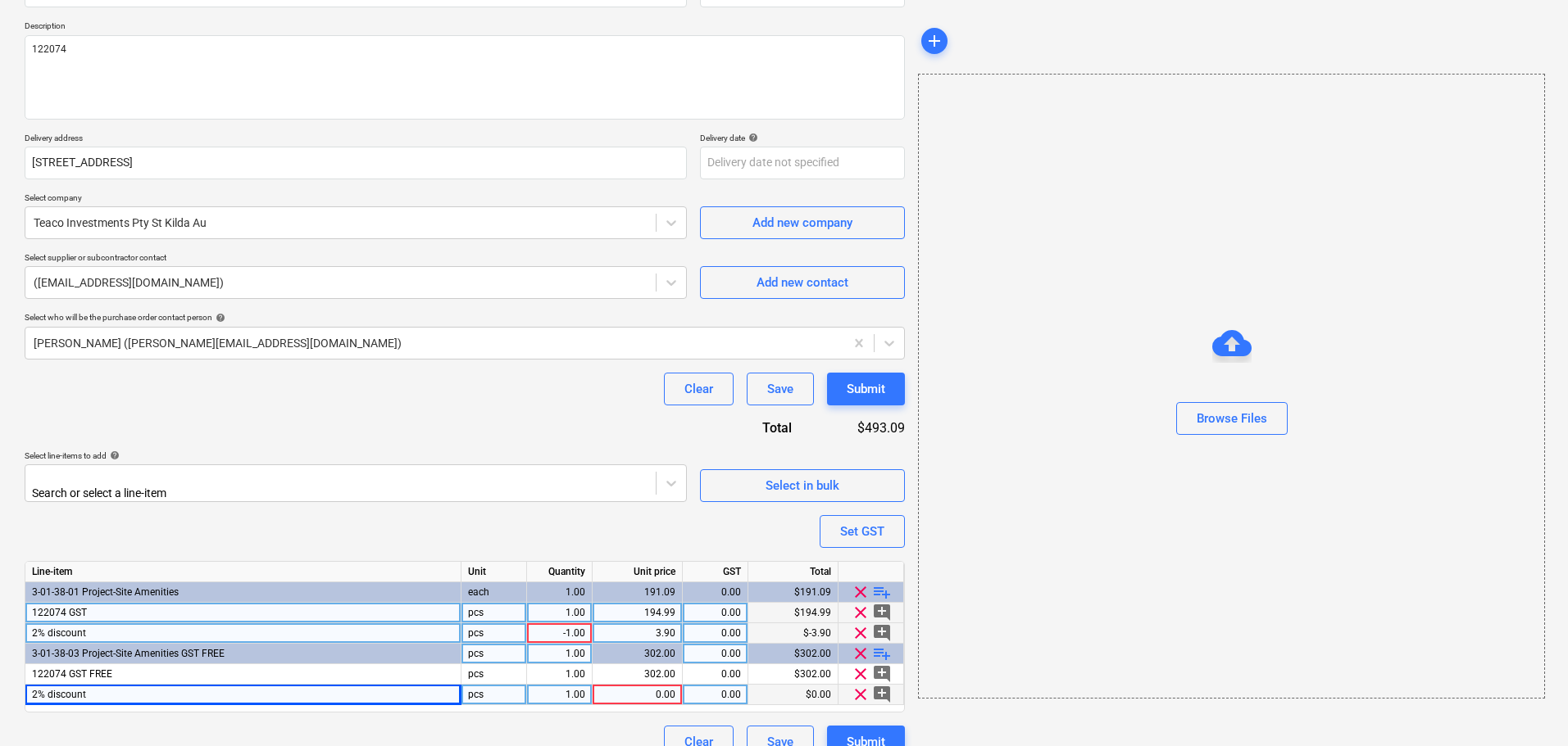
click at [657, 697] on div "0.00" at bounding box center [637, 695] width 76 height 20
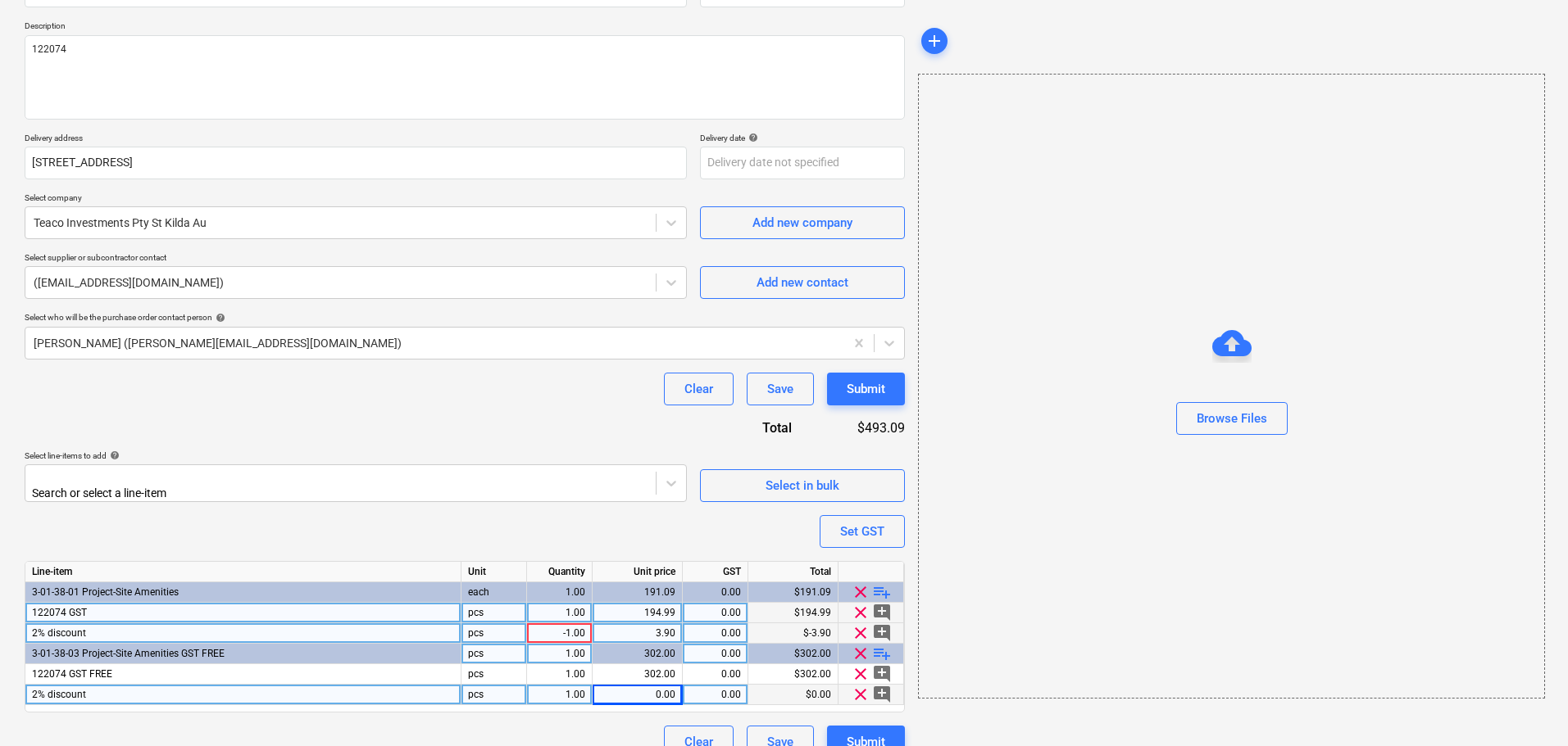
click at [668, 694] on div "0.00" at bounding box center [637, 695] width 76 height 20
type input "6.04"
click at [585, 691] on div "1.00" at bounding box center [559, 695] width 66 height 20
type input "-1"
click at [532, 505] on div "Purchase order name help TEACO 122074 Purchase order Purchase order reference n…" at bounding box center [465, 360] width 881 height 798
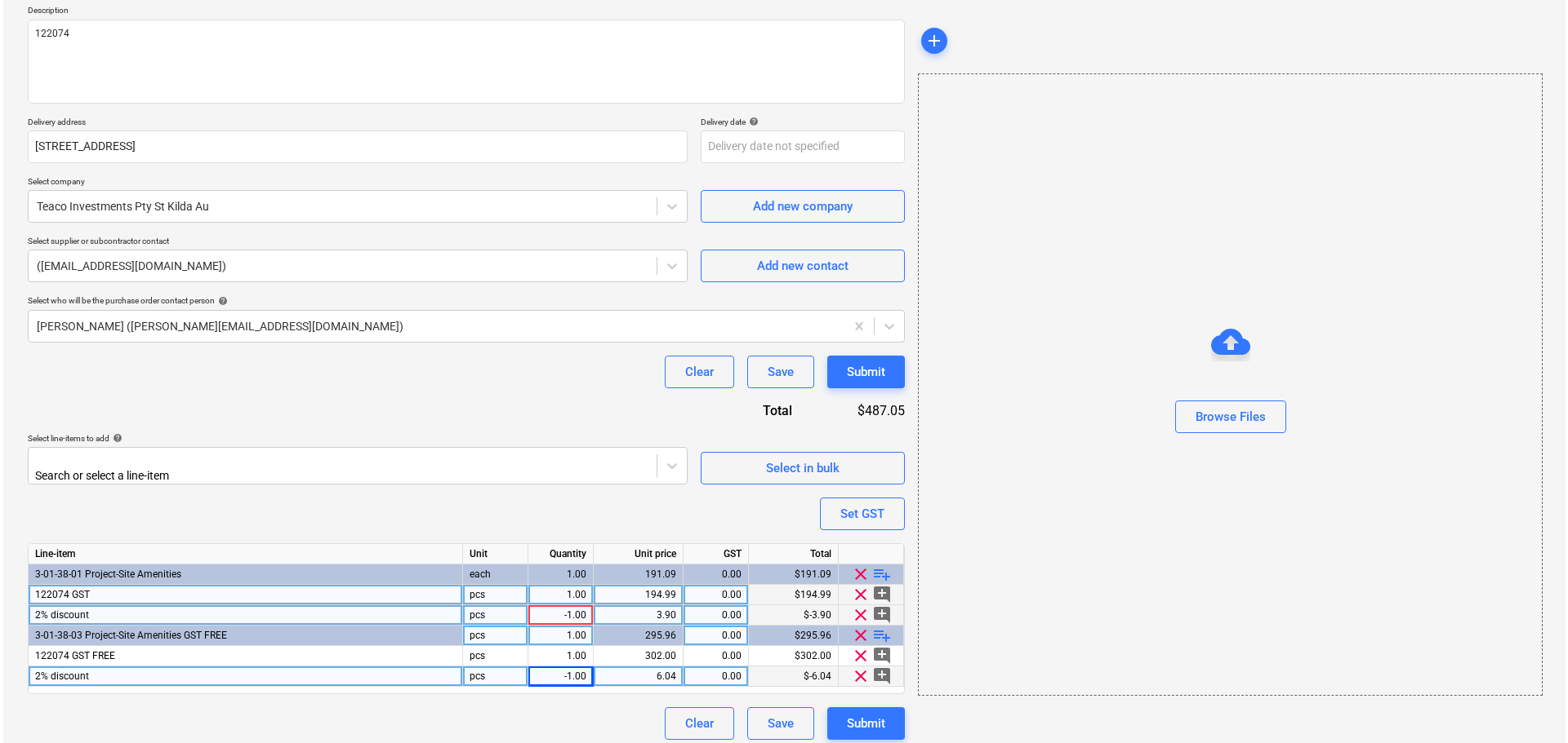
scroll to position [194, 0]
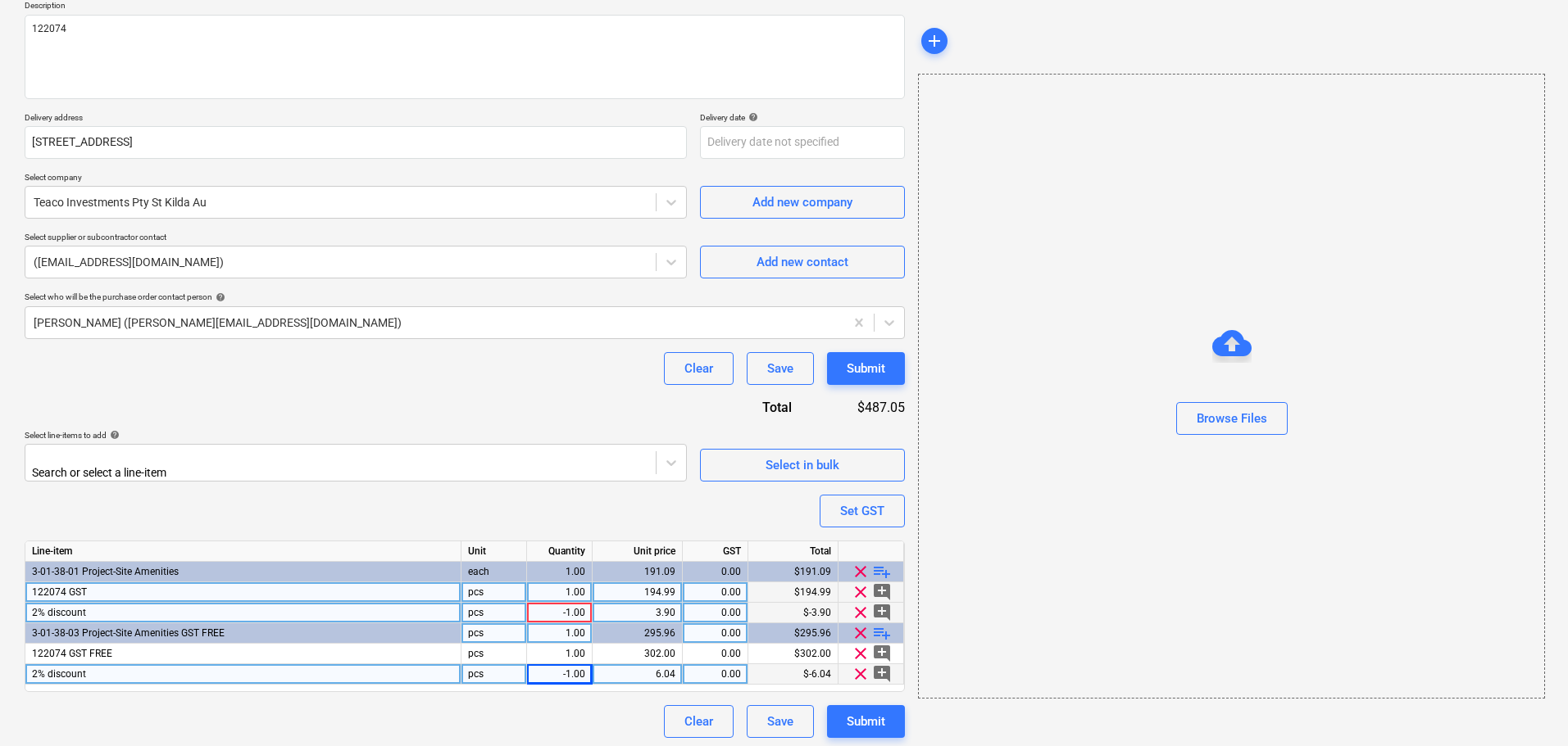
click at [575, 732] on div "Clear Save Submit" at bounding box center [465, 721] width 881 height 32
click at [868, 725] on div "Submit" at bounding box center [866, 721] width 39 height 21
click at [568, 674] on div "-1.00" at bounding box center [559, 675] width 52 height 20
type input "1"
click at [571, 605] on div "-1.00" at bounding box center [559, 613] width 52 height 20
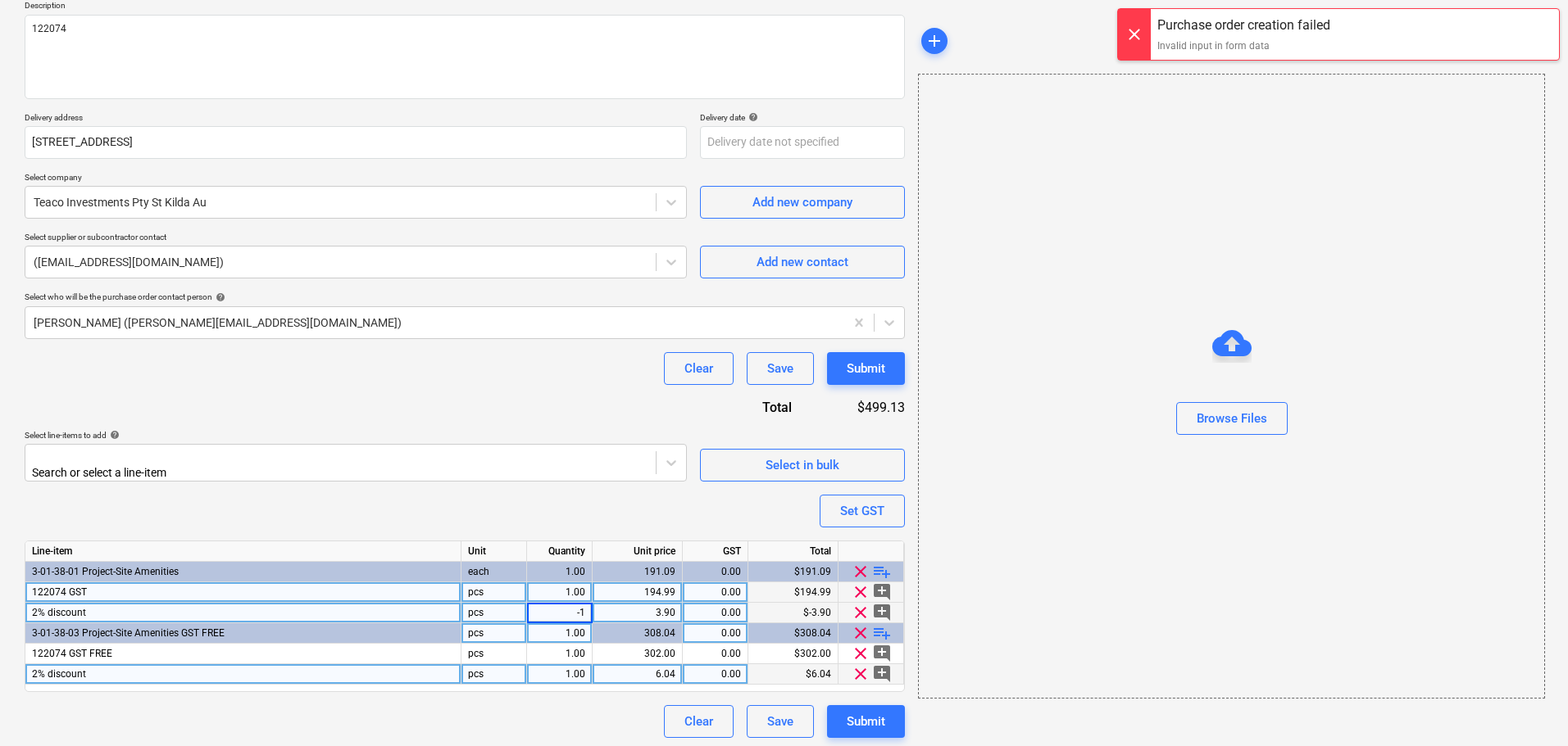
type input "1"
click at [576, 514] on div "Purchase order name help TEACO 122074 Purchase order Purchase order reference n…" at bounding box center [465, 339] width 881 height 798
click at [872, 705] on button "Submit" at bounding box center [866, 721] width 78 height 32
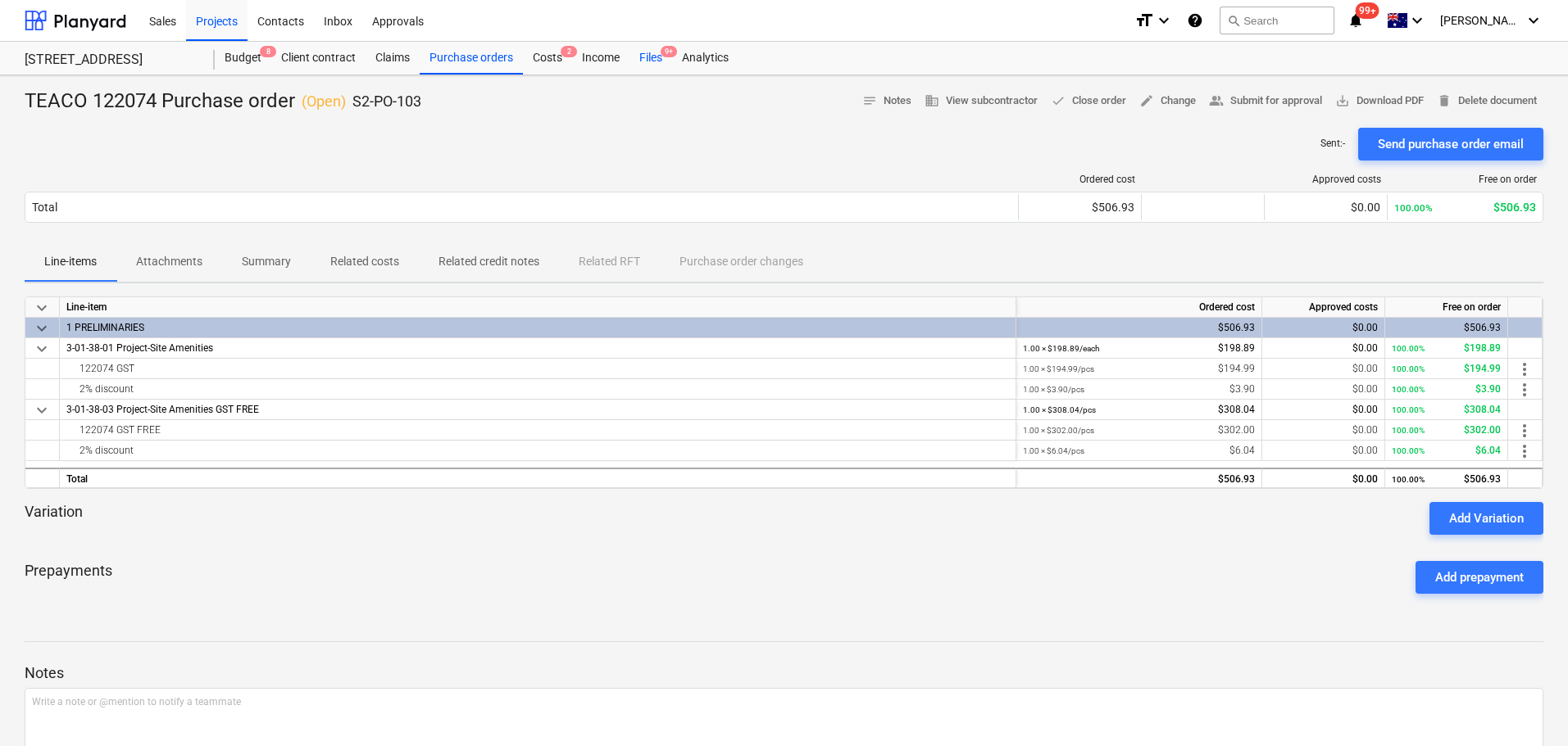
click at [646, 56] on div "Files 9+" at bounding box center [651, 57] width 43 height 32
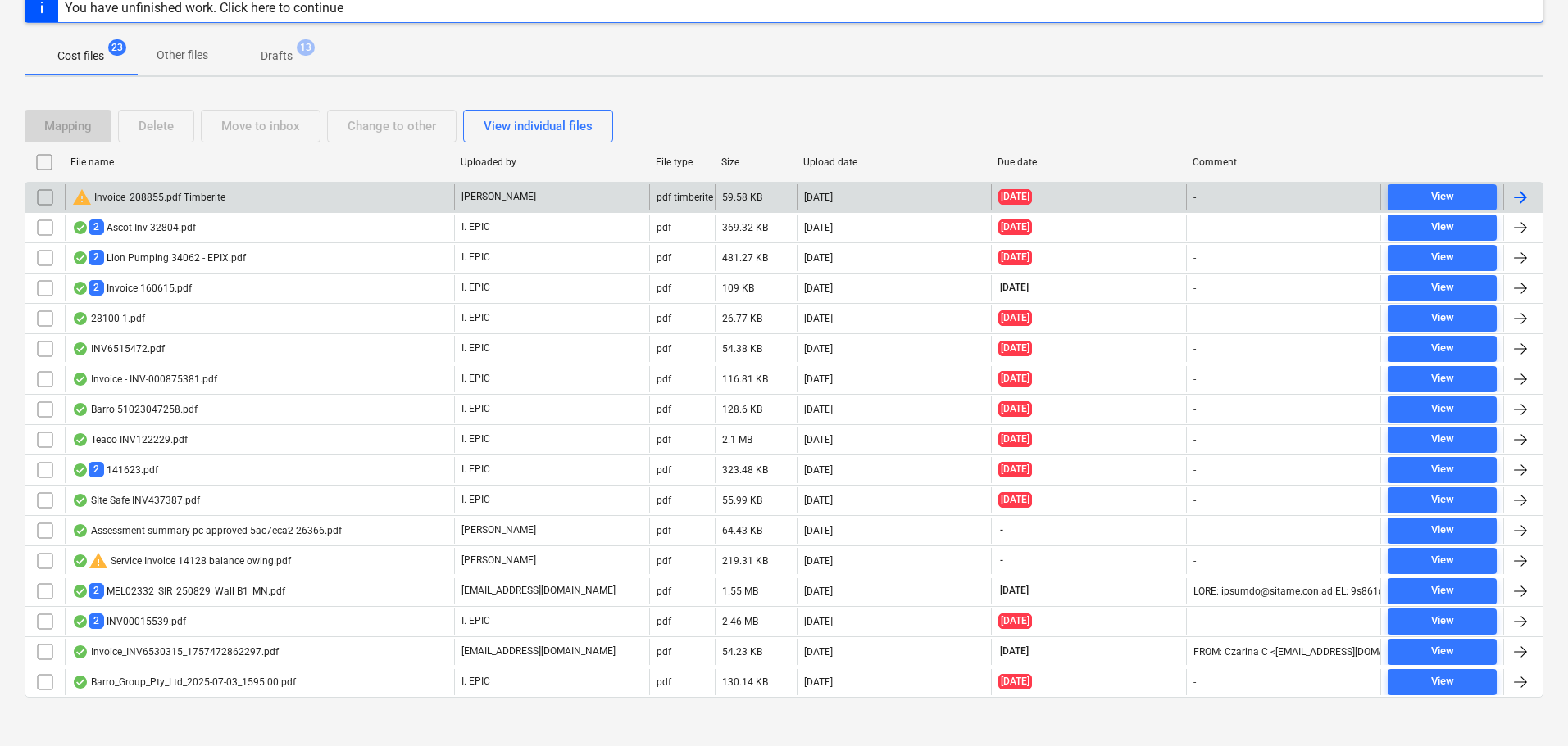
scroll to position [228, 0]
